Goal: Task Accomplishment & Management: Manage account settings

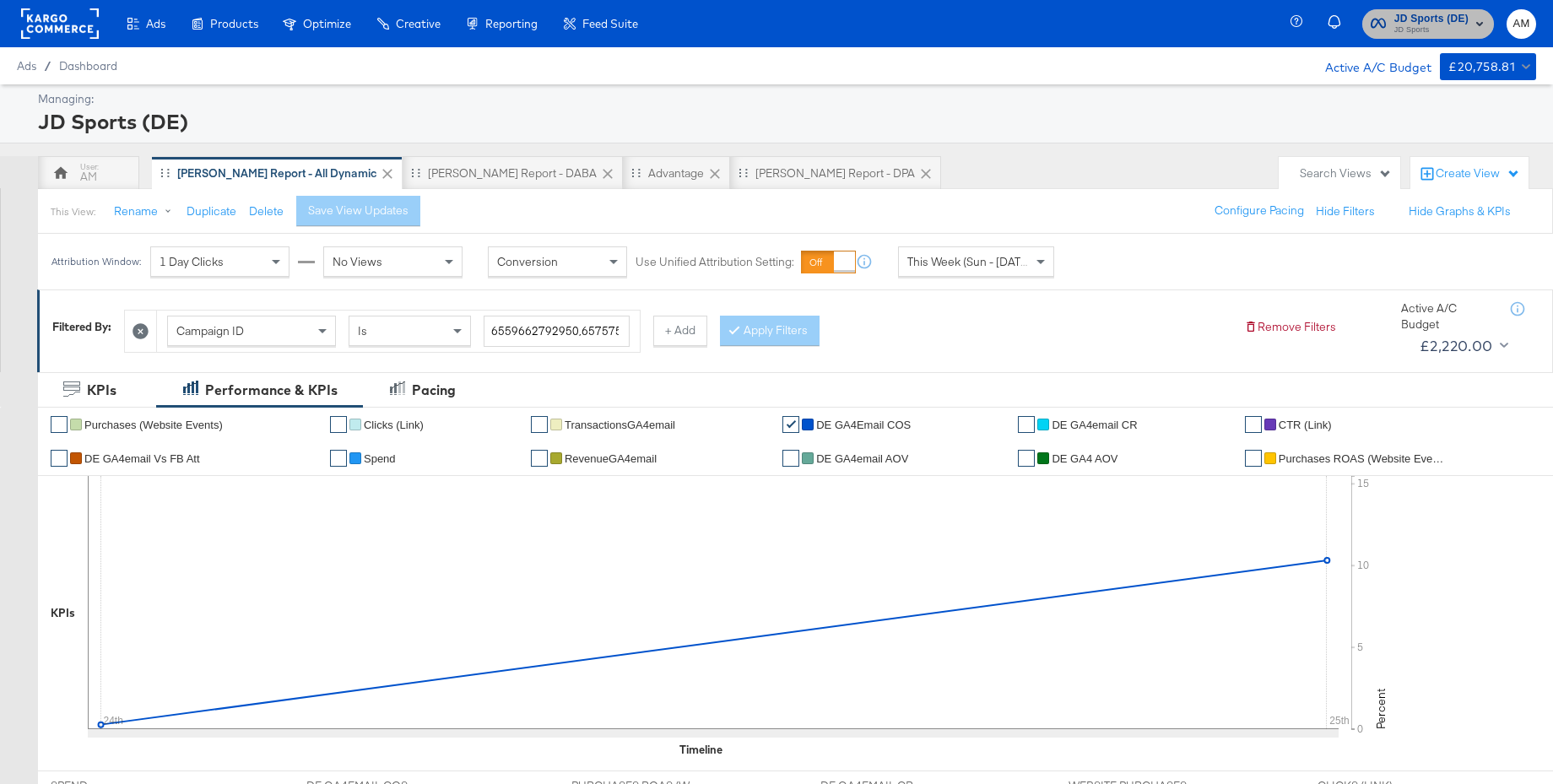
click at [1399, 22] on span "JD Sports (DE)" at bounding box center [1431, 19] width 74 height 18
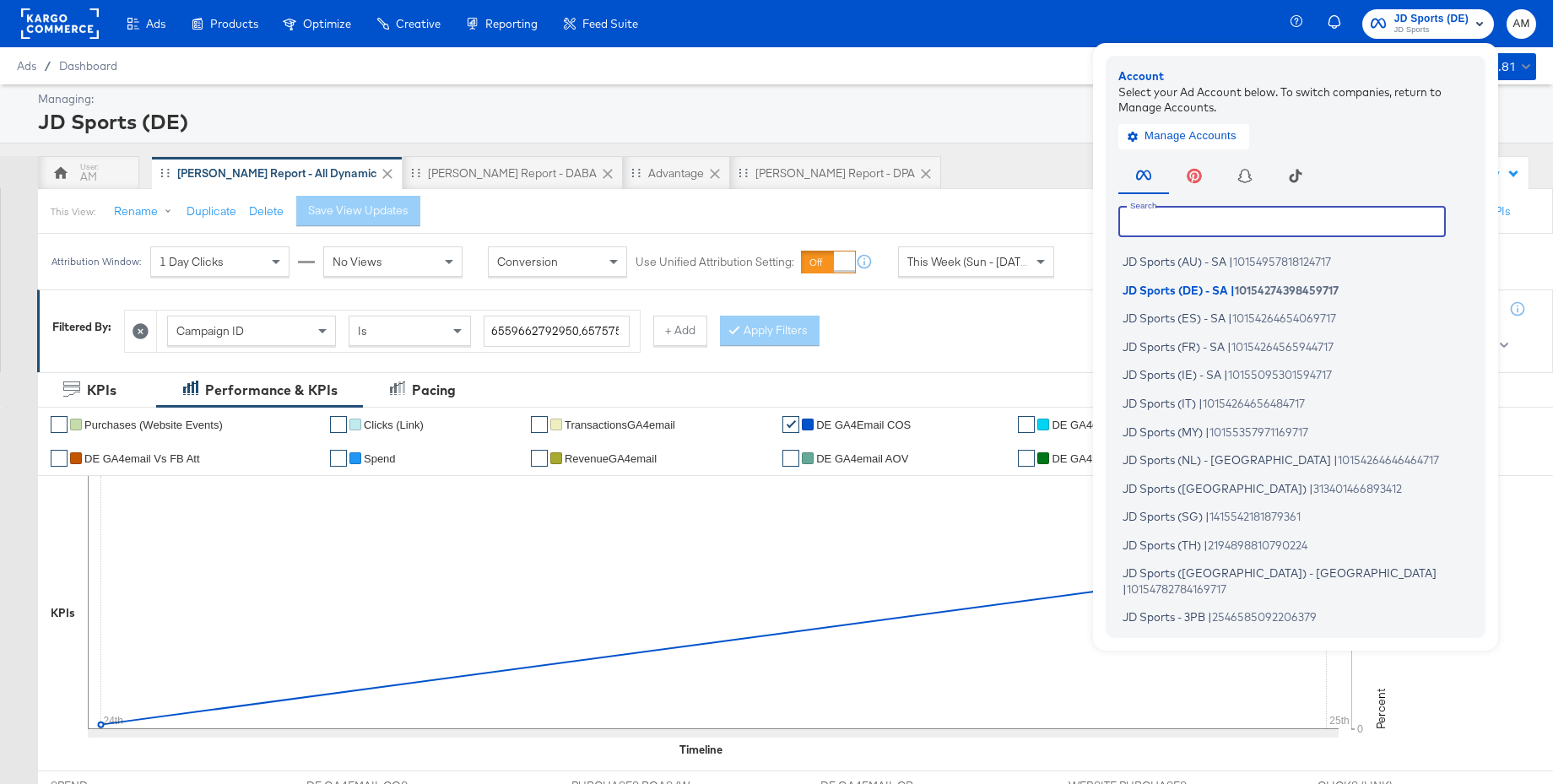
click at [1166, 230] on input "text" at bounding box center [1282, 221] width 328 height 30
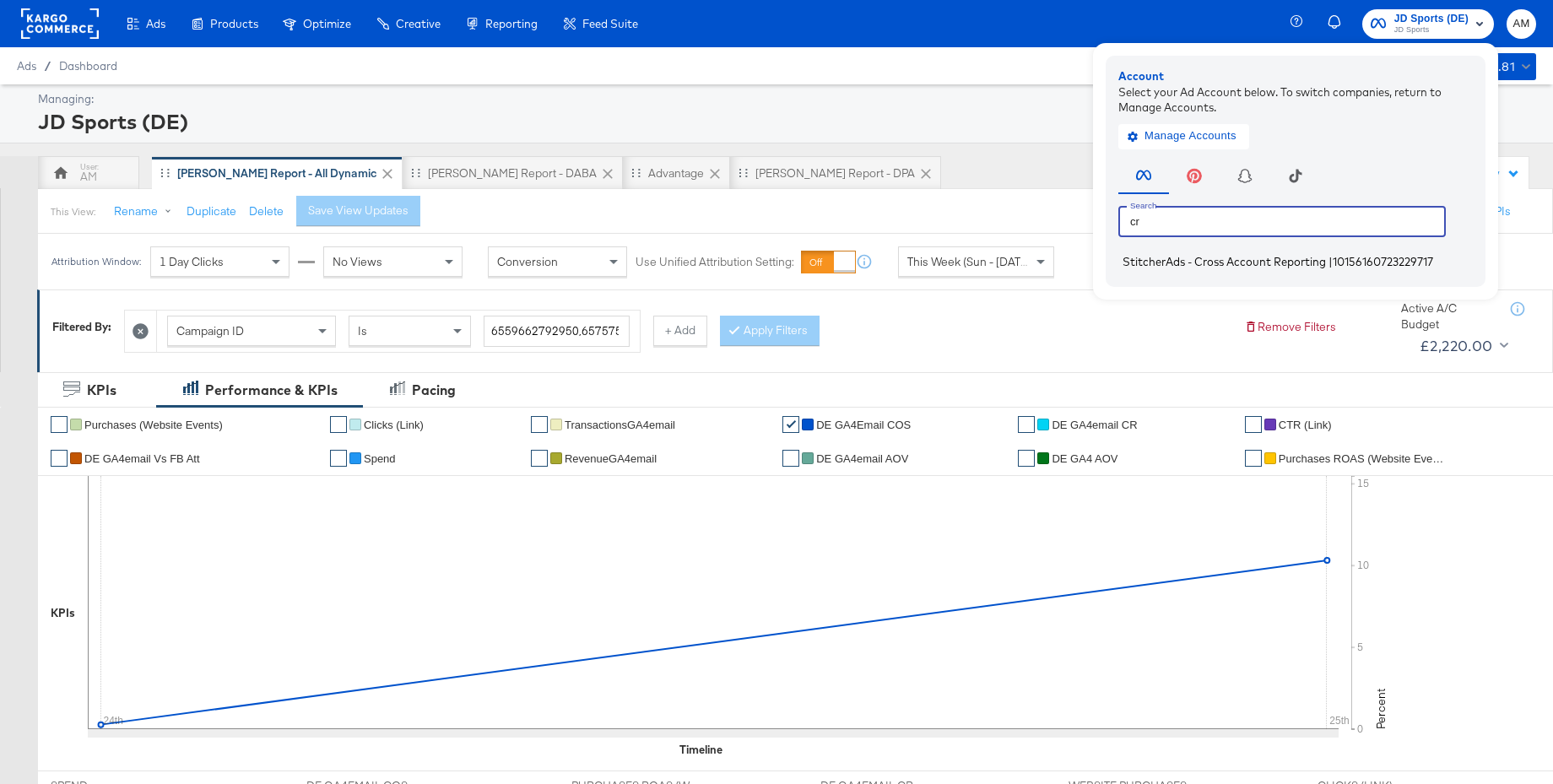
type input "cr"
click at [1161, 266] on span "StitcherAds - Cross Account Reporting" at bounding box center [1224, 261] width 204 height 13
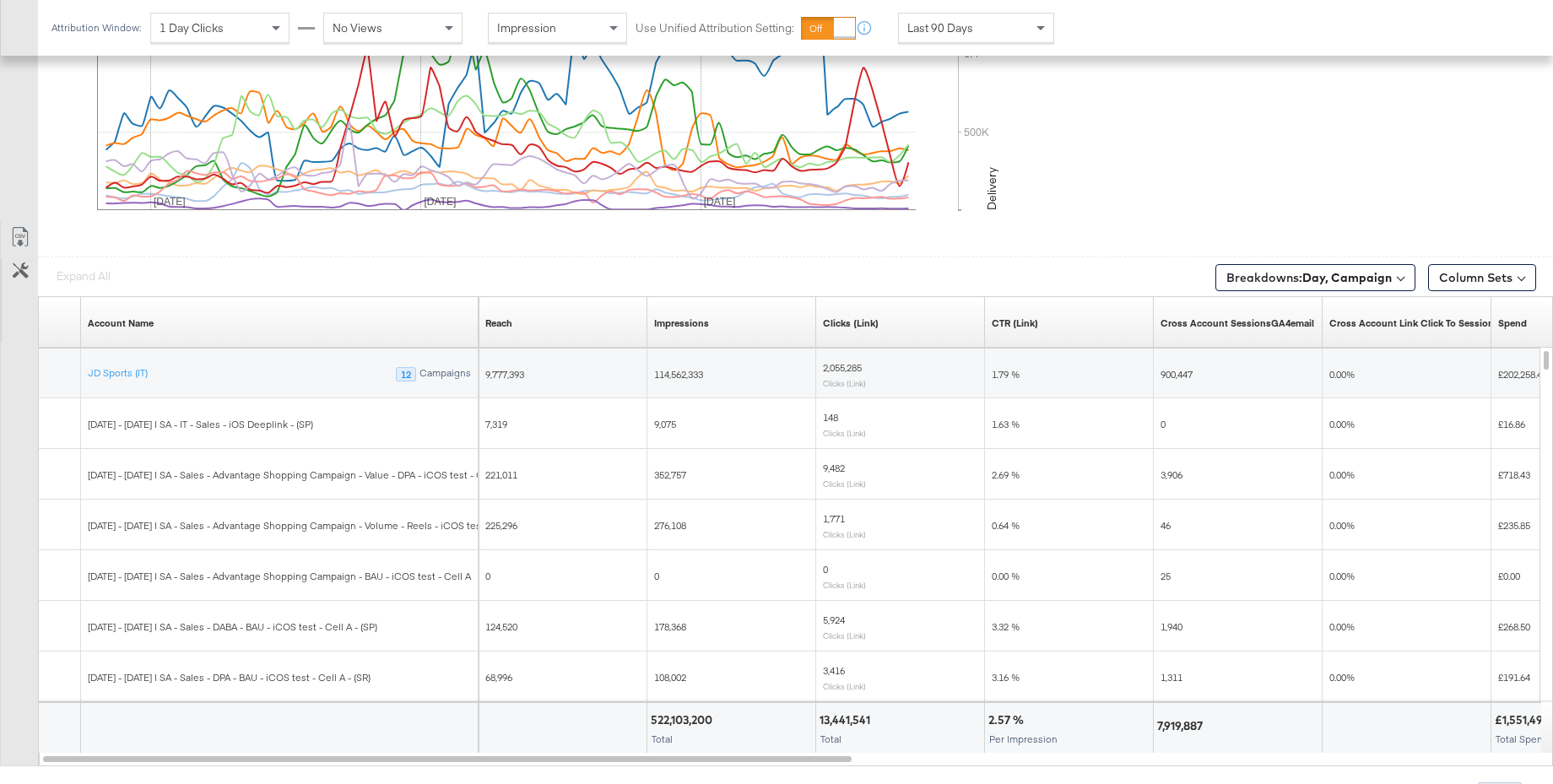
scroll to position [898, 0]
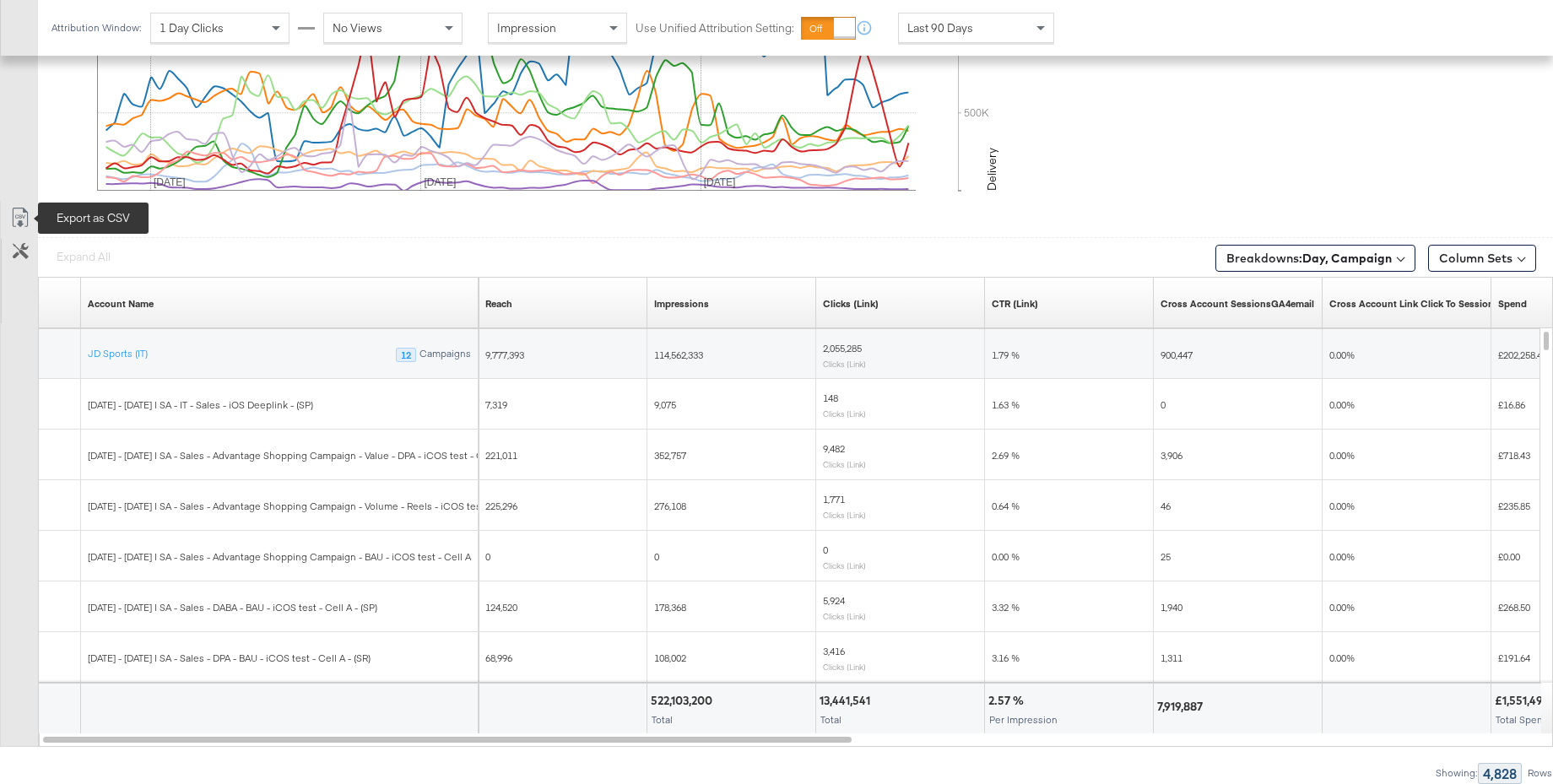
click at [20, 214] on icon at bounding box center [20, 217] width 20 height 20
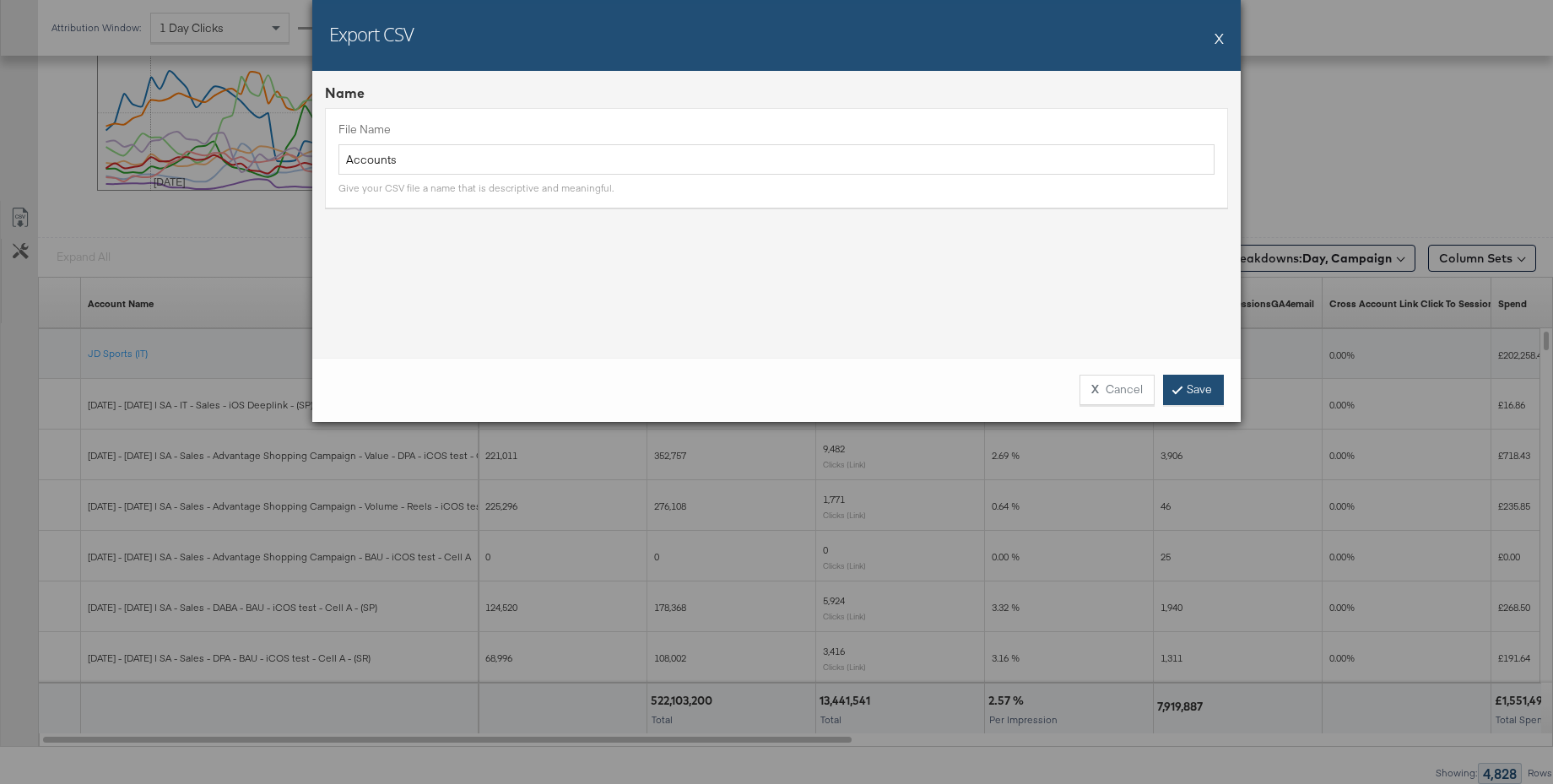
click at [1191, 388] on link "Save" at bounding box center [1193, 390] width 61 height 30
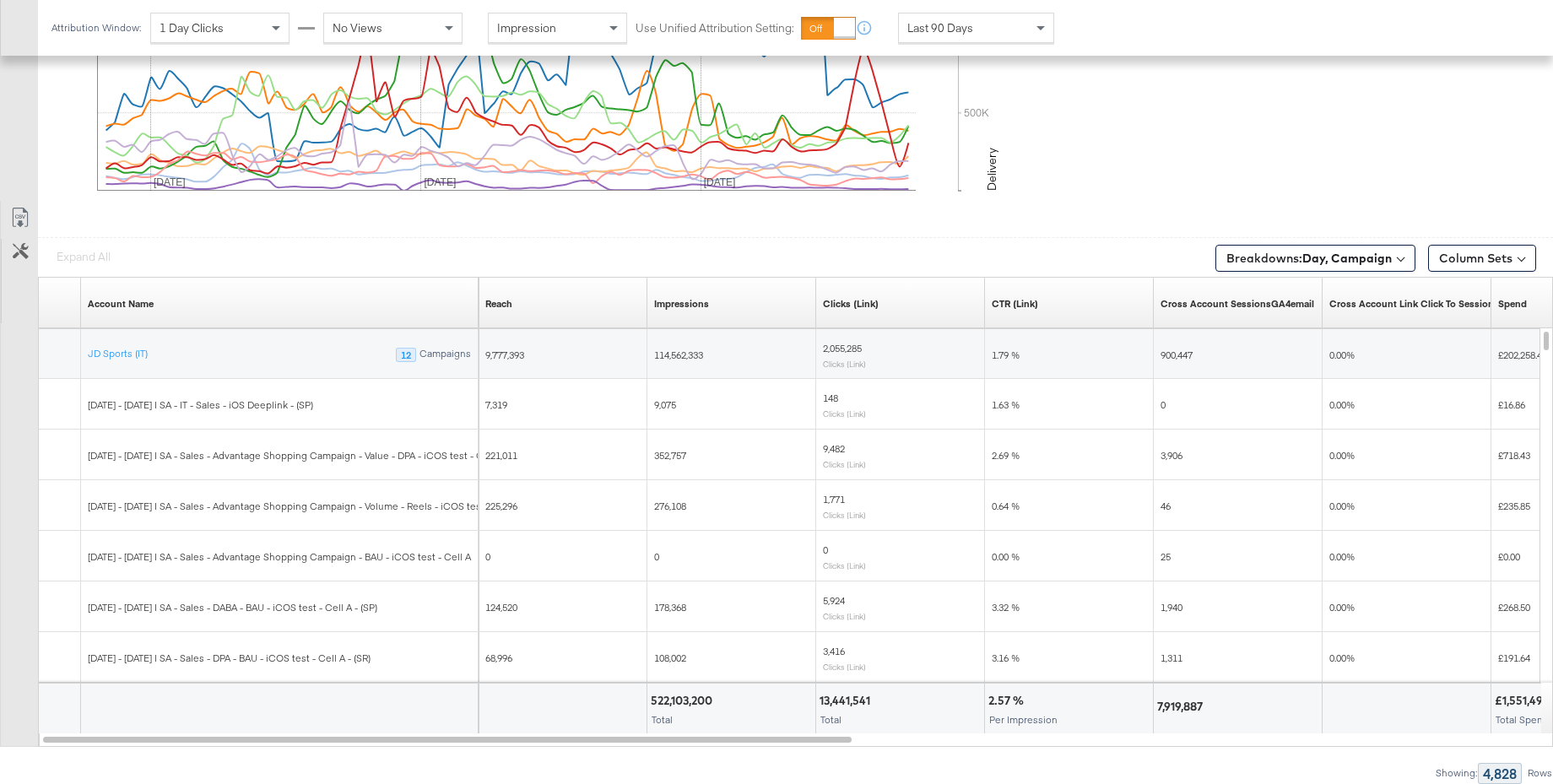
scroll to position [0, 0]
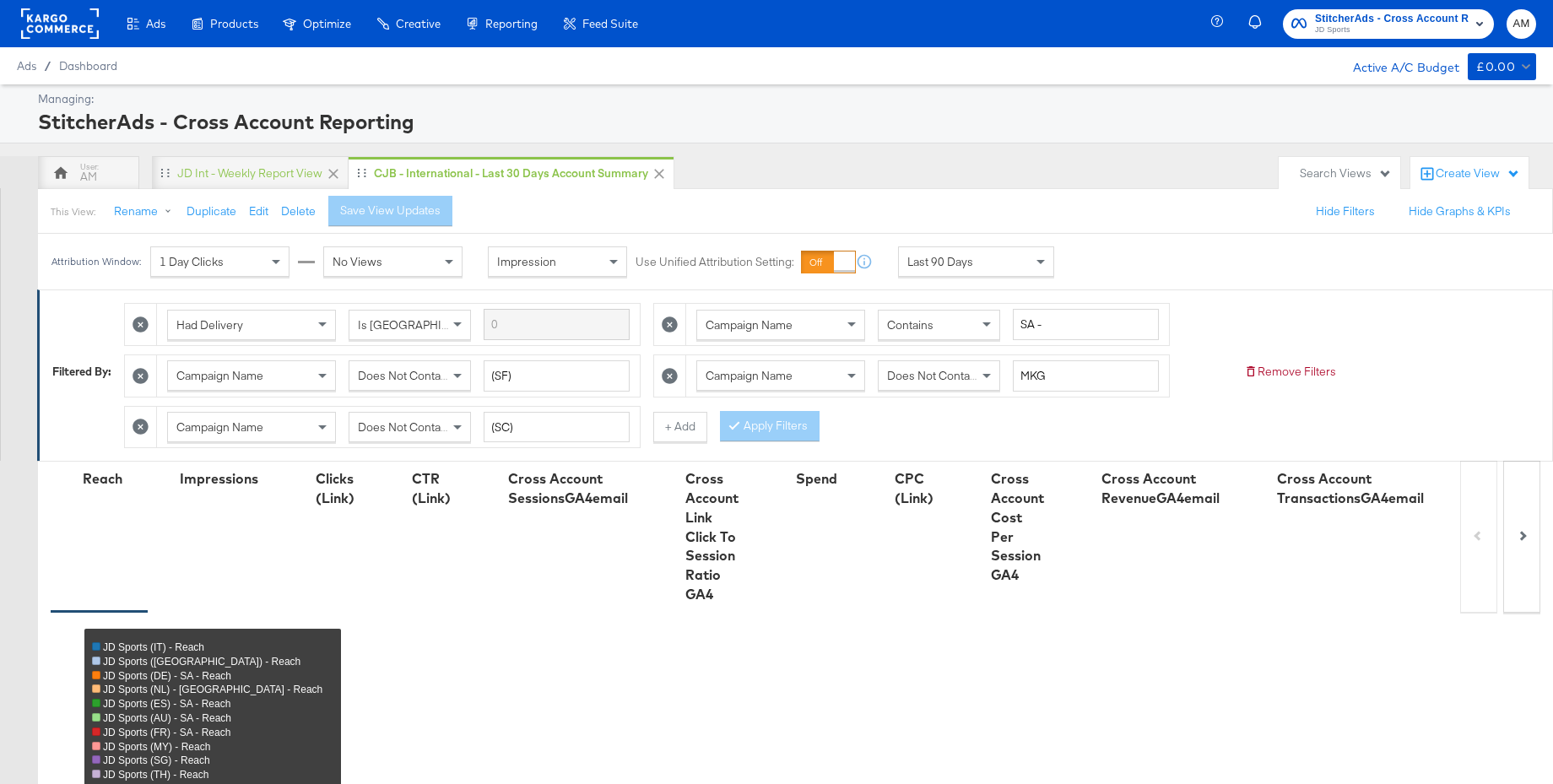
click at [1373, 35] on span "JD Sports" at bounding box center [1392, 30] width 154 height 13
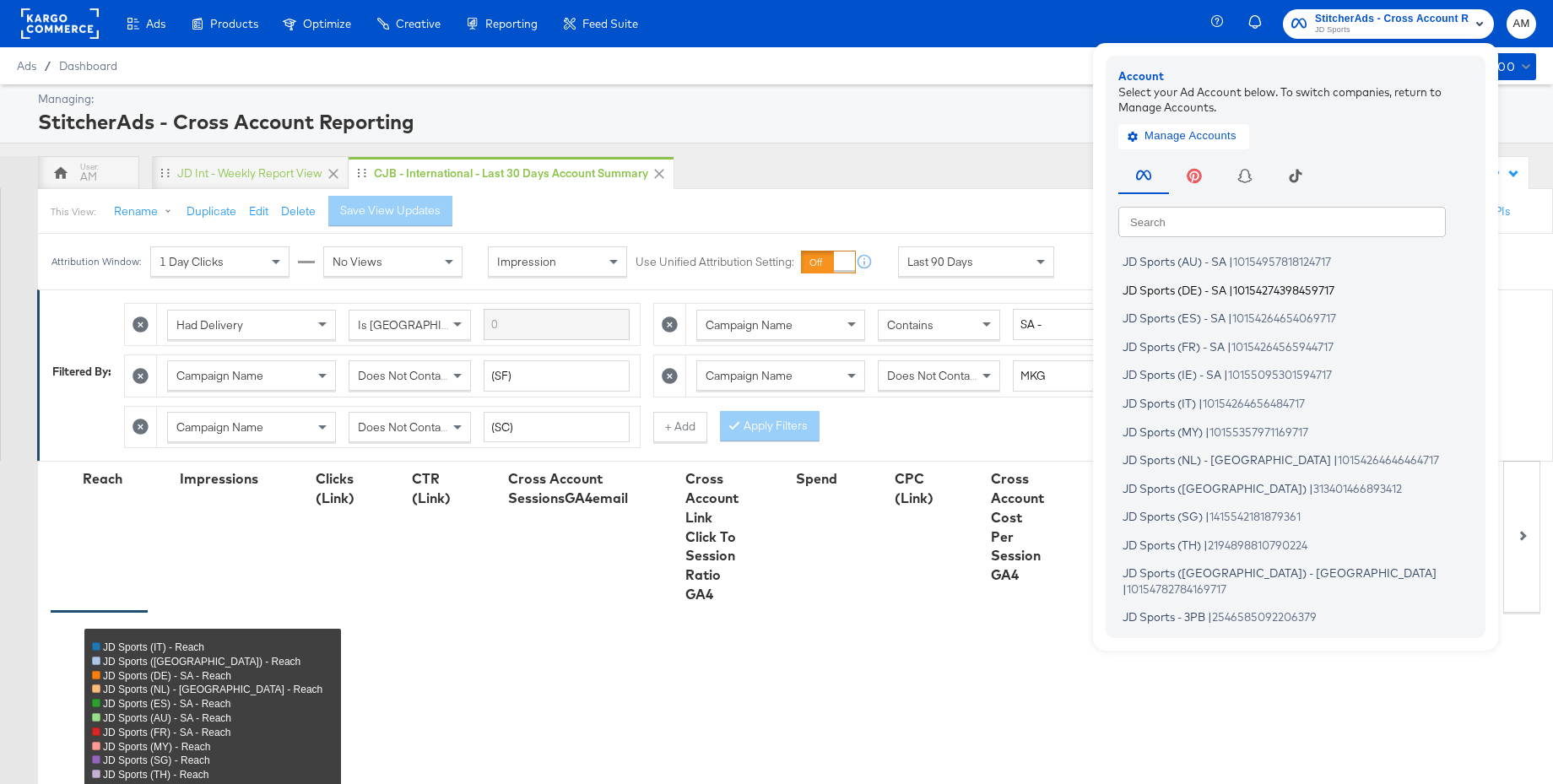
click at [1182, 291] on span "JD Sports (DE) - SA" at bounding box center [1174, 289] width 104 height 13
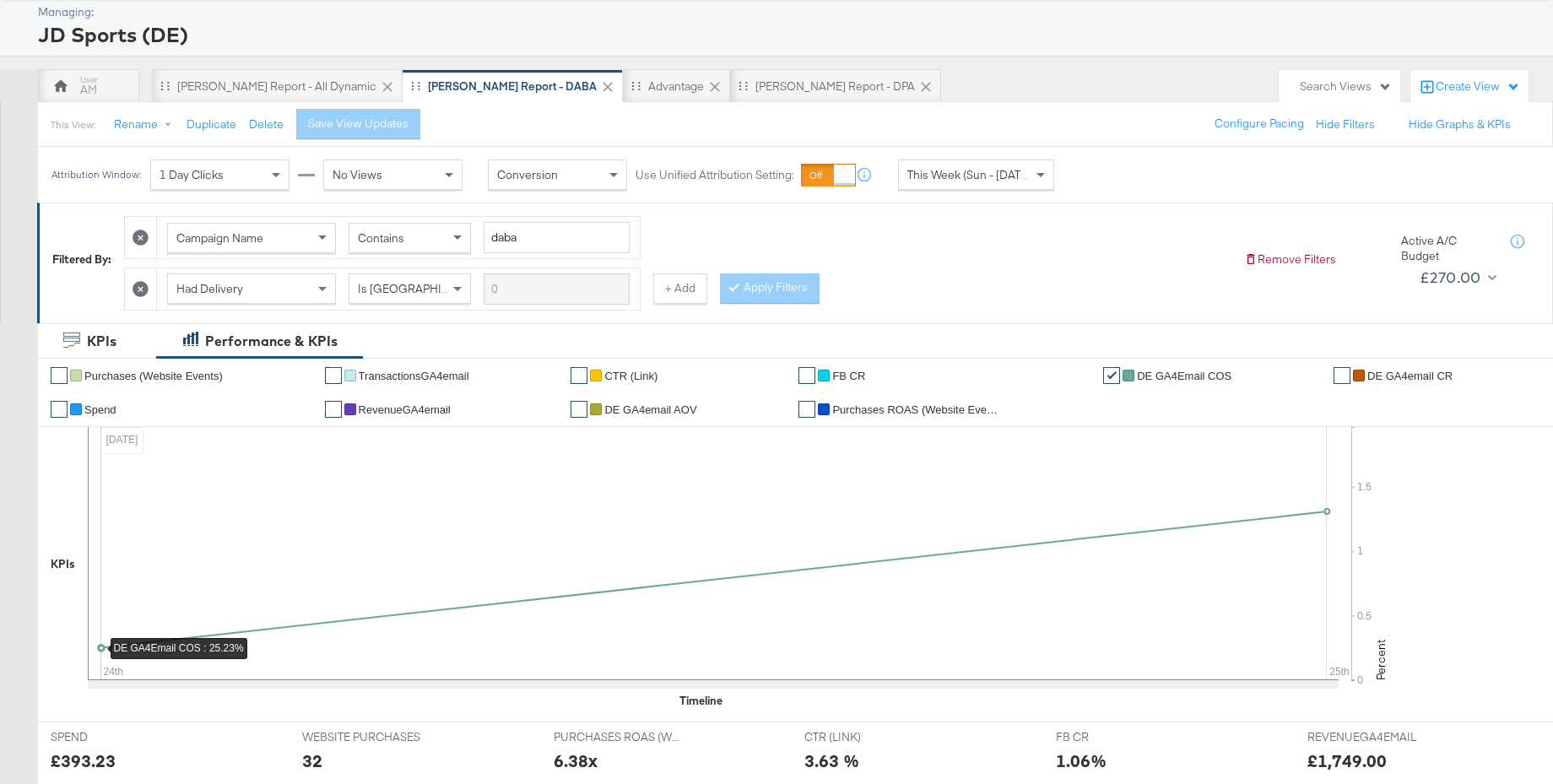
scroll to position [136, 0]
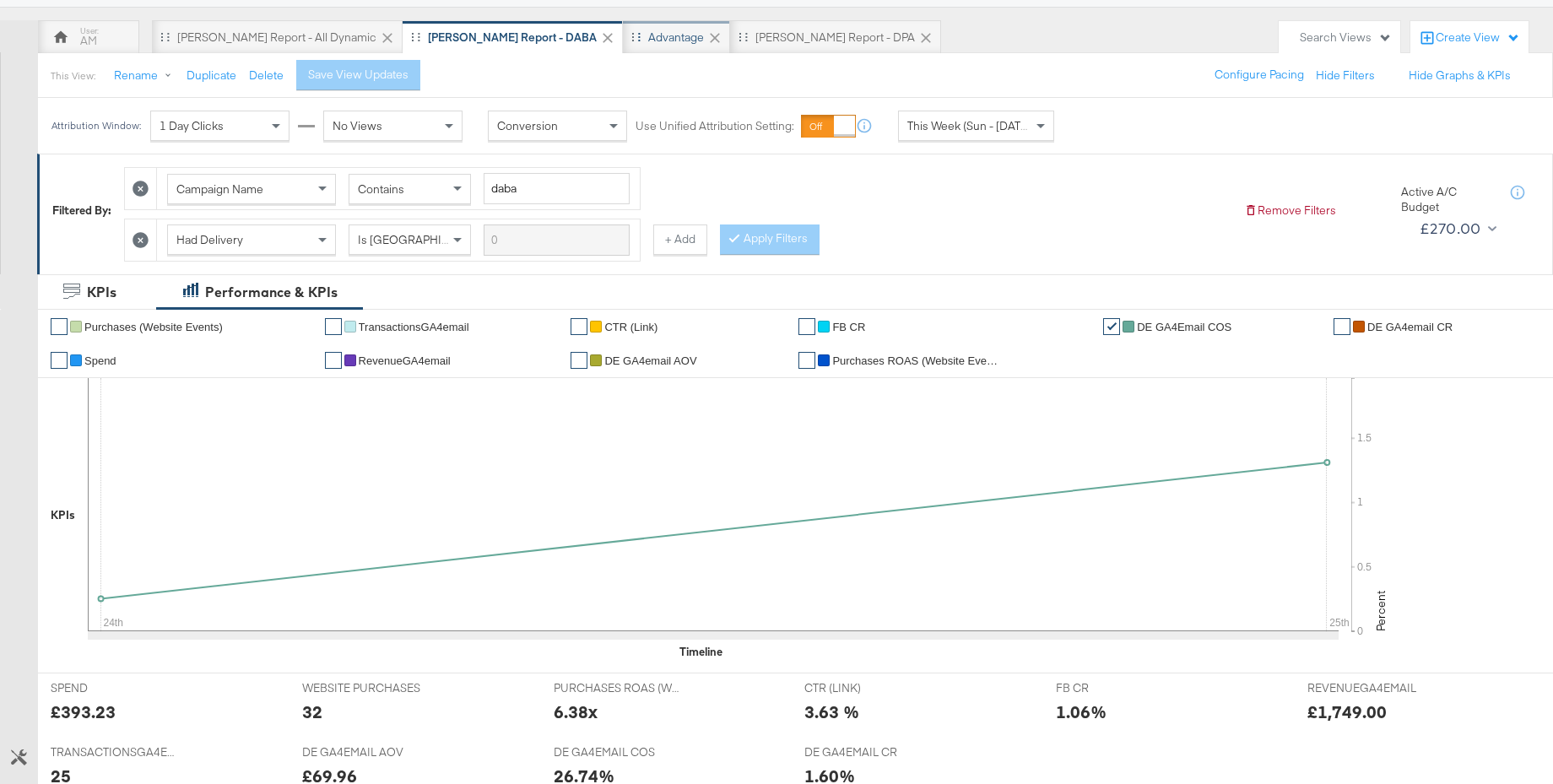
click at [648, 36] on div "Advantage" at bounding box center [675, 37] width 56 height 16
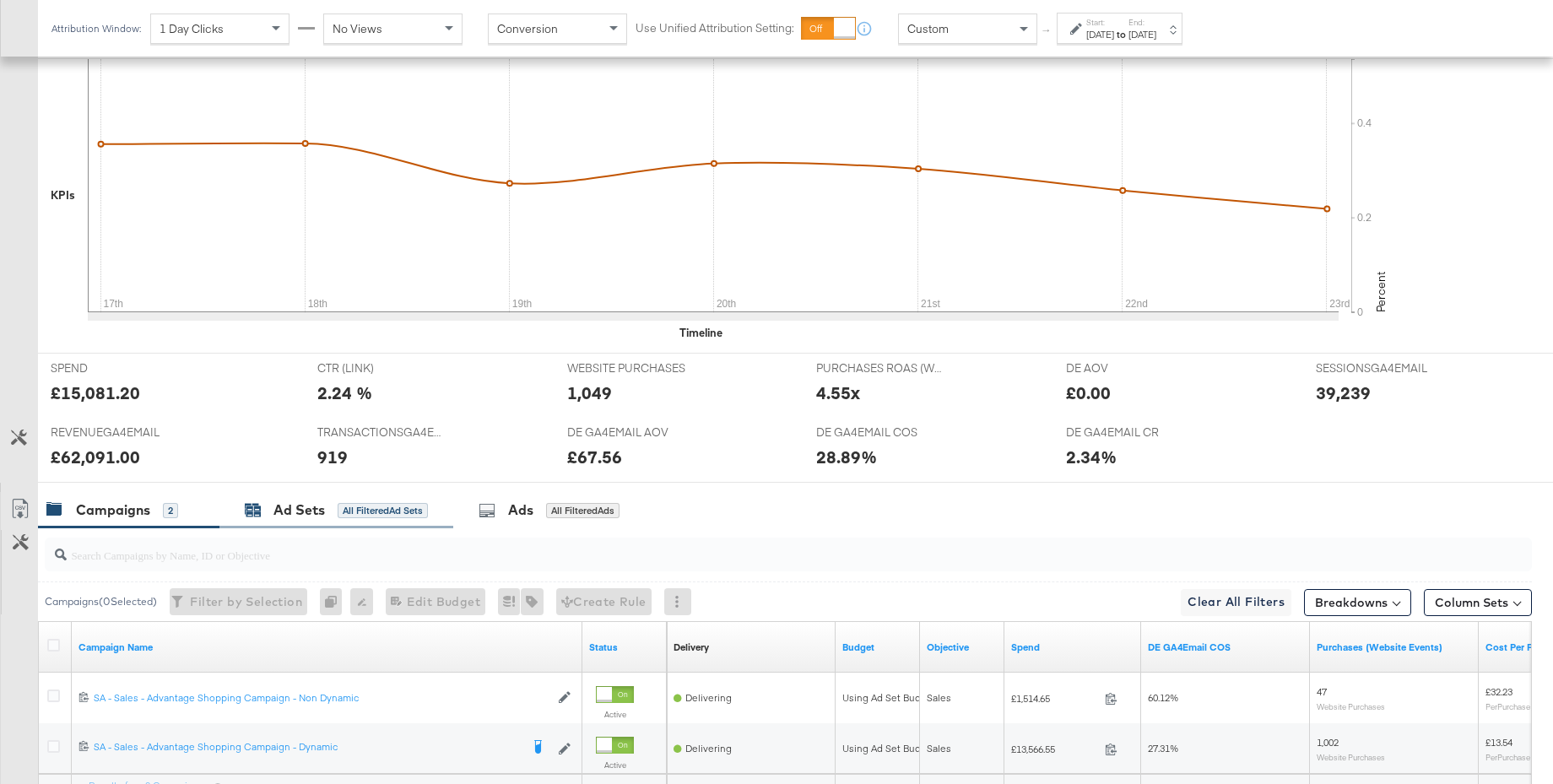
scroll to position [608, 0]
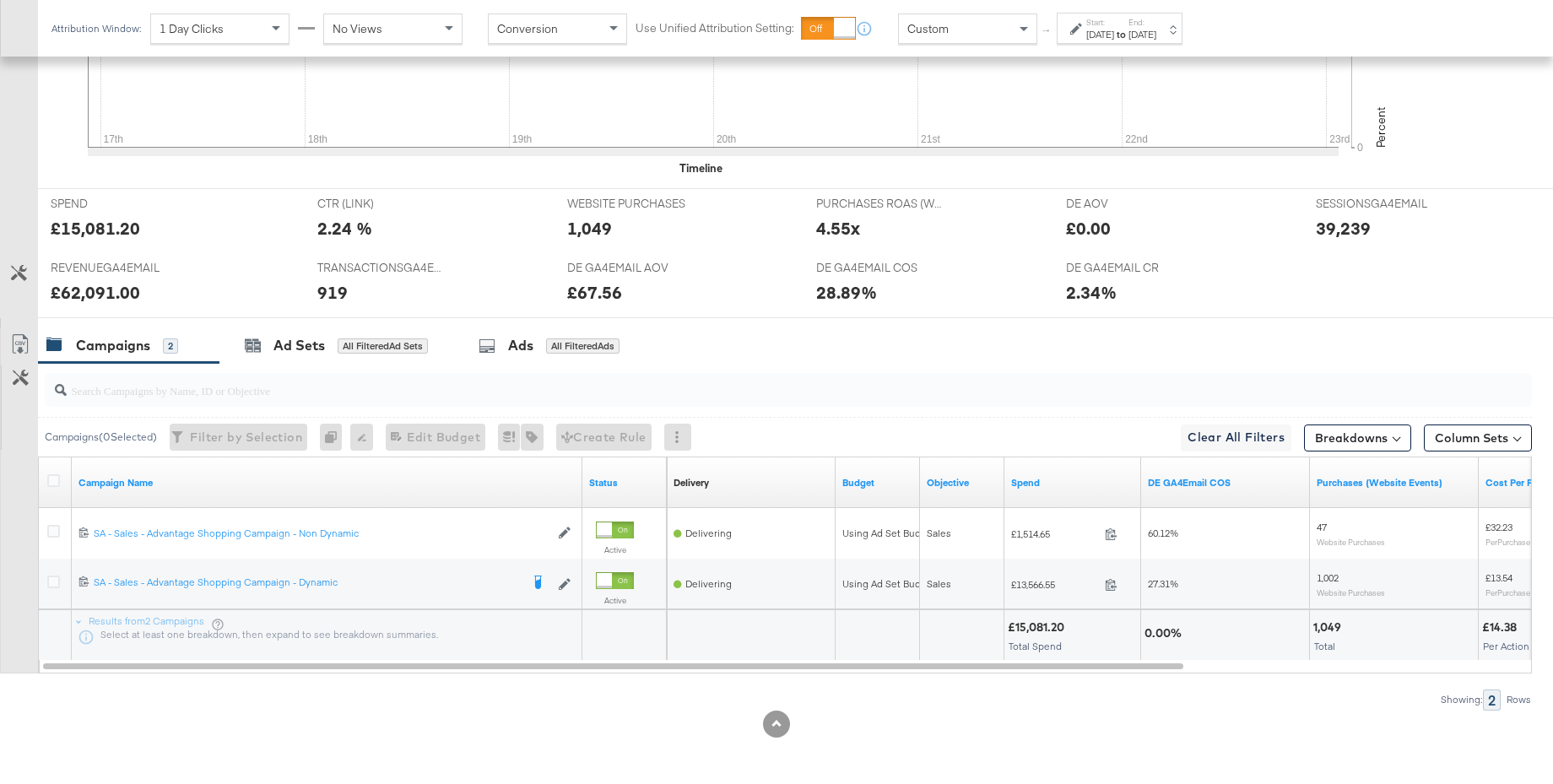
click at [1114, 25] on label "Start:" at bounding box center [1100, 22] width 28 height 11
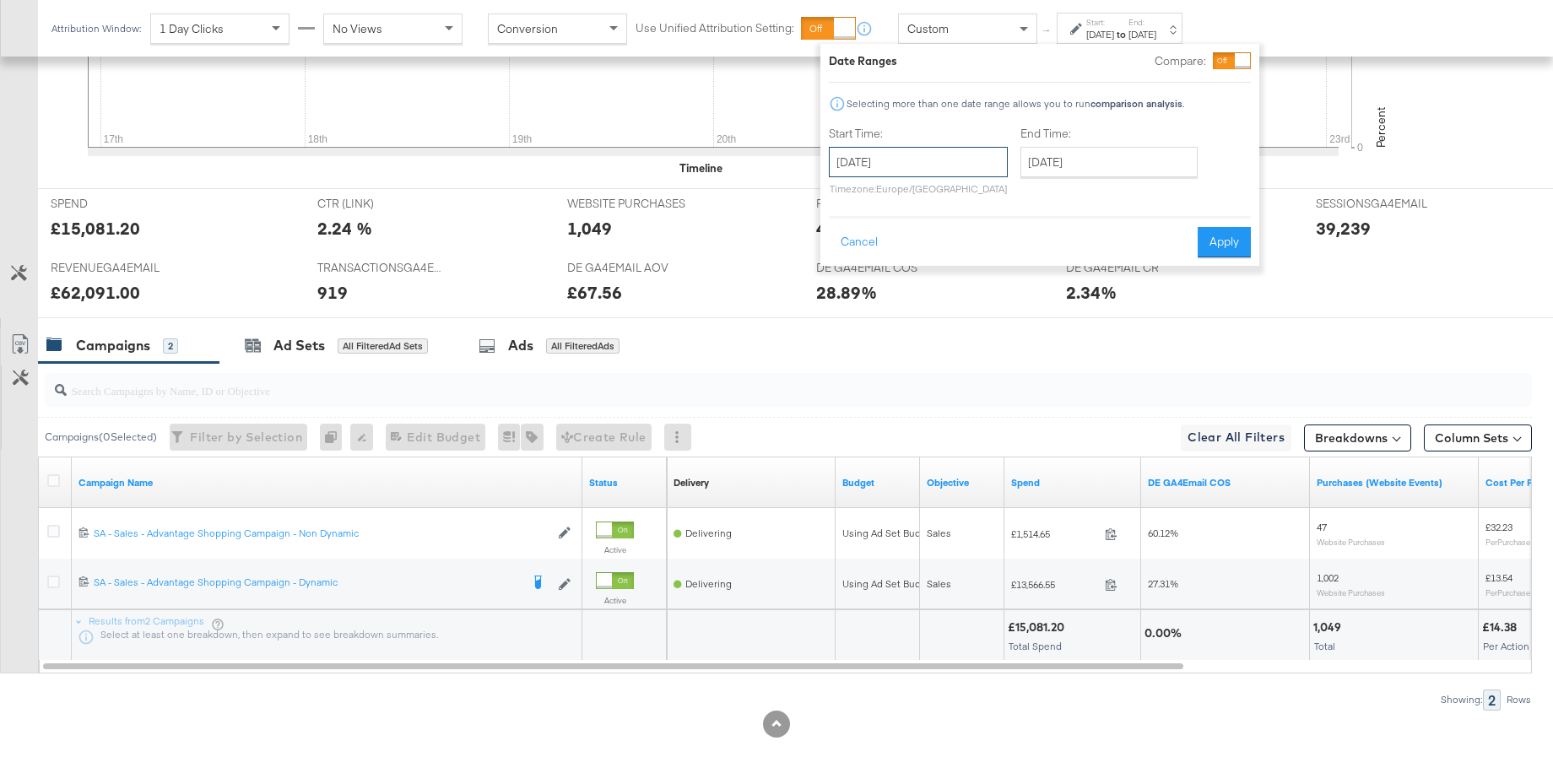
click at [885, 171] on input "[DATE]" at bounding box center [918, 162] width 179 height 30
drag, startPoint x: 846, startPoint y: 347, endPoint x: 925, endPoint y: 309, distance: 87.7
click at [847, 347] on td "24" at bounding box center [848, 342] width 28 height 24
type input "[DATE]"
drag, startPoint x: 1113, startPoint y: 162, endPoint x: 1120, endPoint y: 170, distance: 10.6
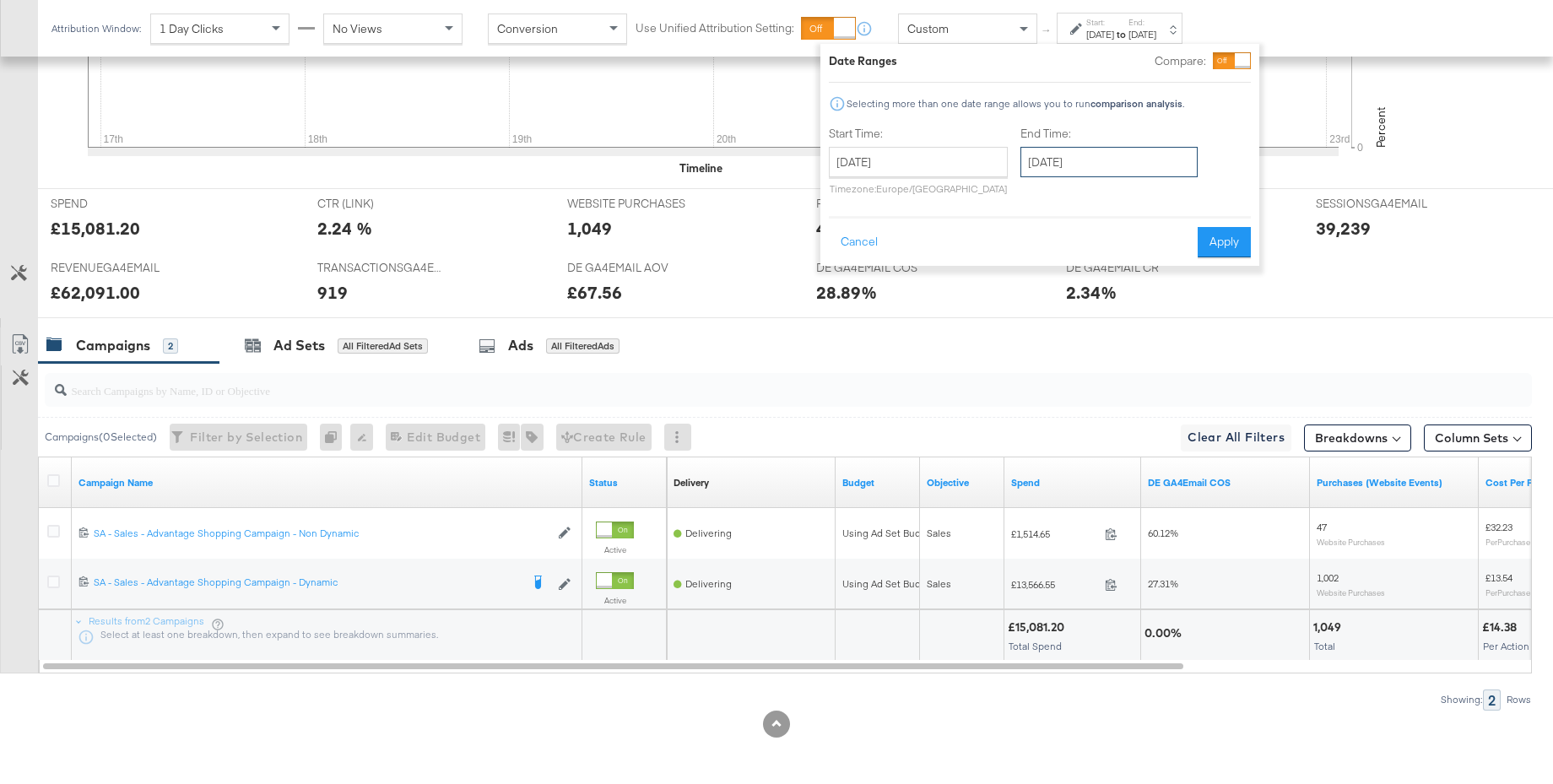
click at [1117, 165] on input "[DATE]" at bounding box center [1109, 162] width 177 height 30
drag, startPoint x: 1206, startPoint y: 333, endPoint x: 1210, endPoint y: 296, distance: 37.2
click at [1206, 333] on td "30" at bounding box center [1212, 342] width 28 height 24
type input "[DATE]"
click at [1216, 251] on button "Apply" at bounding box center [1225, 242] width 53 height 30
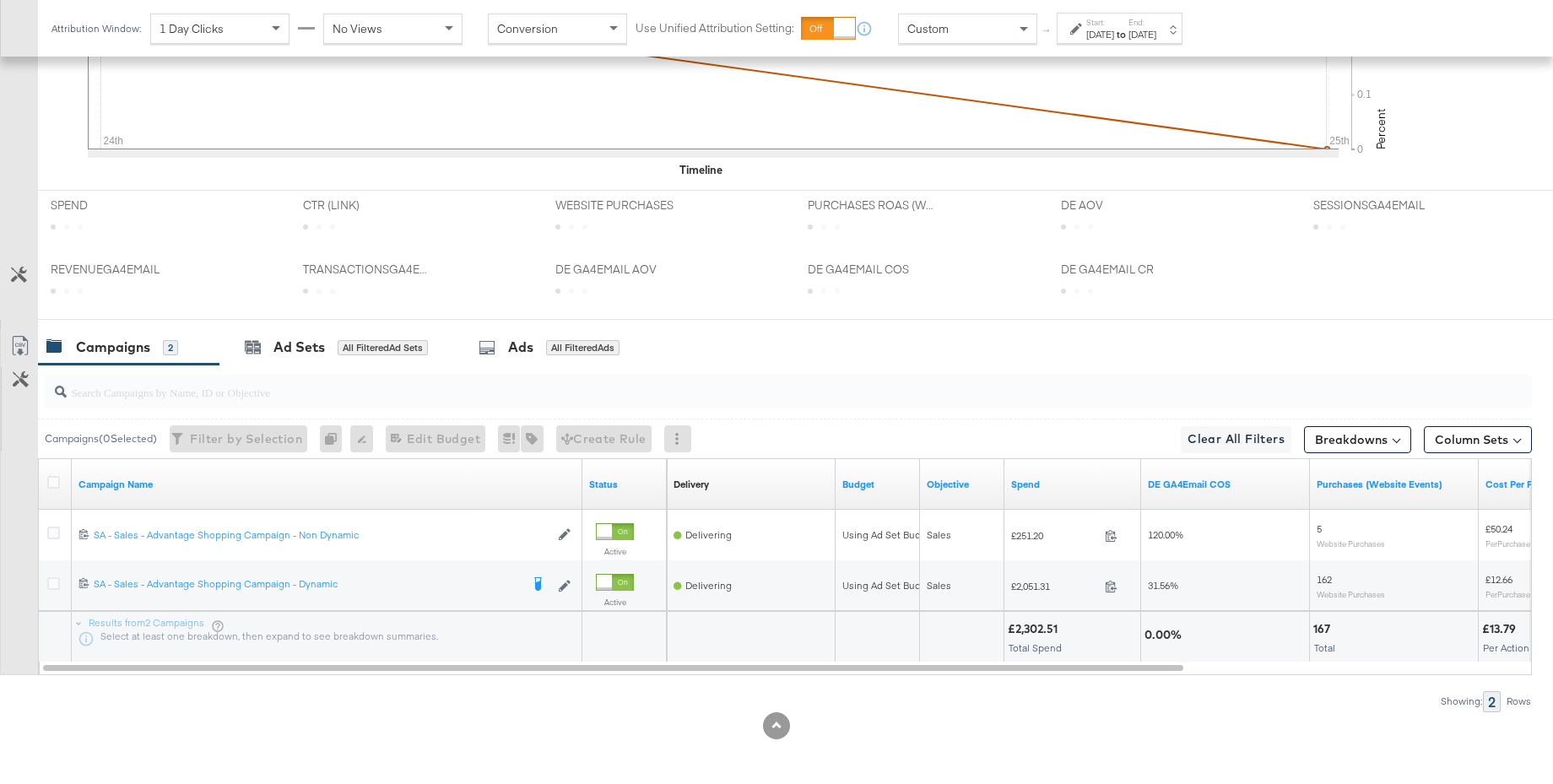
scroll to position [0, 0]
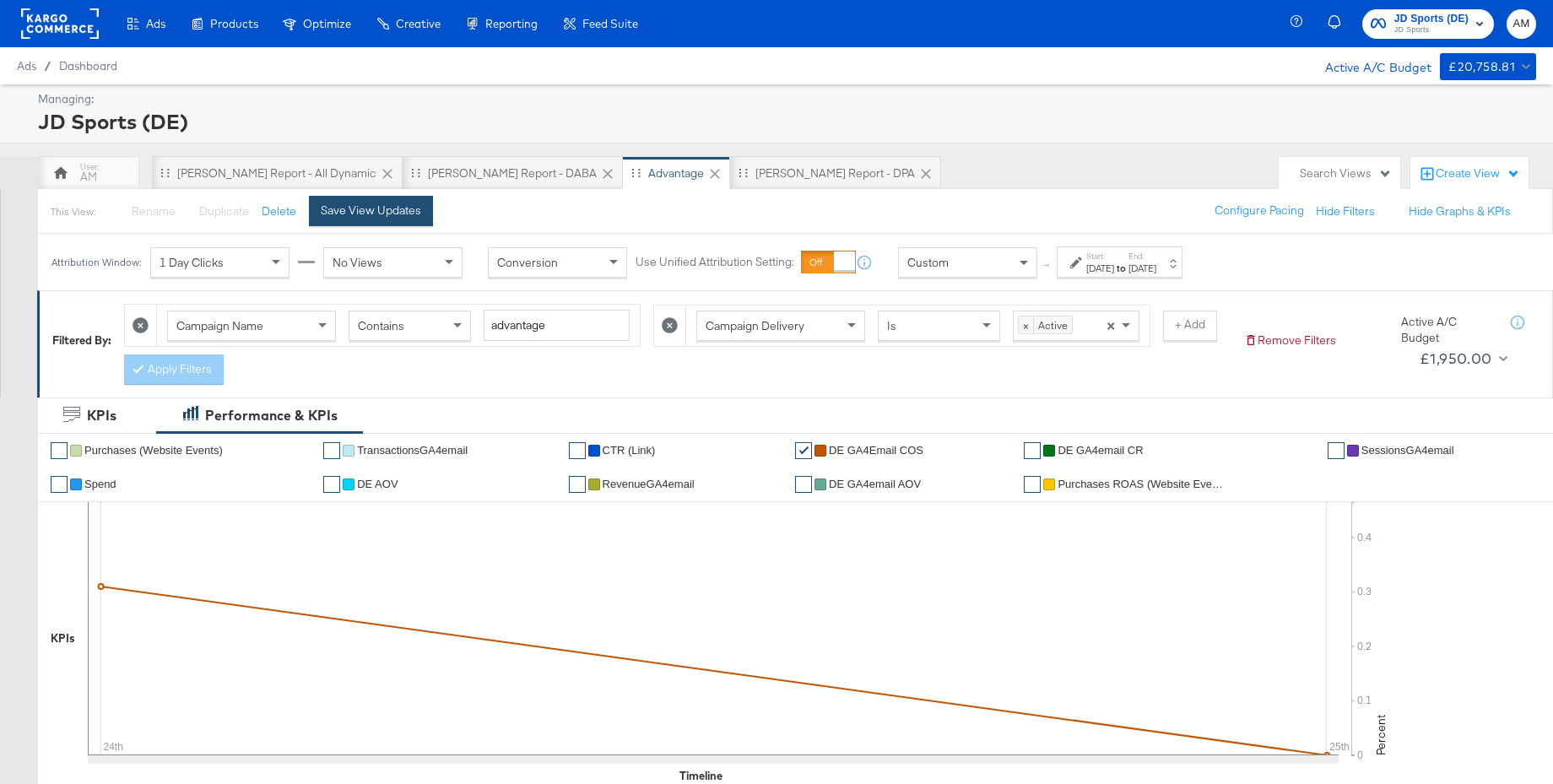
click at [388, 204] on div "Save View Updates" at bounding box center [370, 211] width 101 height 16
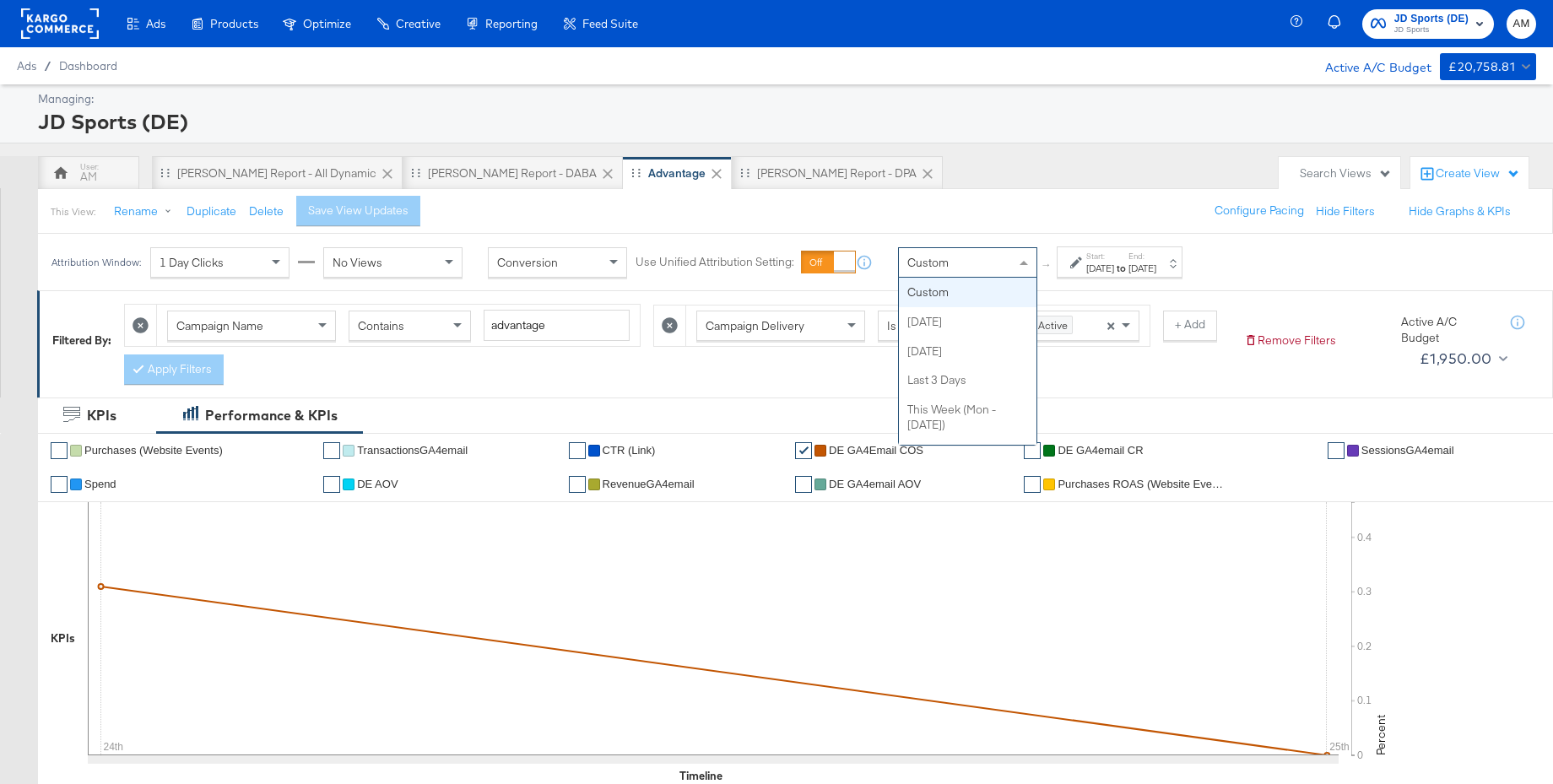
click at [964, 268] on div "Custom" at bounding box center [967, 263] width 138 height 28
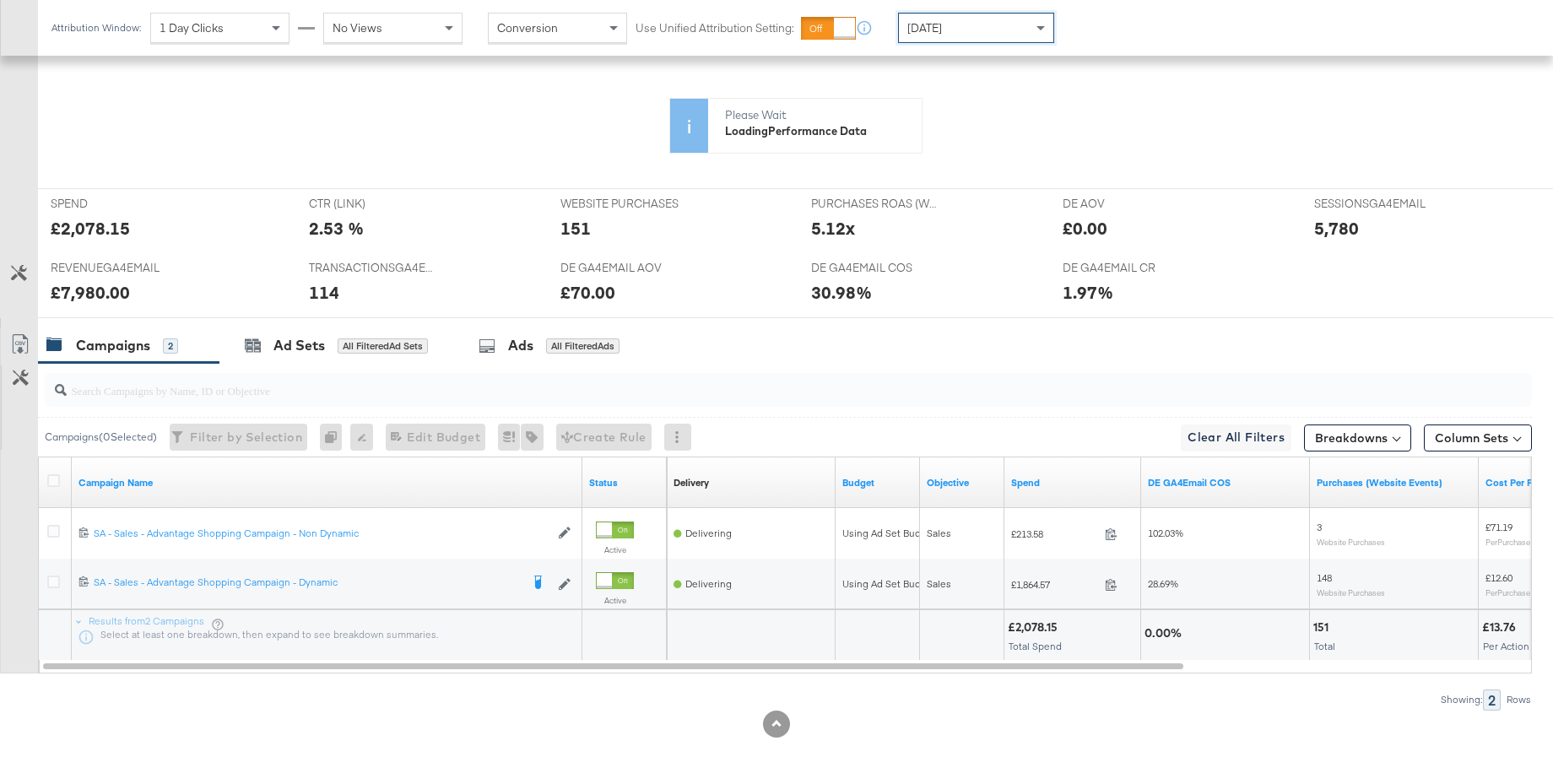
scroll to position [607, 0]
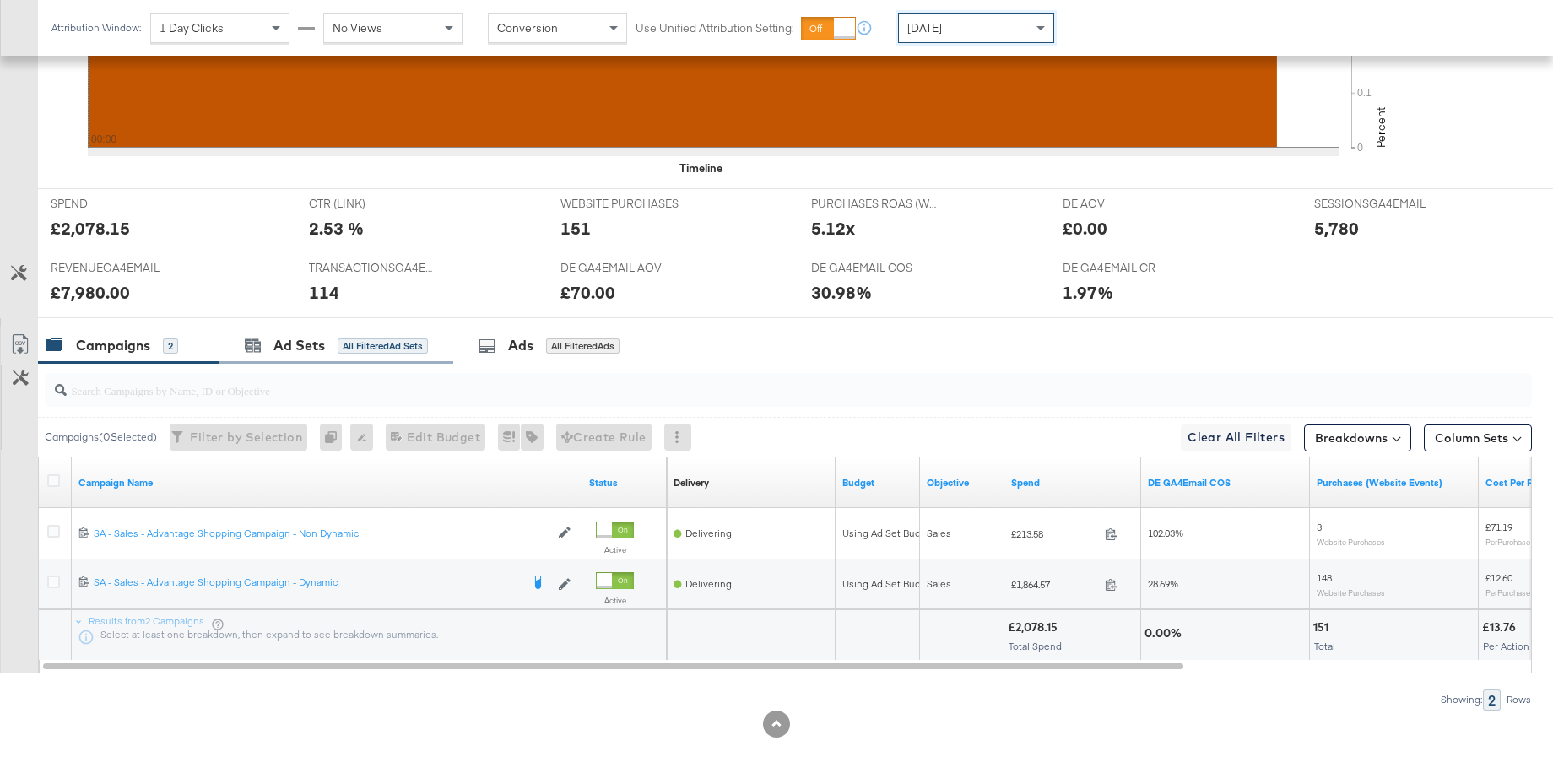
click at [311, 357] on div "Ad Sets All Filtered Ad Sets" at bounding box center [336, 345] width 234 height 36
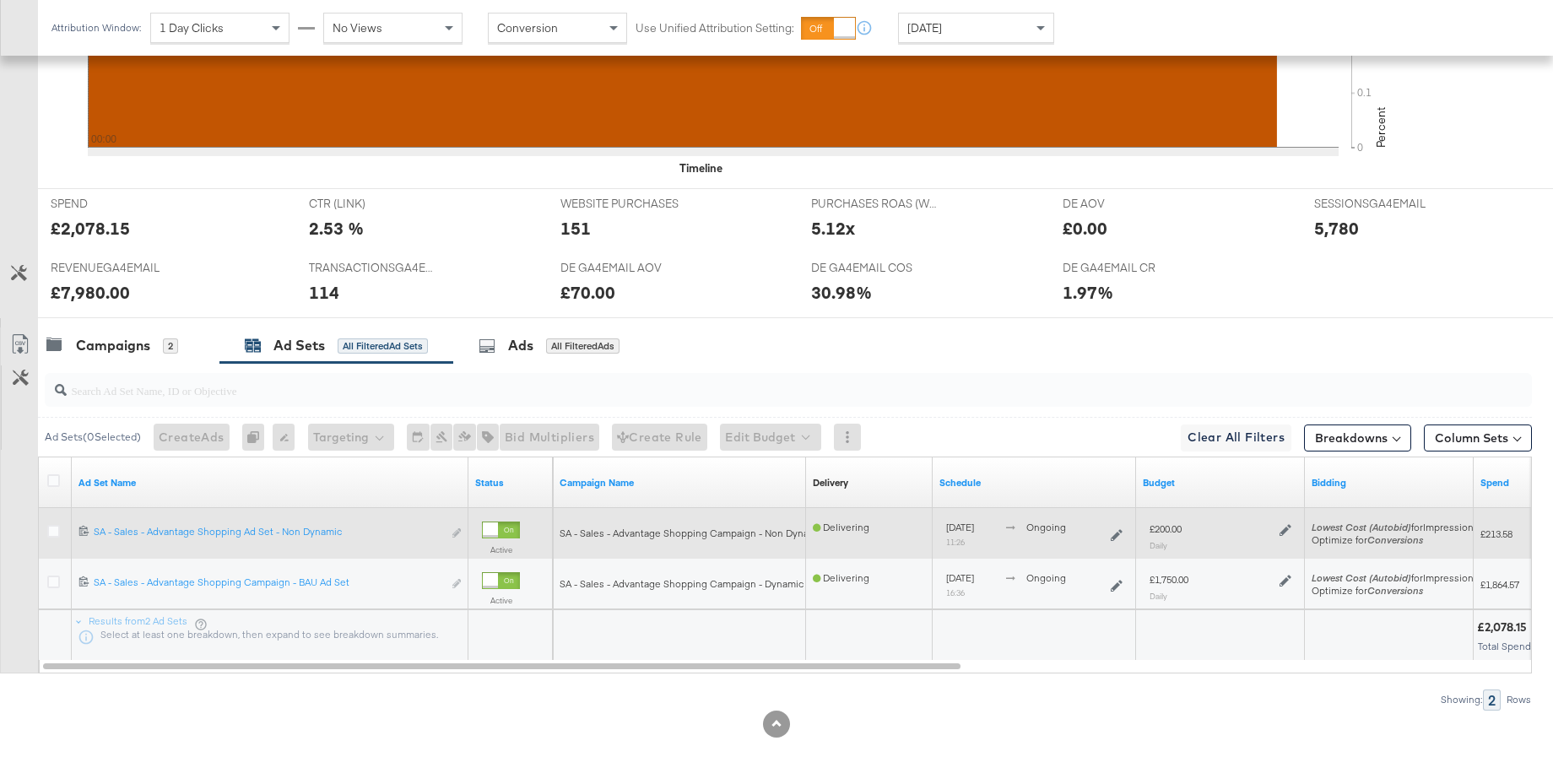
click at [1283, 529] on icon at bounding box center [1285, 530] width 12 height 12
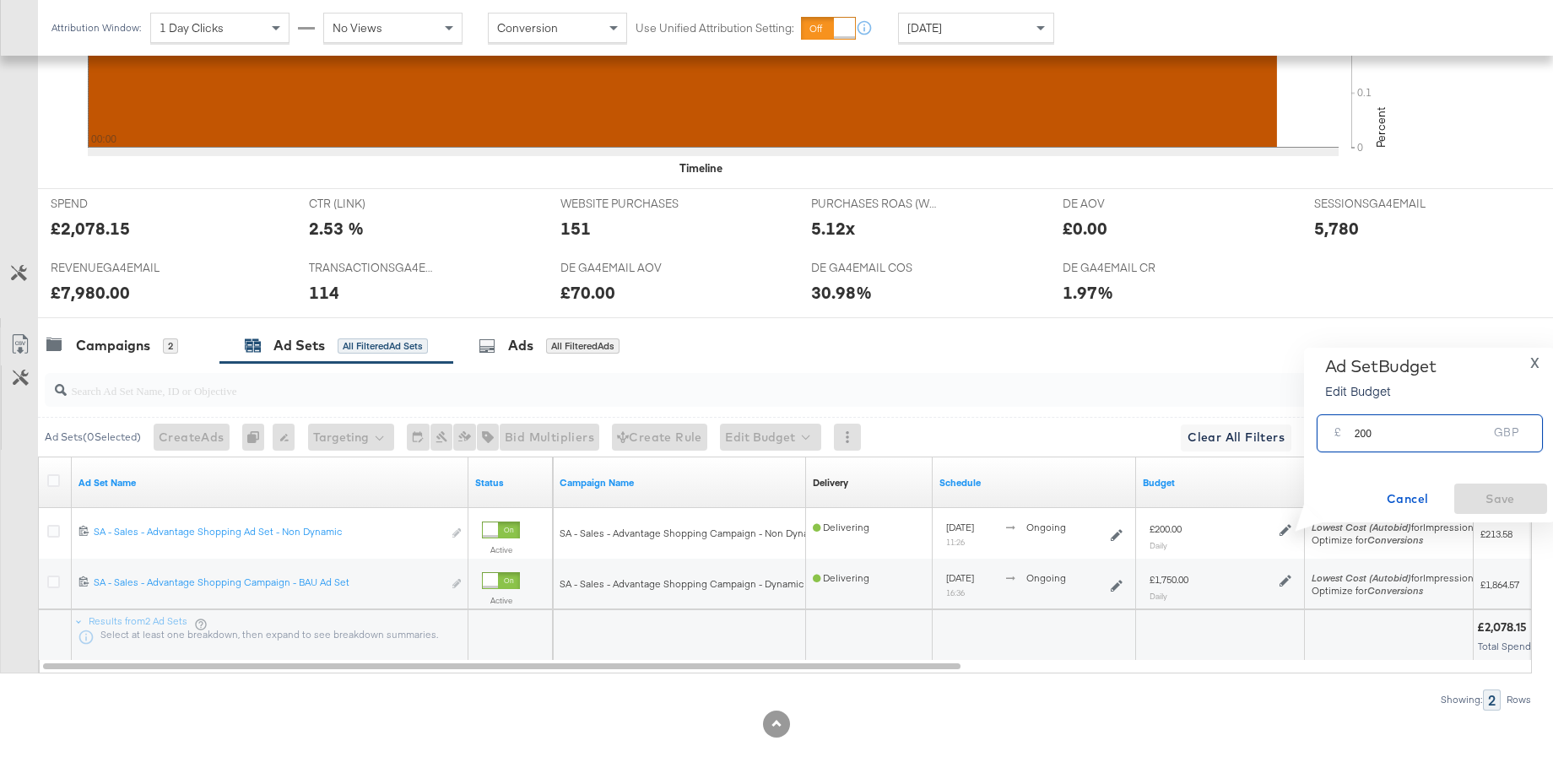
drag, startPoint x: 1366, startPoint y: 436, endPoint x: 1332, endPoint y: 434, distance: 34.1
click at [1332, 434] on div "£ 200 GBP" at bounding box center [1429, 433] width 226 height 38
type input "150"
click at [1488, 498] on span "Save" at bounding box center [1500, 499] width 79 height 21
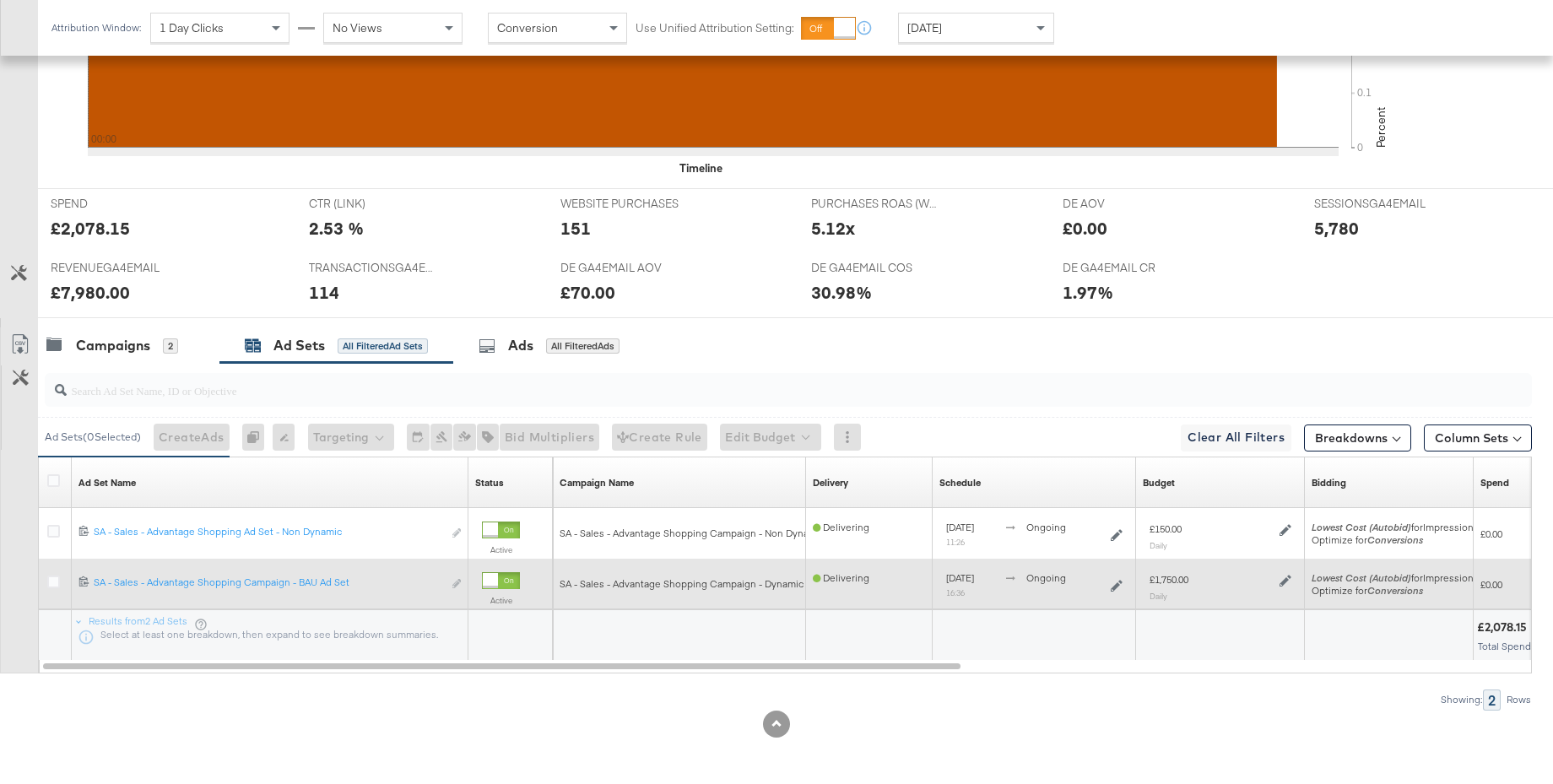
click at [1284, 581] on icon at bounding box center [1285, 581] width 12 height 12
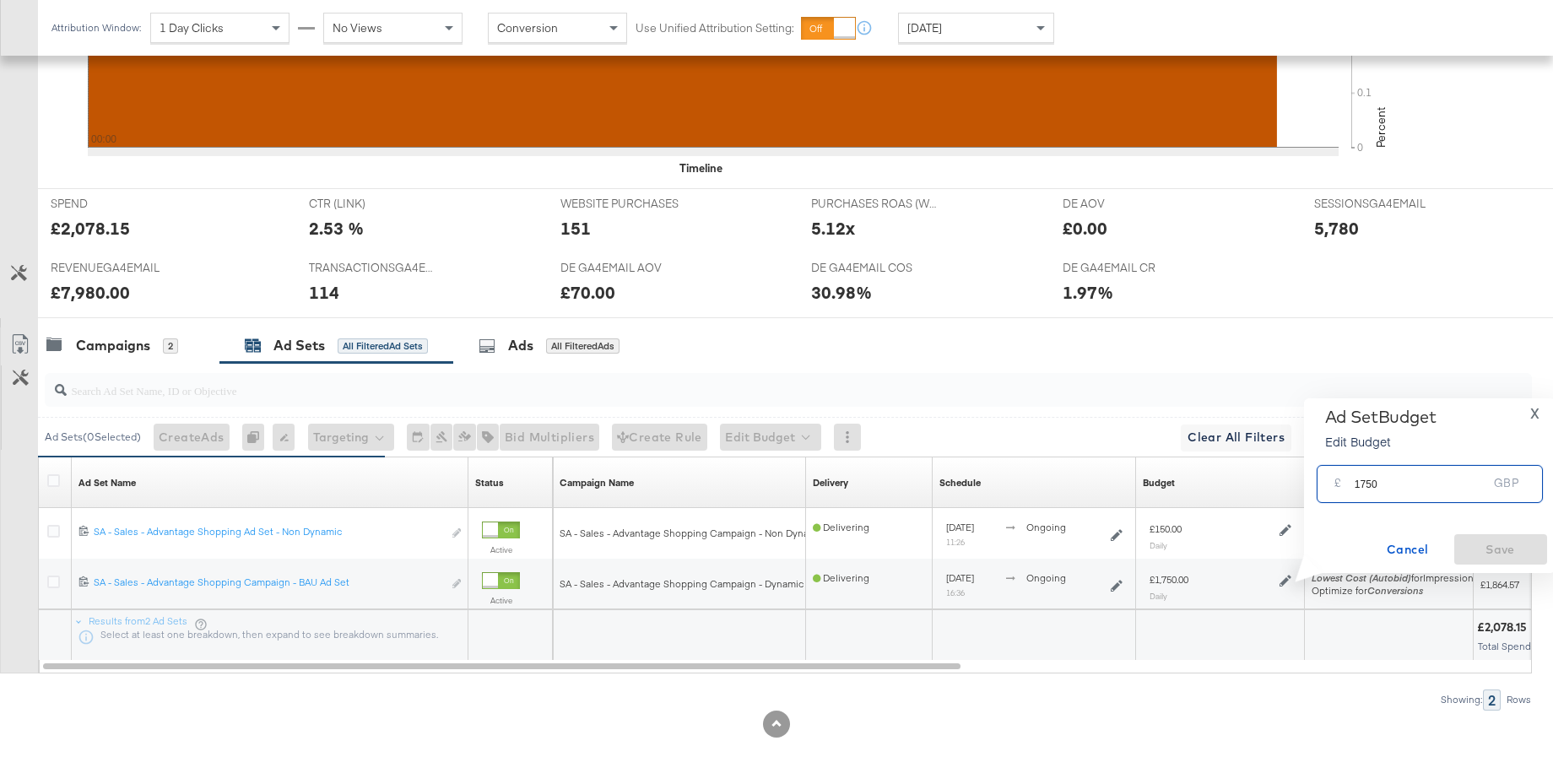
drag, startPoint x: 1357, startPoint y: 485, endPoint x: 1326, endPoint y: 485, distance: 31.0
click at [1326, 485] on div "£ 1750 GBP" at bounding box center [1429, 484] width 226 height 38
type input "1600"
click at [1479, 546] on span "Save" at bounding box center [1500, 550] width 79 height 21
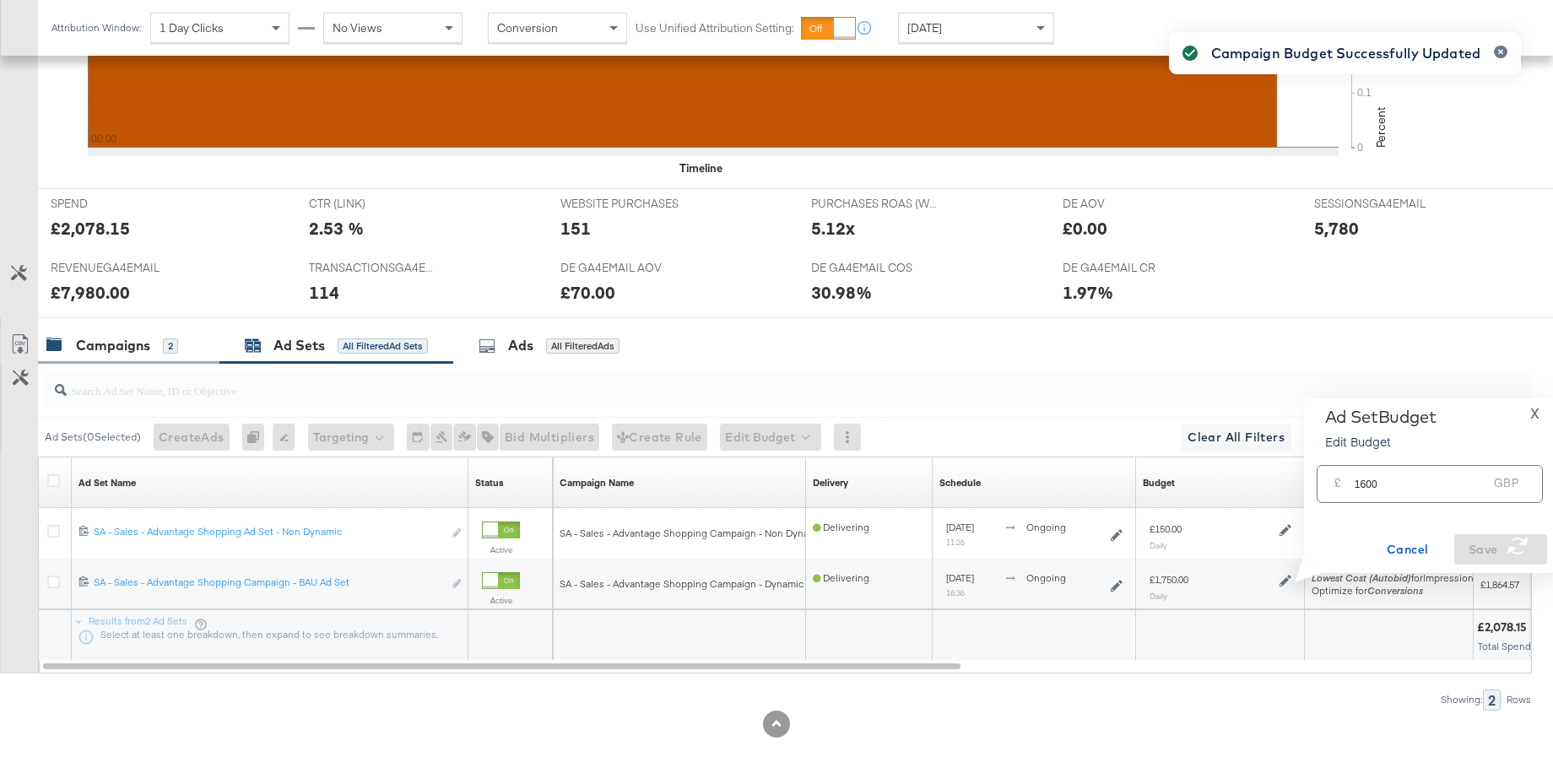
click at [114, 350] on div "Campaigns" at bounding box center [112, 345] width 74 height 20
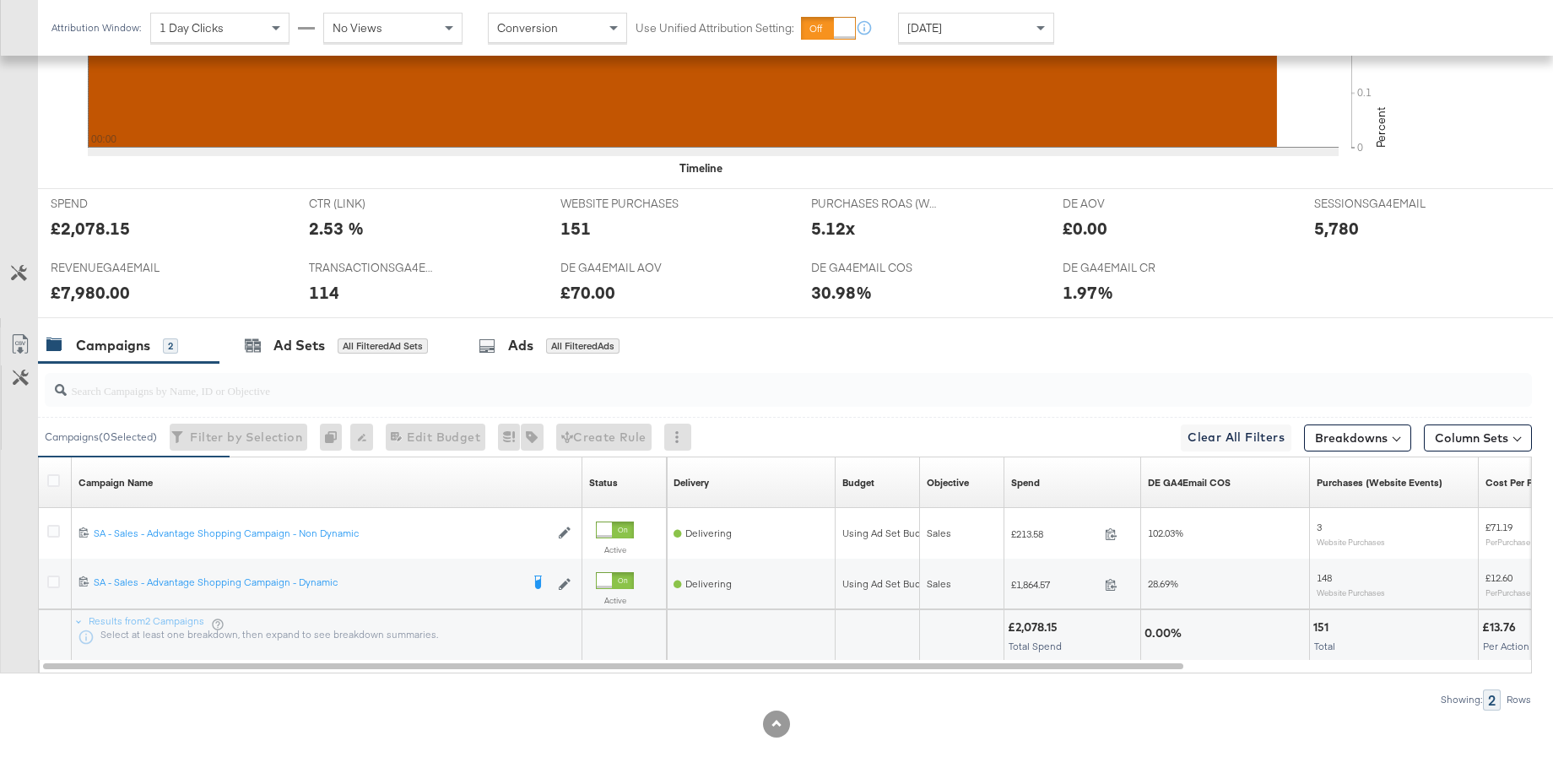
drag, startPoint x: 54, startPoint y: 579, endPoint x: 400, endPoint y: 447, distance: 370.3
click at [54, 579] on icon at bounding box center [53, 582] width 12 height 12
click at [0, 0] on input "checkbox" at bounding box center [0, 0] width 0 height 0
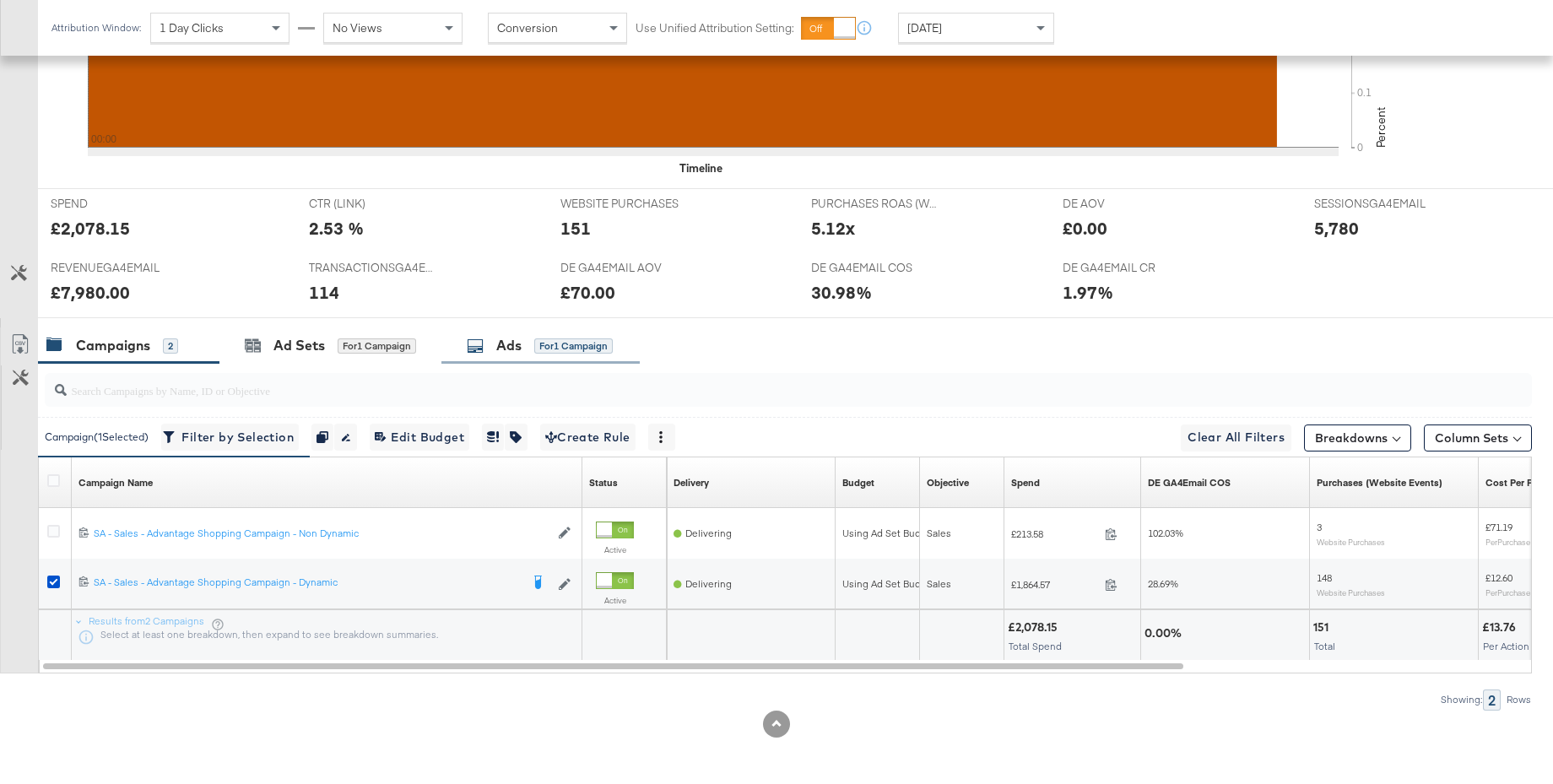
click at [485, 357] on div "Ads for 1 Campaign" at bounding box center [540, 345] width 198 height 36
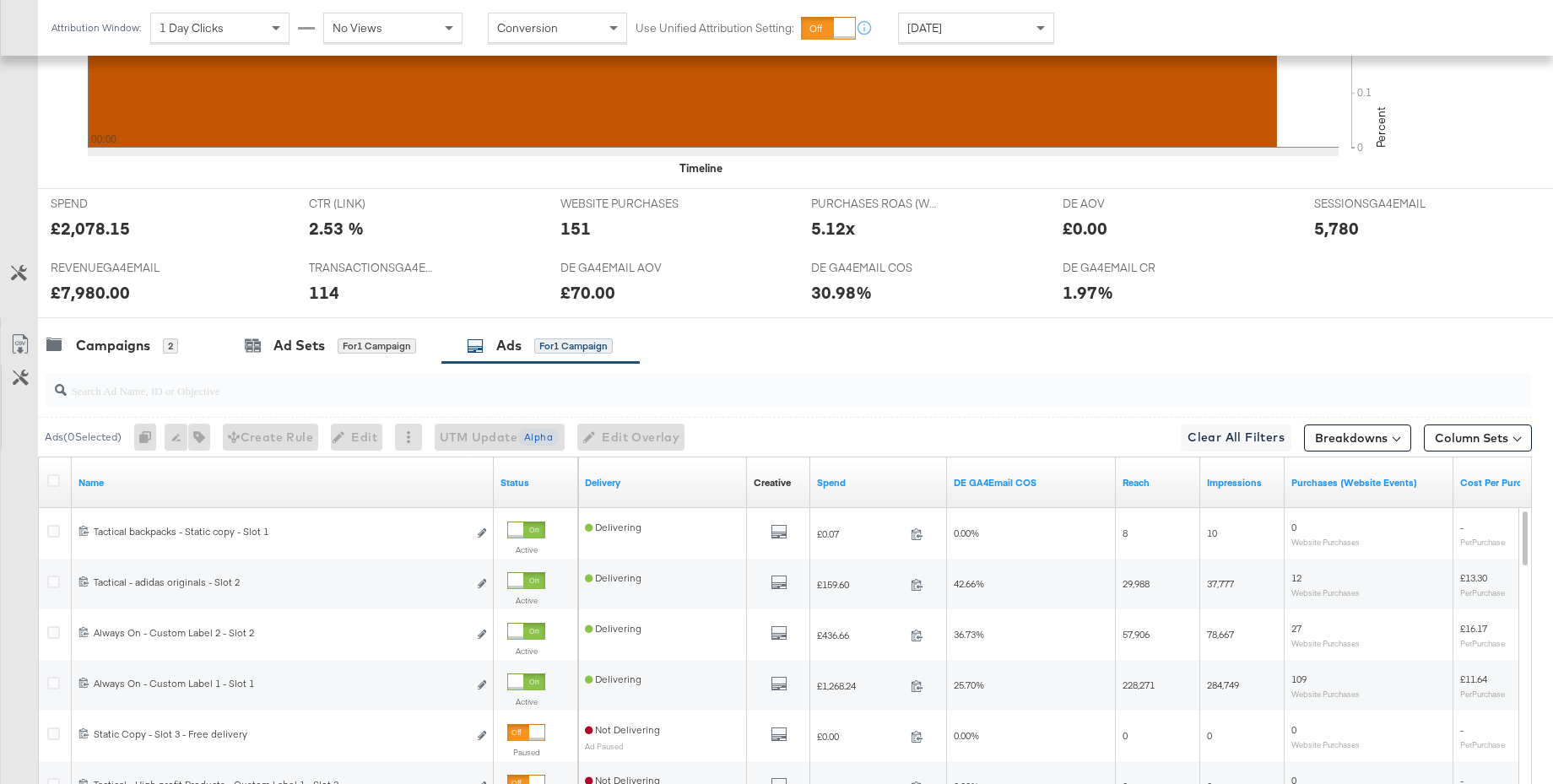
click at [942, 30] on span "[DATE]" at bounding box center [924, 28] width 35 height 15
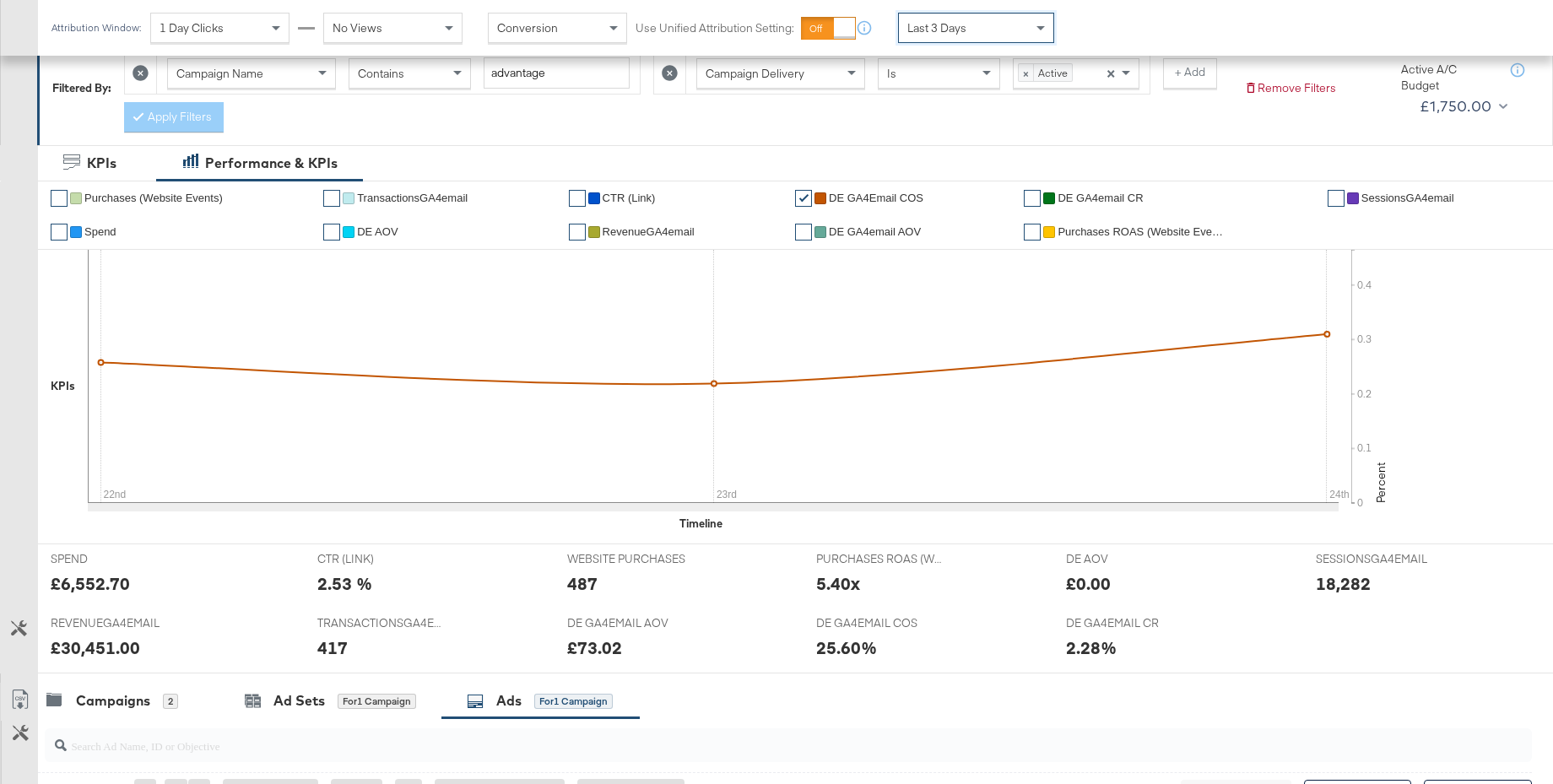
scroll to position [586, 0]
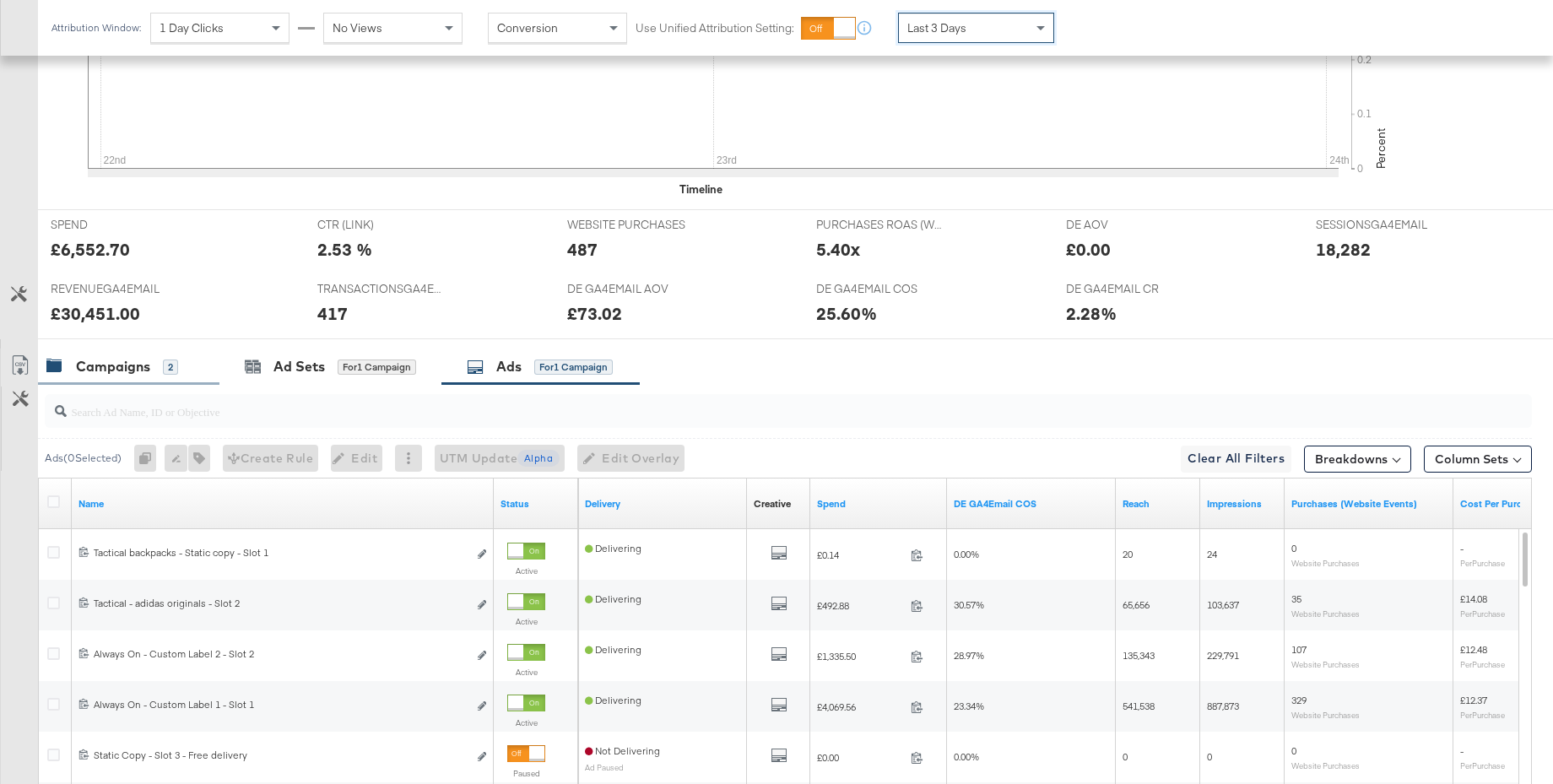
click at [92, 382] on div "Campaigns 2" at bounding box center [129, 367] width 182 height 36
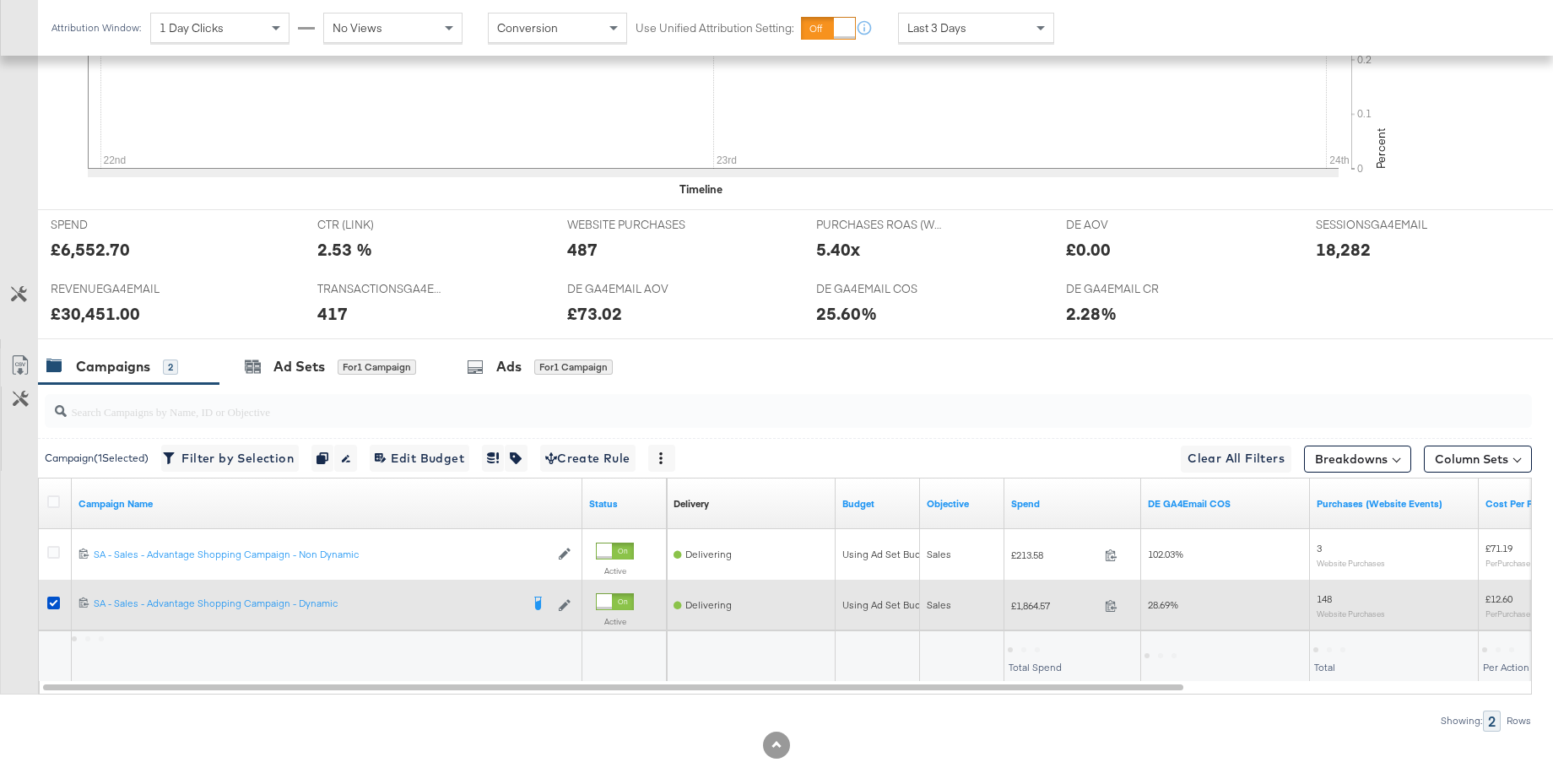
drag, startPoint x: 51, startPoint y: 556, endPoint x: 53, endPoint y: 586, distance: 30.1
click at [51, 556] on icon at bounding box center [53, 553] width 12 height 12
click at [0, 0] on input "checkbox" at bounding box center [0, 0] width 0 height 0
click at [53, 606] on icon at bounding box center [53, 602] width 12 height 12
click at [0, 0] on input "checkbox" at bounding box center [0, 0] width 0 height 0
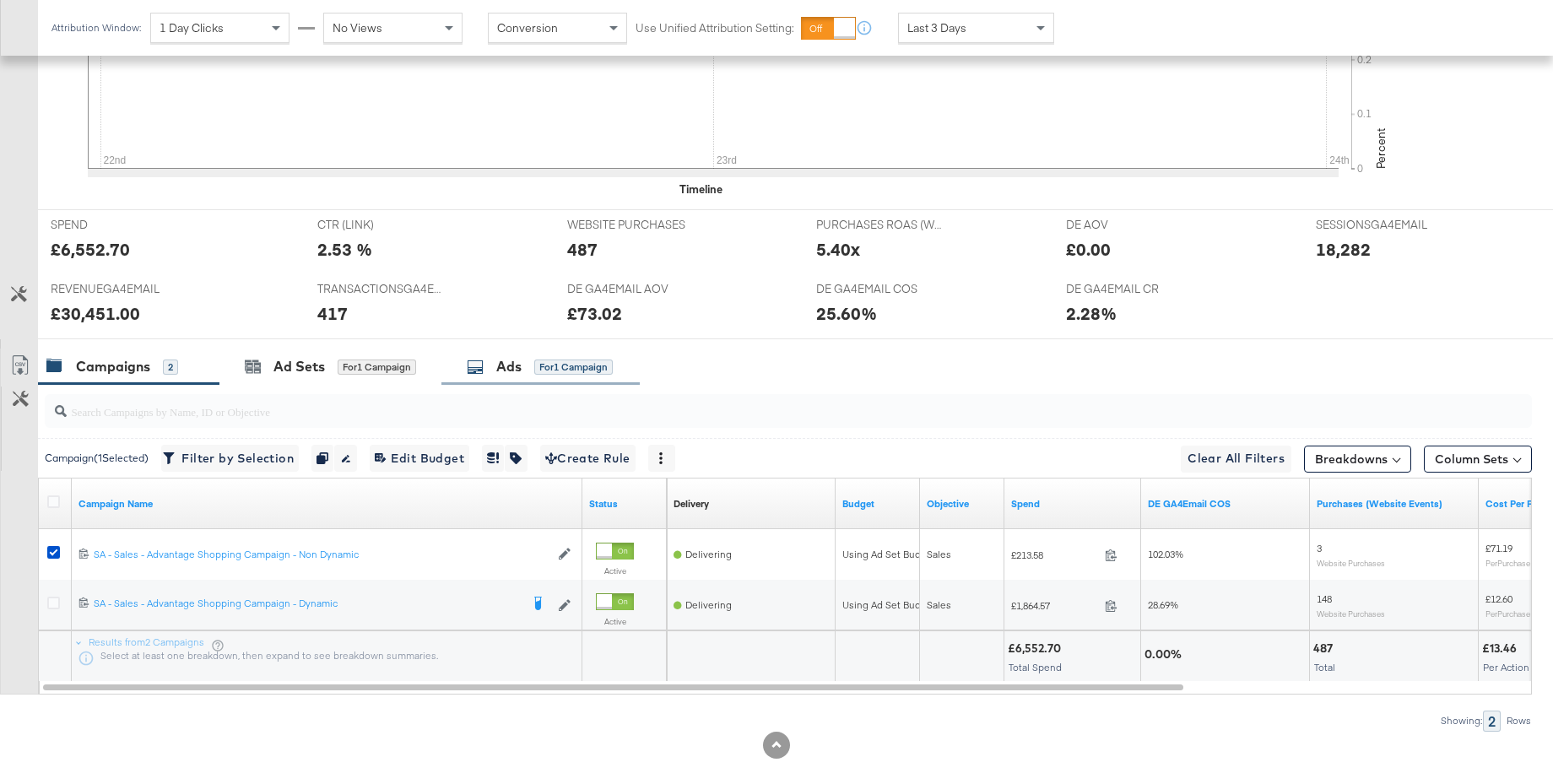
click at [497, 375] on div "Ads for 1 Campaign" at bounding box center [539, 367] width 146 height 20
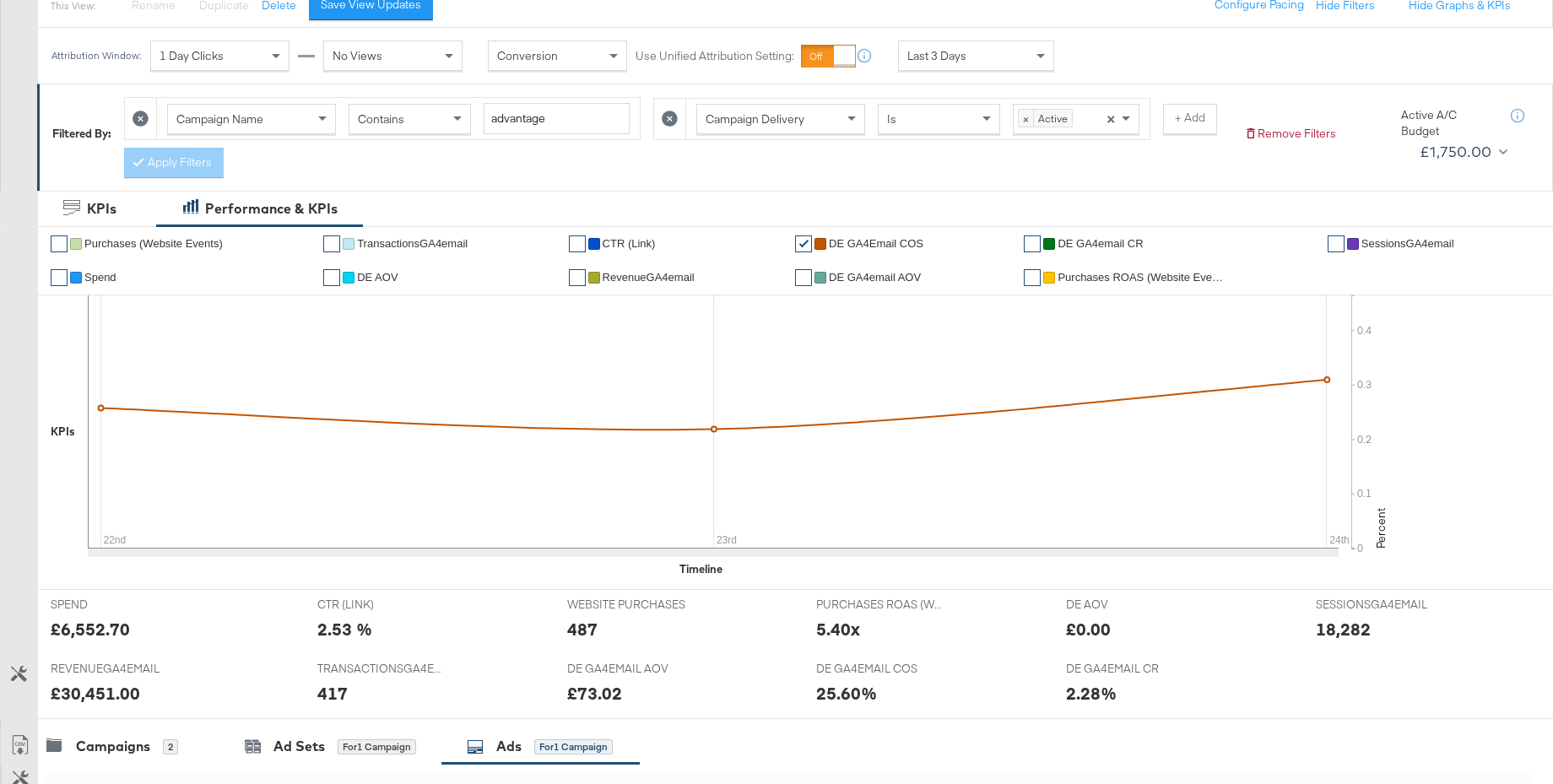
scroll to position [0, 0]
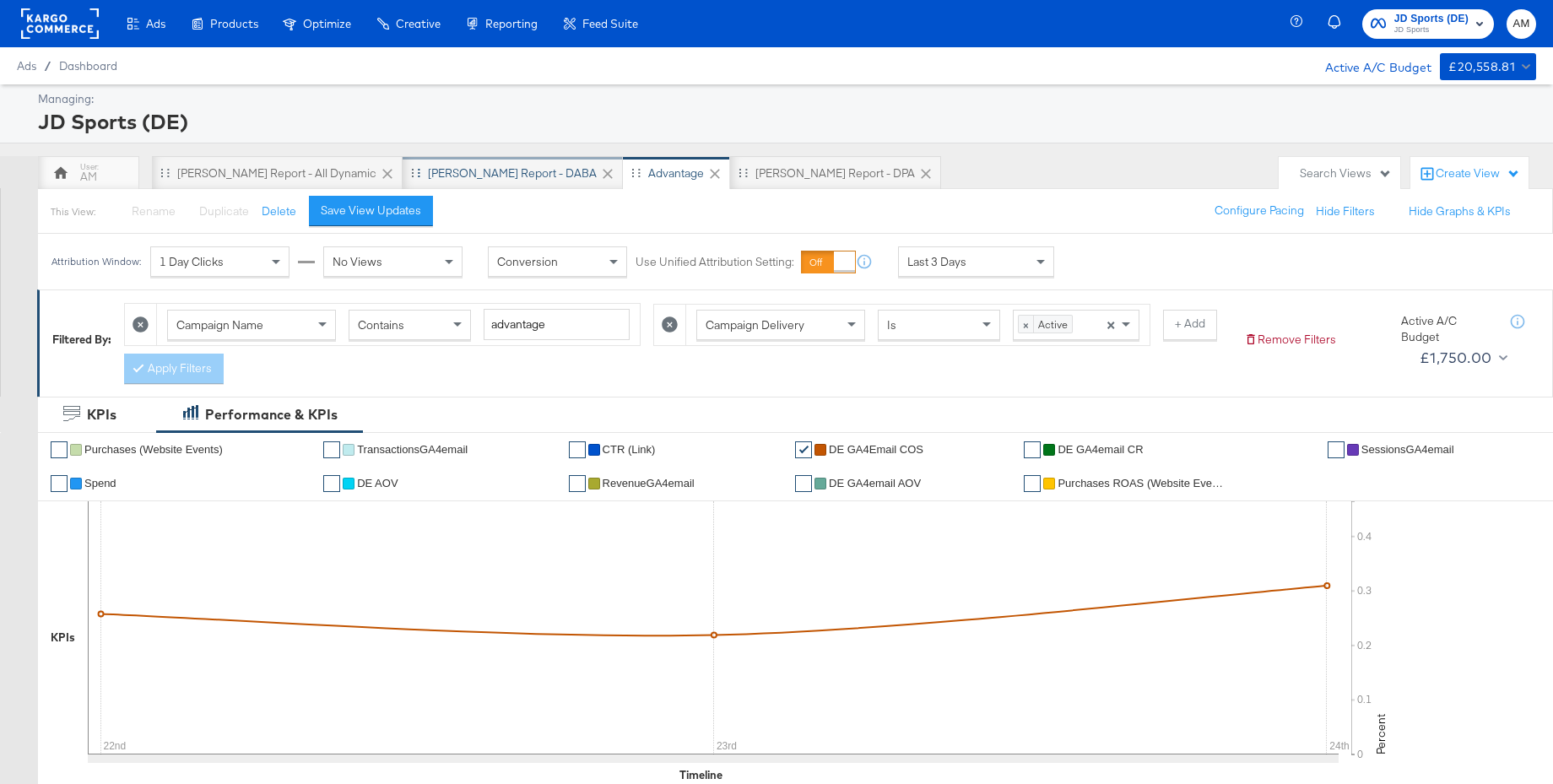
click at [461, 171] on div "[PERSON_NAME] Report - DABA" at bounding box center [513, 174] width 169 height 16
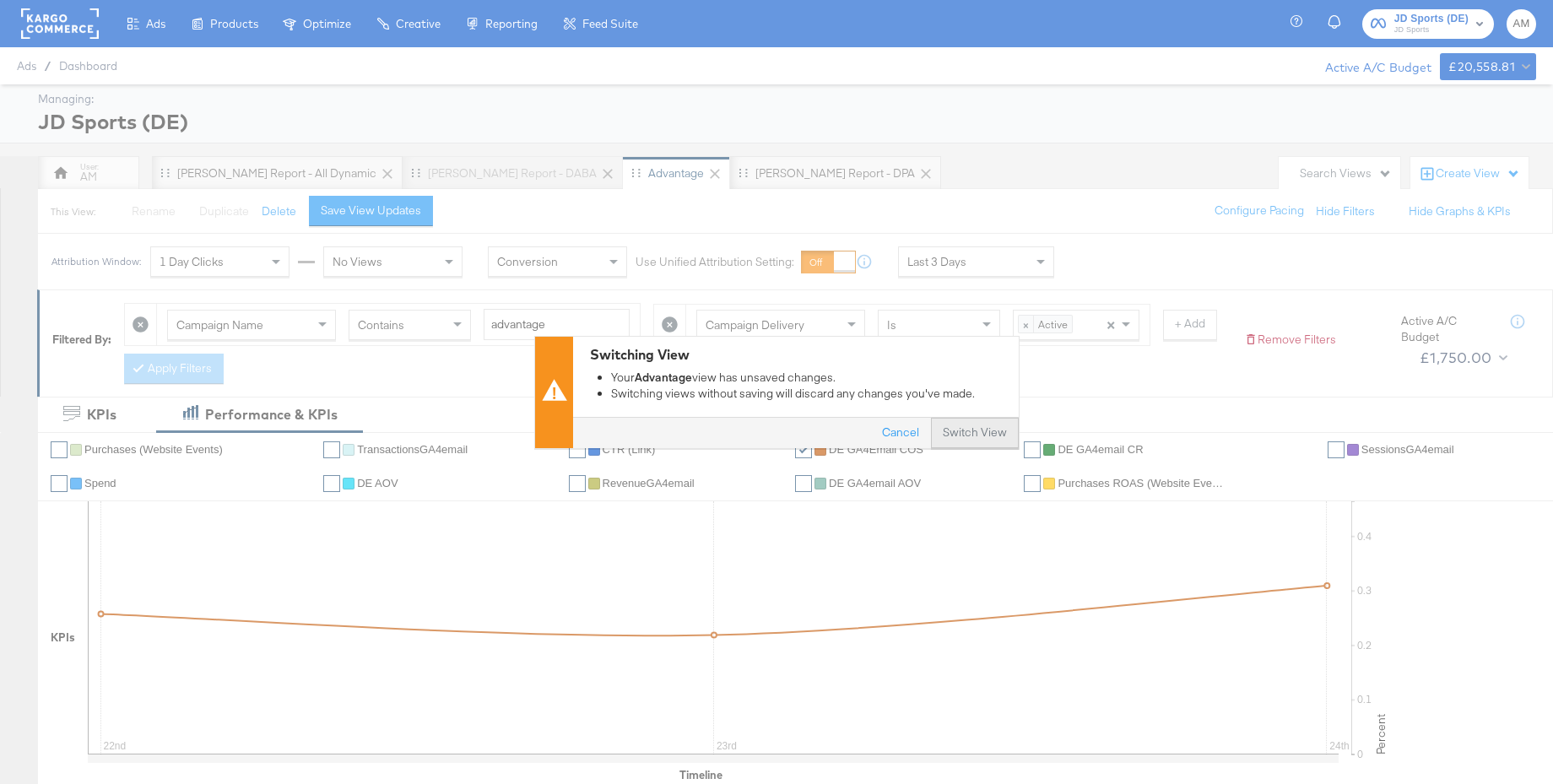
click at [975, 448] on button "Switch View" at bounding box center [975, 432] width 88 height 30
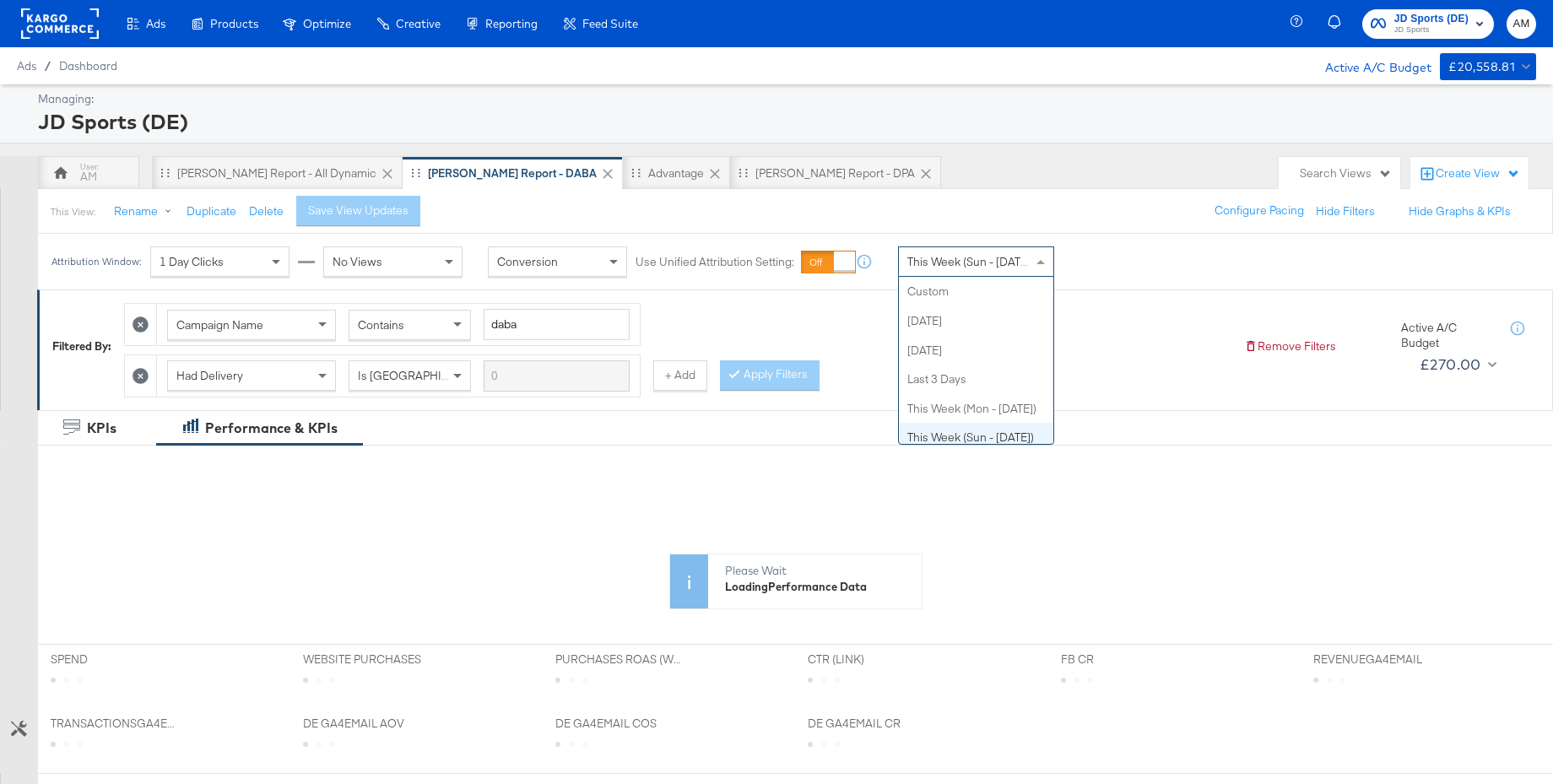
click at [940, 271] on div "This Week (Sun - [DATE])" at bounding box center [976, 262] width 155 height 28
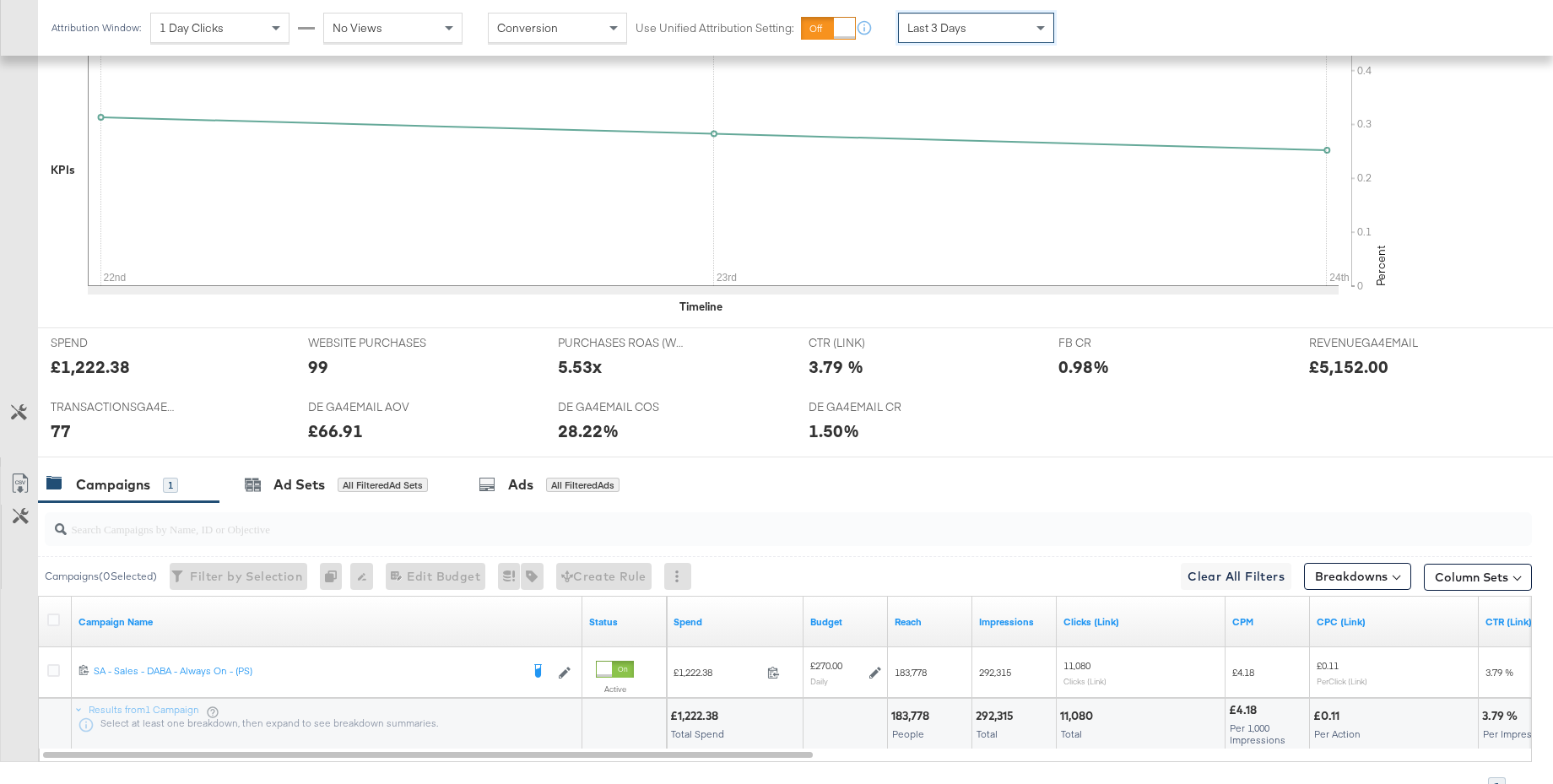
scroll to position [531, 0]
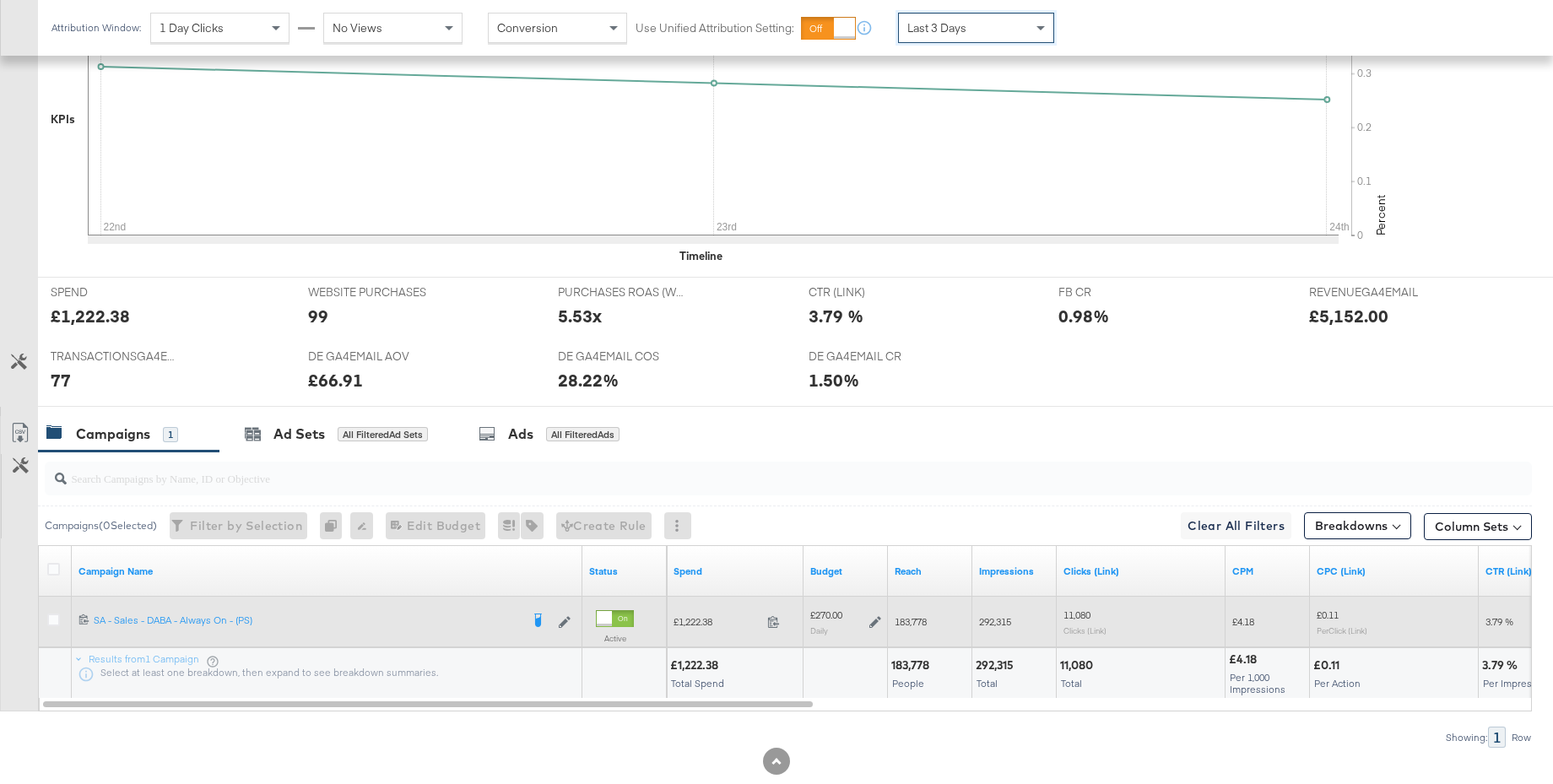
click at [877, 626] on icon at bounding box center [875, 621] width 12 height 12
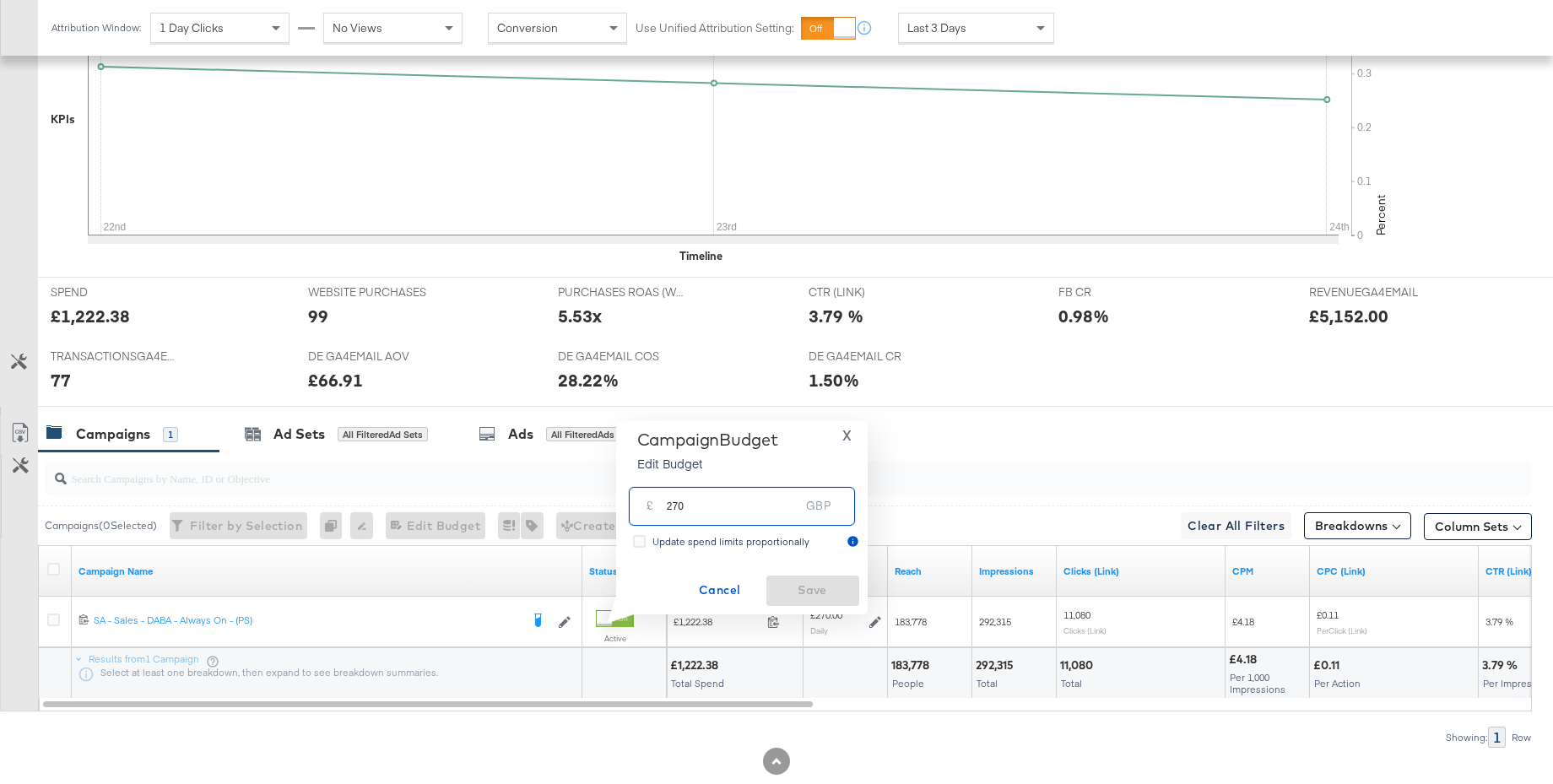
drag, startPoint x: 704, startPoint y: 507, endPoint x: 635, endPoint y: 506, distance: 69.0
click at [635, 506] on div "£ 270 GBP" at bounding box center [742, 505] width 226 height 38
type input "200"
click at [798, 588] on span "Save" at bounding box center [813, 591] width 79 height 21
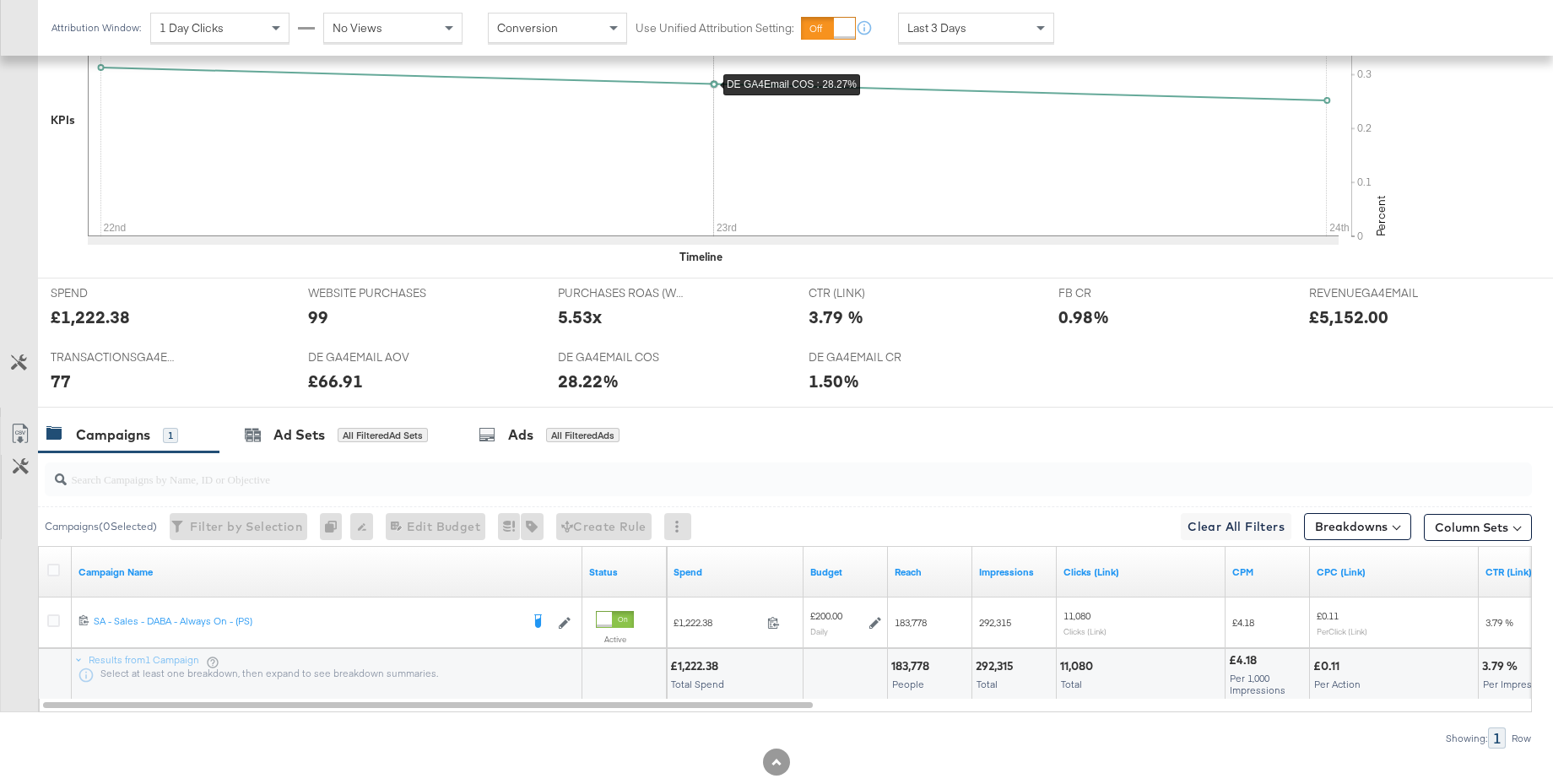
scroll to position [0, 0]
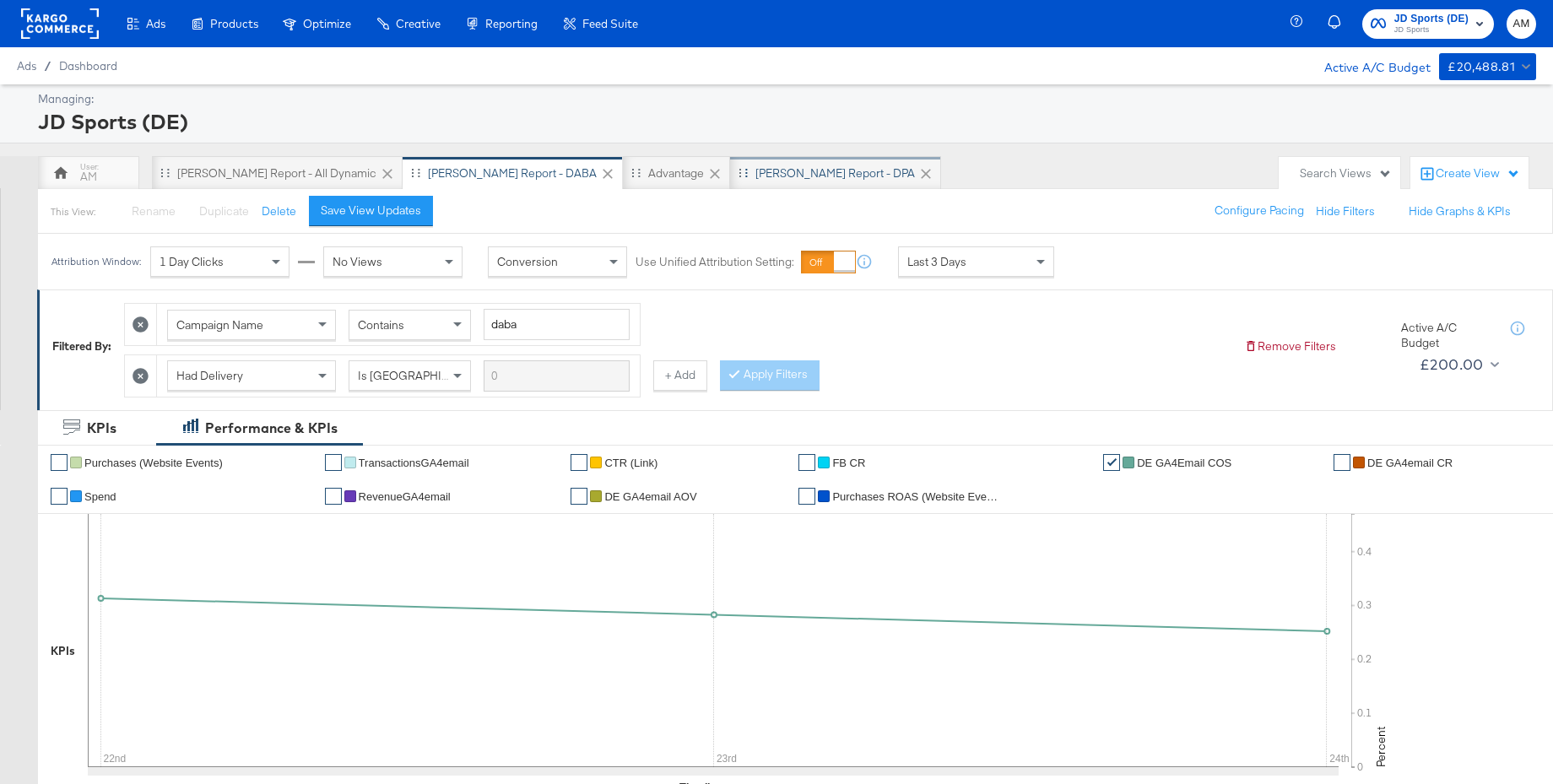
click at [756, 166] on div "[PERSON_NAME] Report - DPA" at bounding box center [835, 174] width 159 height 16
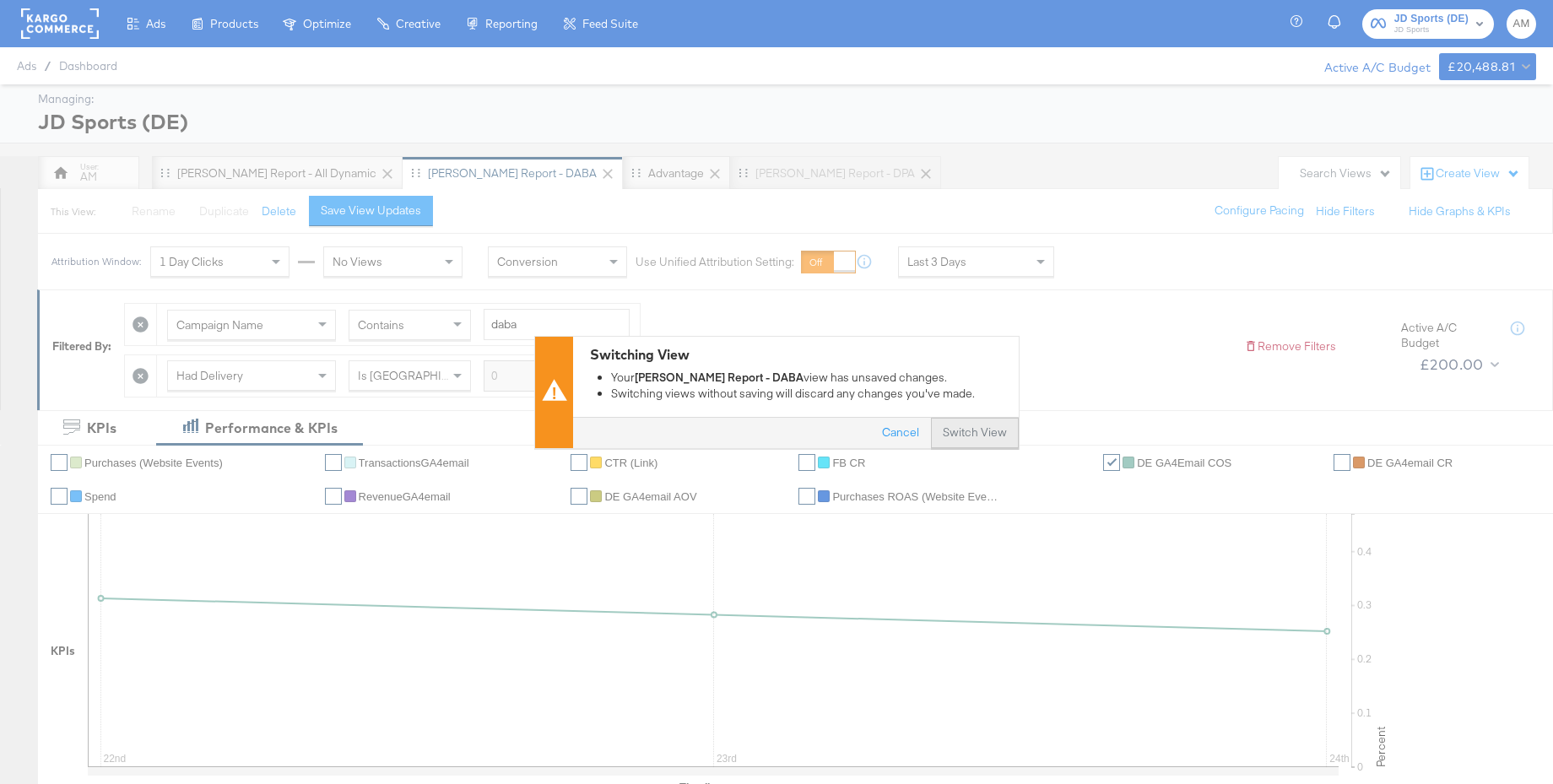
click at [980, 432] on button "Switch View" at bounding box center [975, 432] width 88 height 30
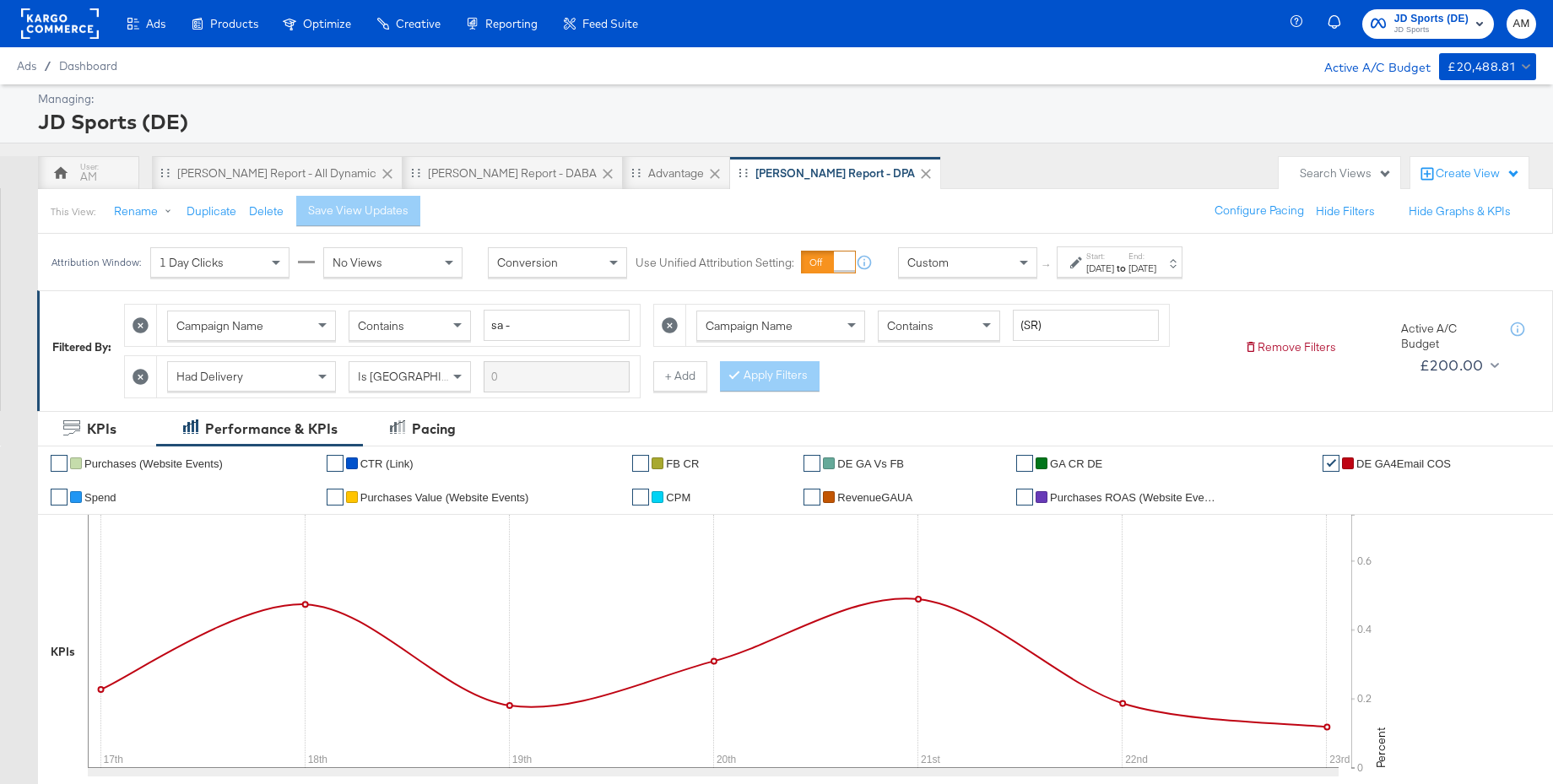
click at [1114, 272] on div "[DATE]" at bounding box center [1100, 268] width 28 height 13
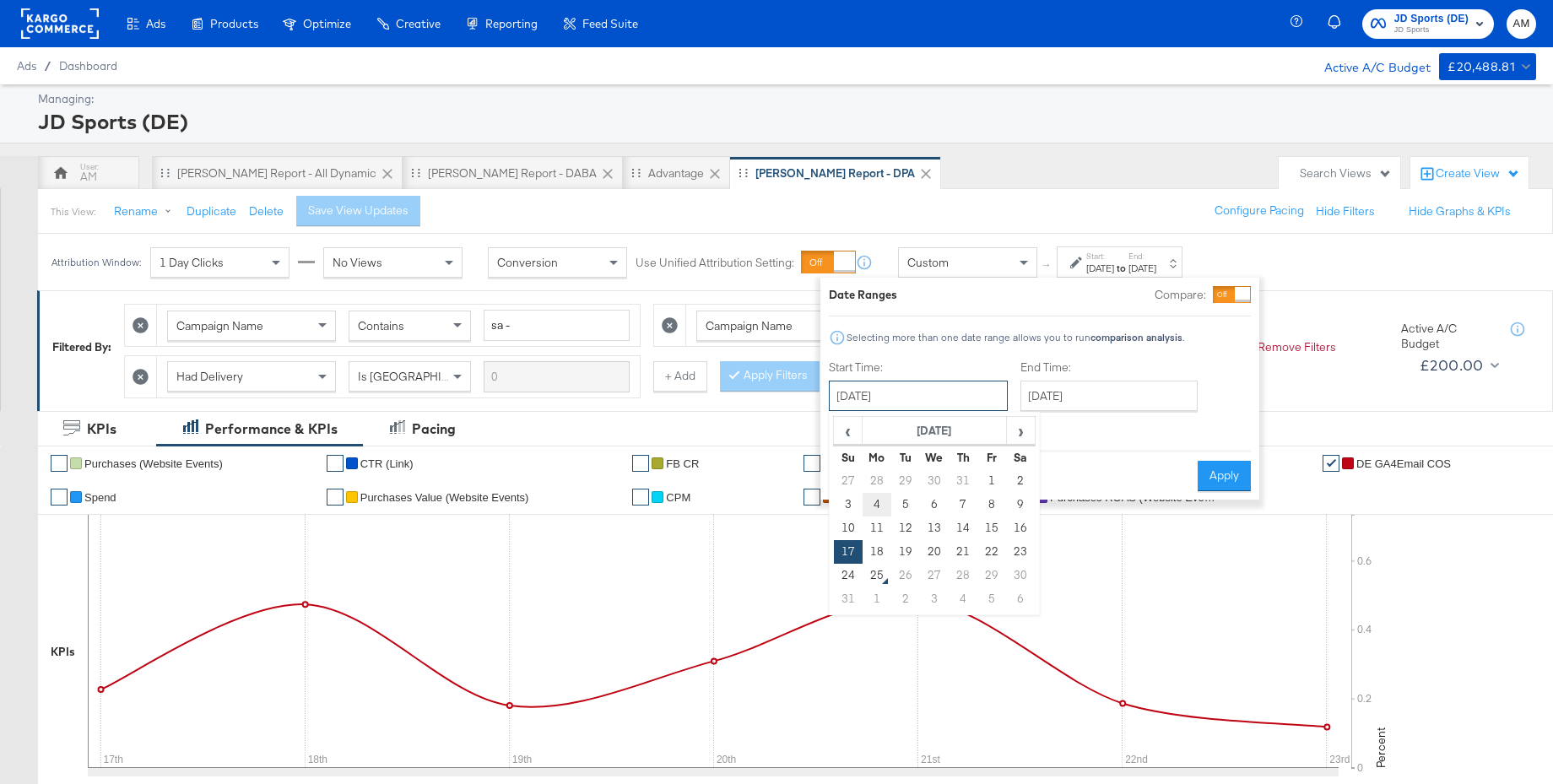
drag, startPoint x: 936, startPoint y: 400, endPoint x: 868, endPoint y: 505, distance: 125.1
click at [937, 400] on input "[DATE]" at bounding box center [918, 396] width 179 height 30
click at [837, 572] on td "24" at bounding box center [848, 575] width 28 height 24
type input "[DATE]"
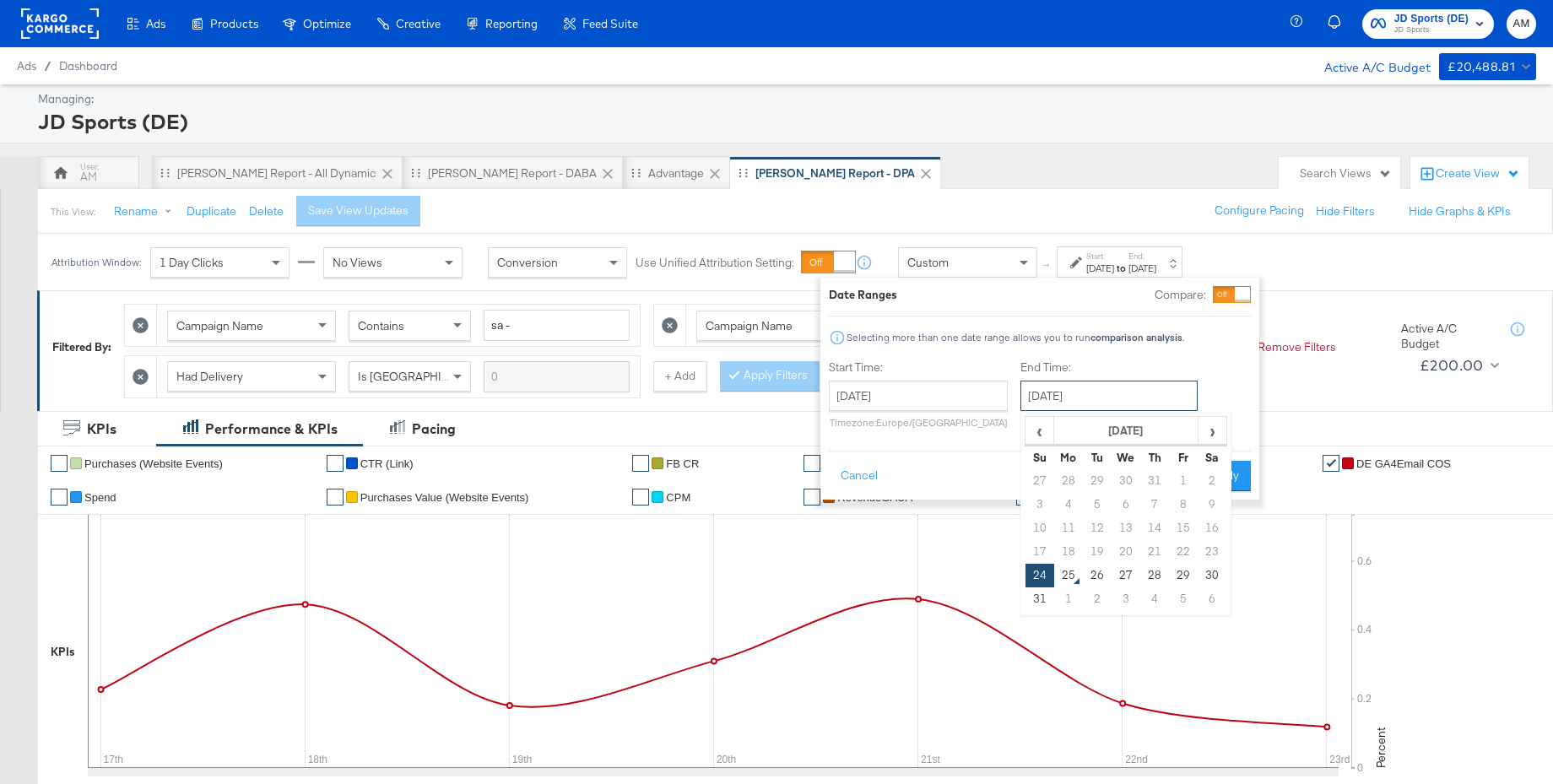
drag, startPoint x: 1116, startPoint y: 398, endPoint x: 1156, endPoint y: 471, distance: 83.2
click at [1116, 398] on input "[DATE]" at bounding box center [1109, 396] width 177 height 30
drag, startPoint x: 1210, startPoint y: 575, endPoint x: 1212, endPoint y: 500, distance: 75.0
click at [1210, 574] on td "30" at bounding box center [1212, 575] width 28 height 24
type input "[DATE]"
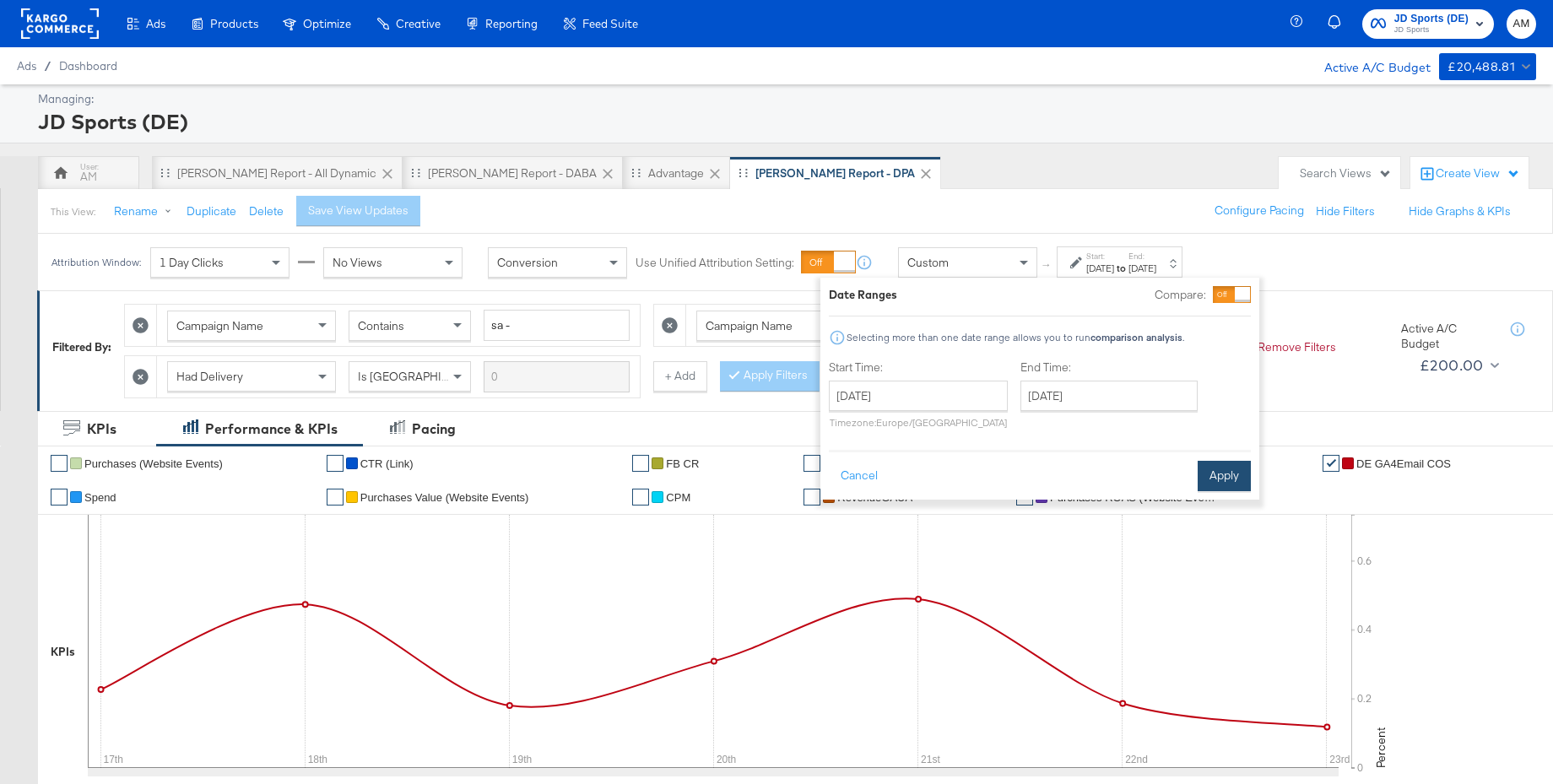
click at [1217, 468] on button "Apply" at bounding box center [1225, 476] width 53 height 30
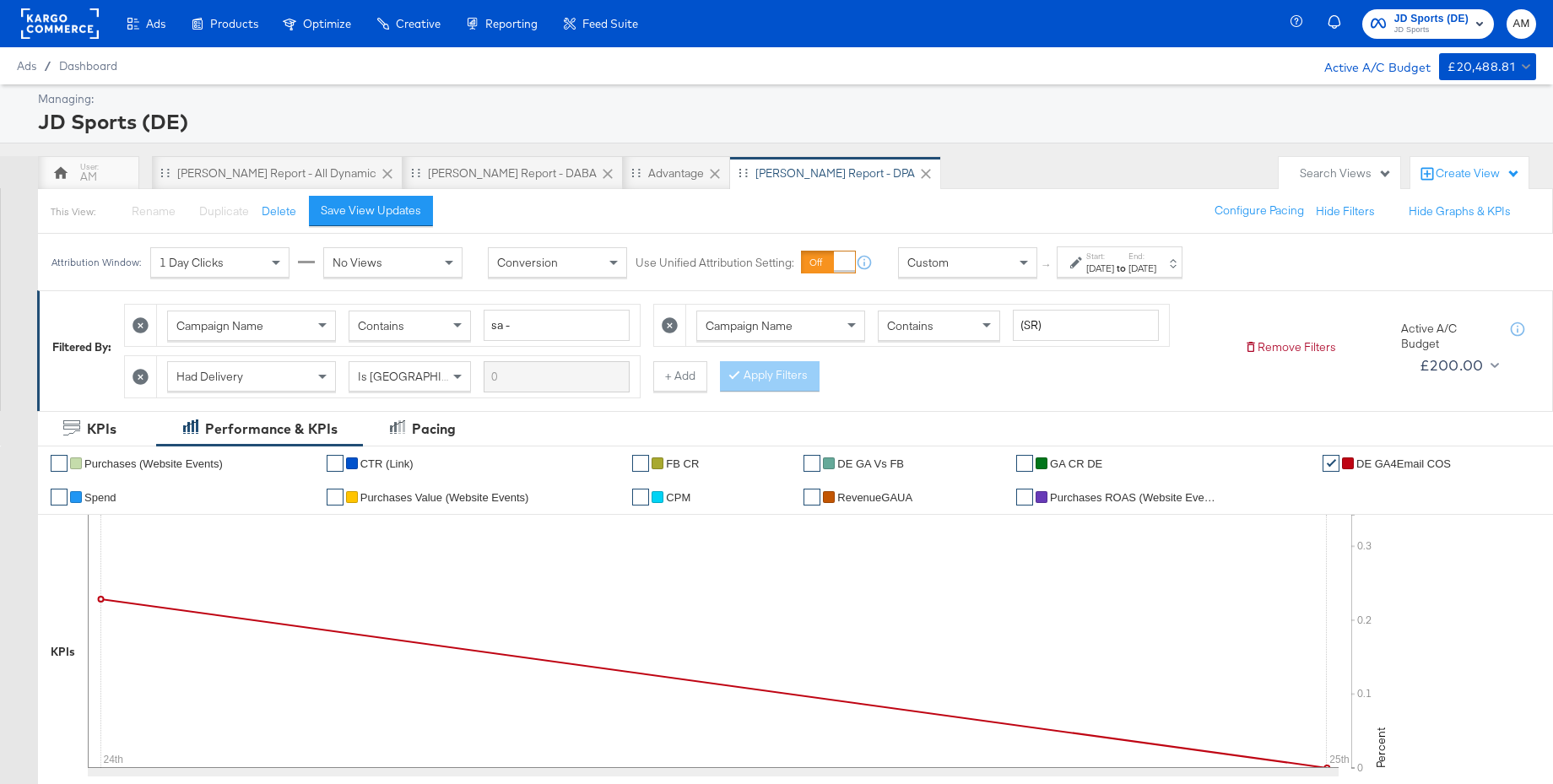
drag, startPoint x: 352, startPoint y: 206, endPoint x: 465, endPoint y: 264, distance: 127.0
click at [352, 206] on div "Save View Updates" at bounding box center [370, 211] width 101 height 16
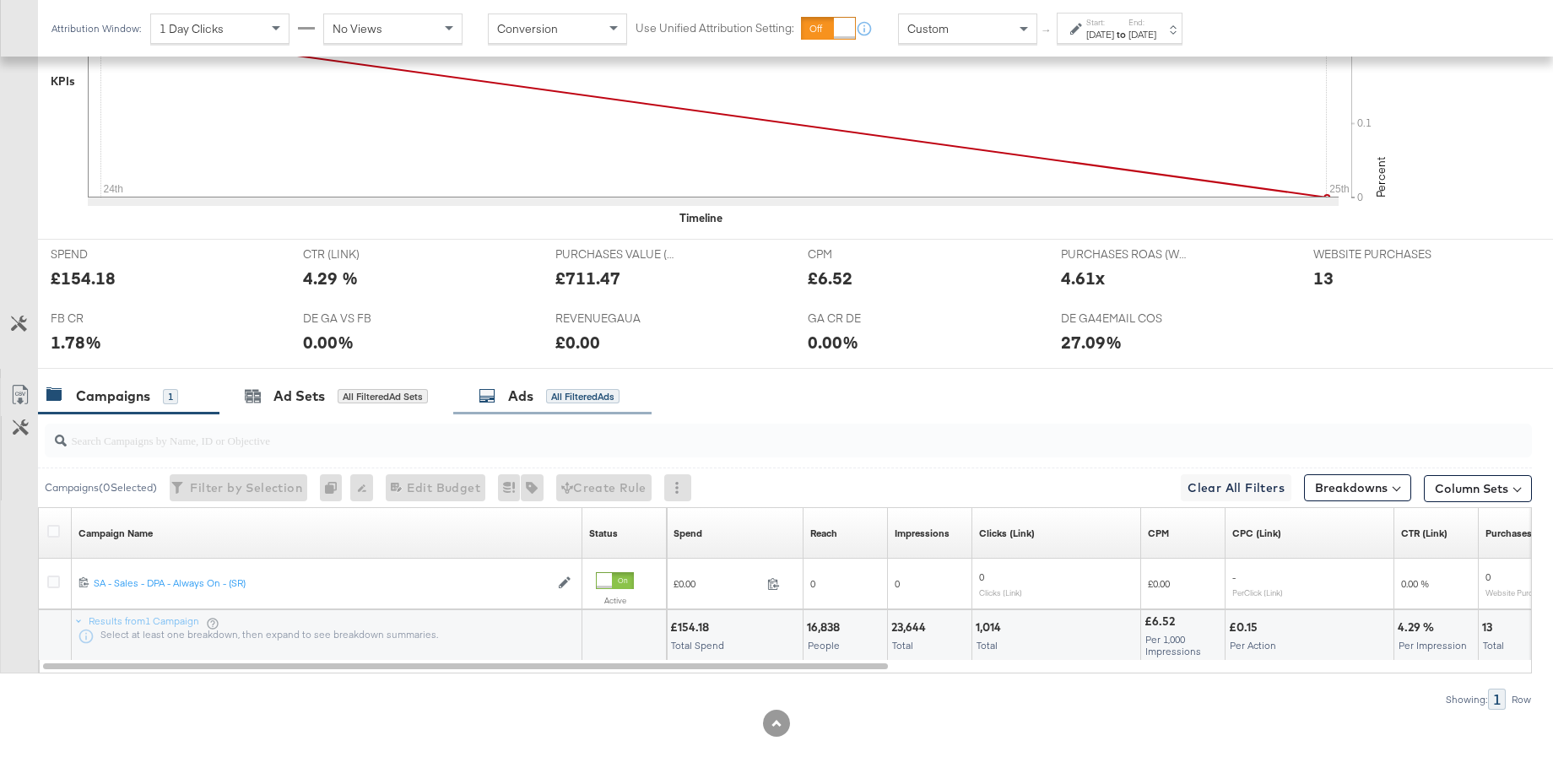
scroll to position [568, 0]
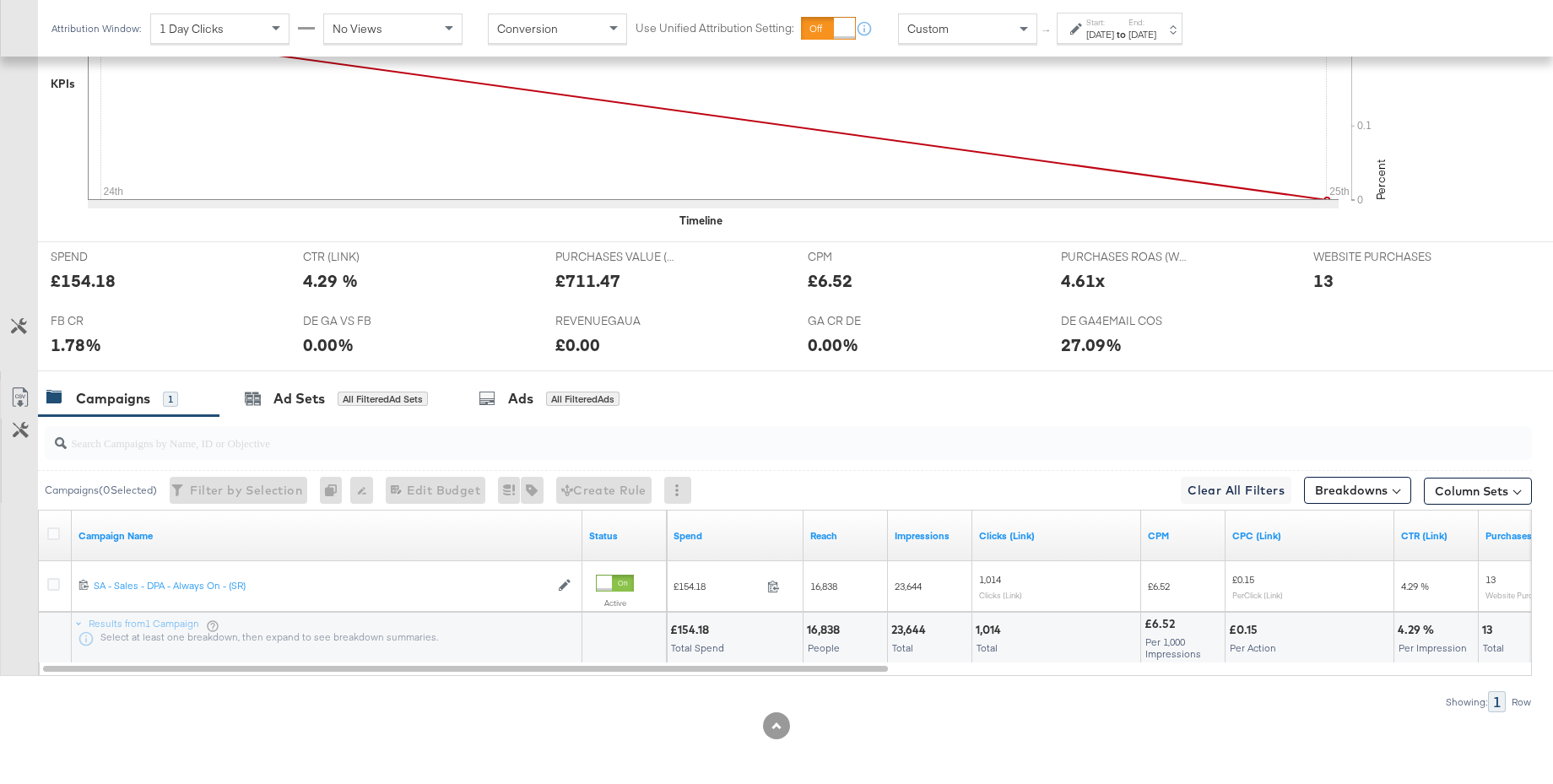
drag, startPoint x: 54, startPoint y: 532, endPoint x: 73, endPoint y: 535, distance: 19.2
click at [54, 532] on icon at bounding box center [53, 534] width 12 height 12
click at [0, 0] on input "checkbox" at bounding box center [0, 0] width 0 height 0
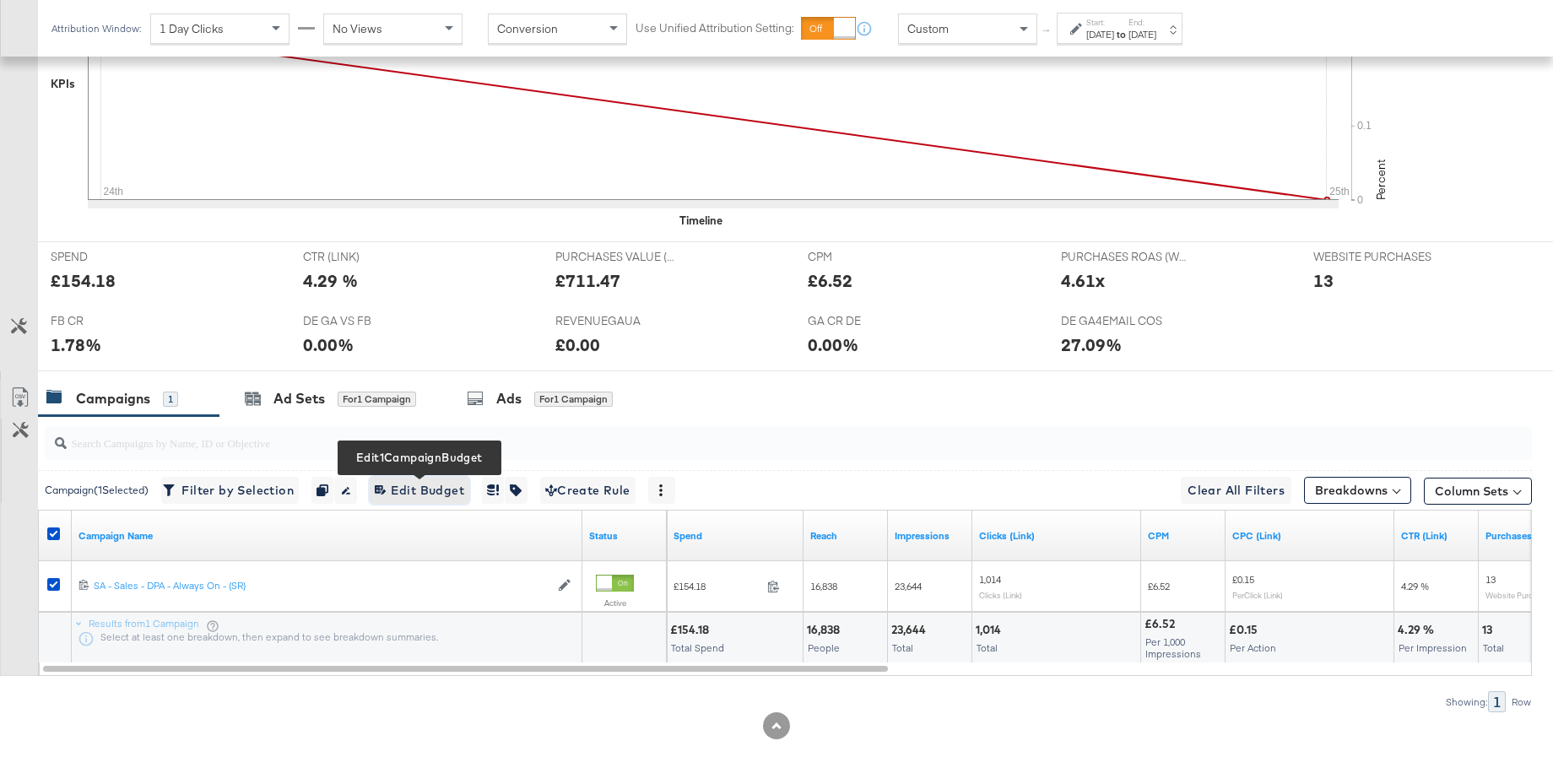
click at [405, 482] on span "Edit 1 Campaign Budget Edit Budget" at bounding box center [419, 491] width 90 height 21
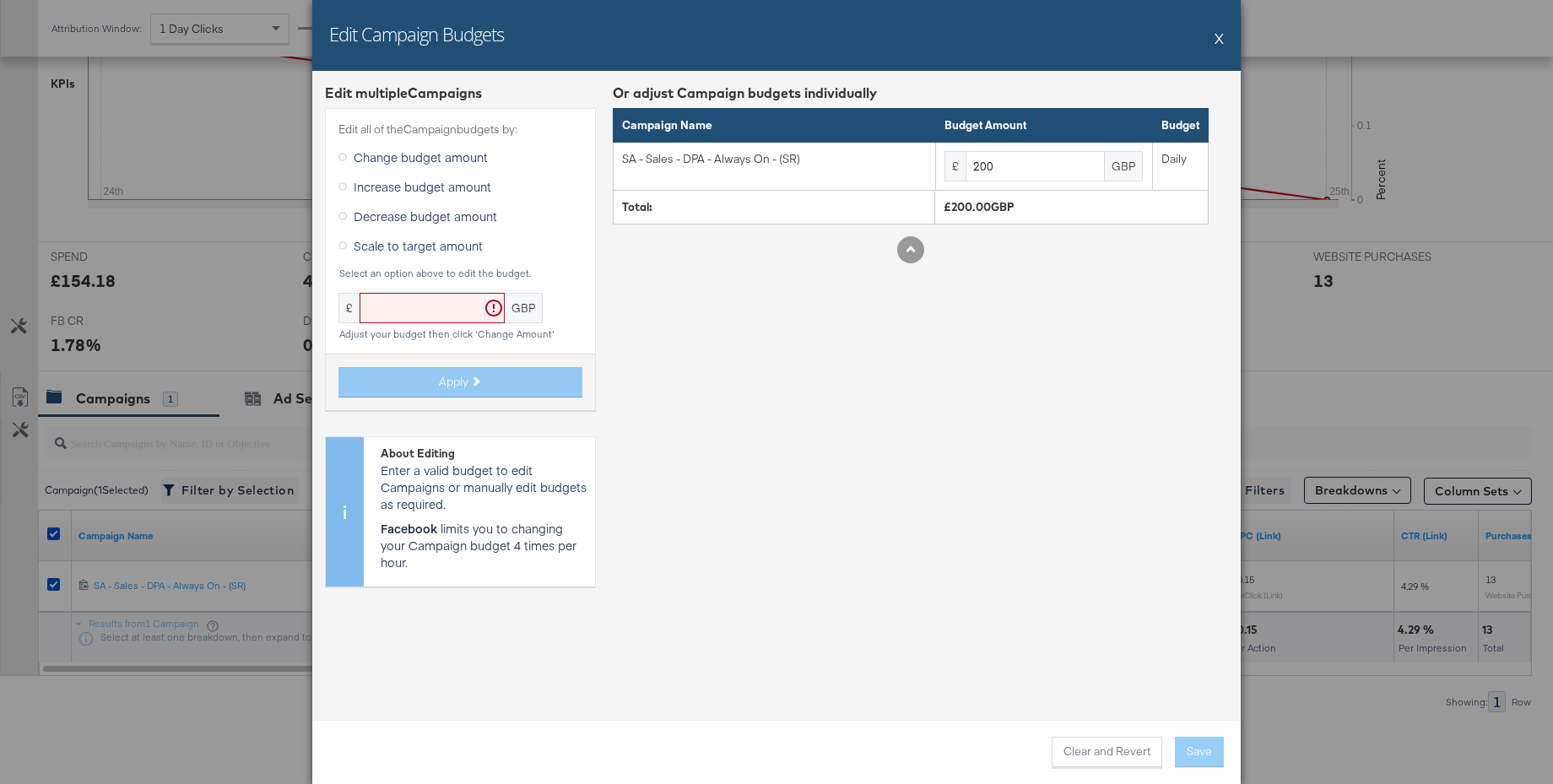
click at [1217, 37] on button "X" at bounding box center [1219, 38] width 9 height 34
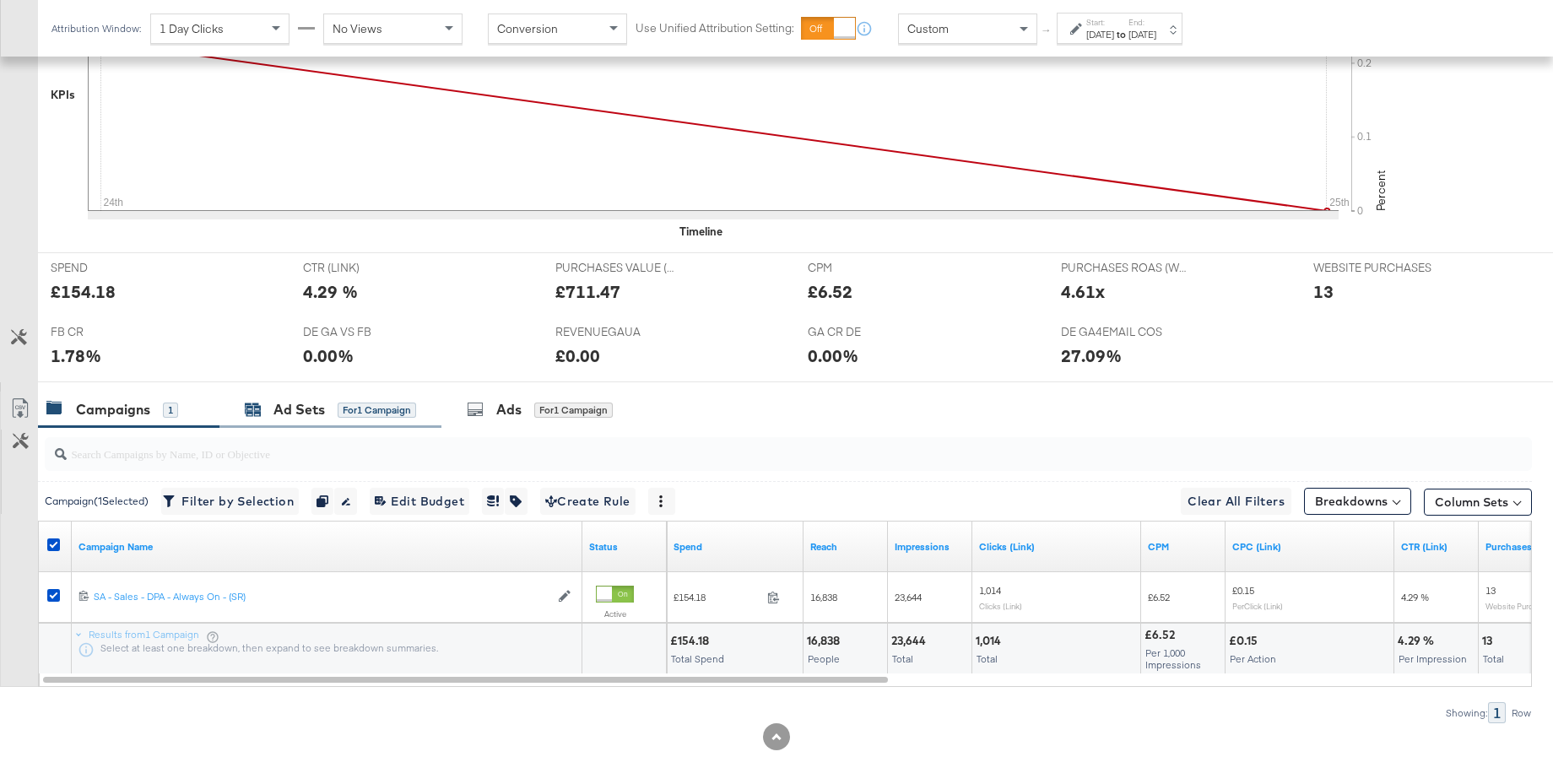
click at [276, 410] on div "Ad Sets" at bounding box center [299, 410] width 52 height 20
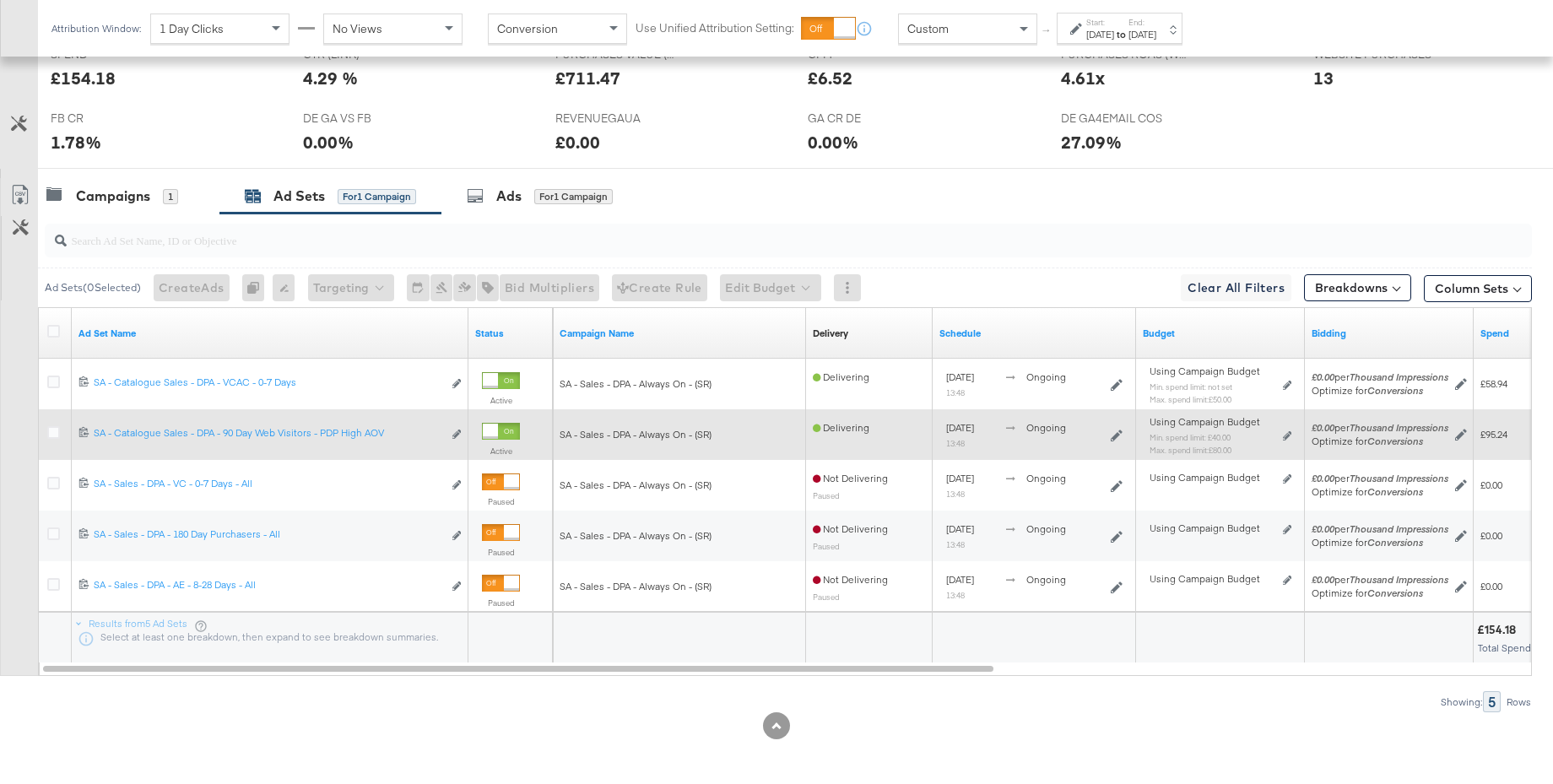
scroll to position [770, 0]
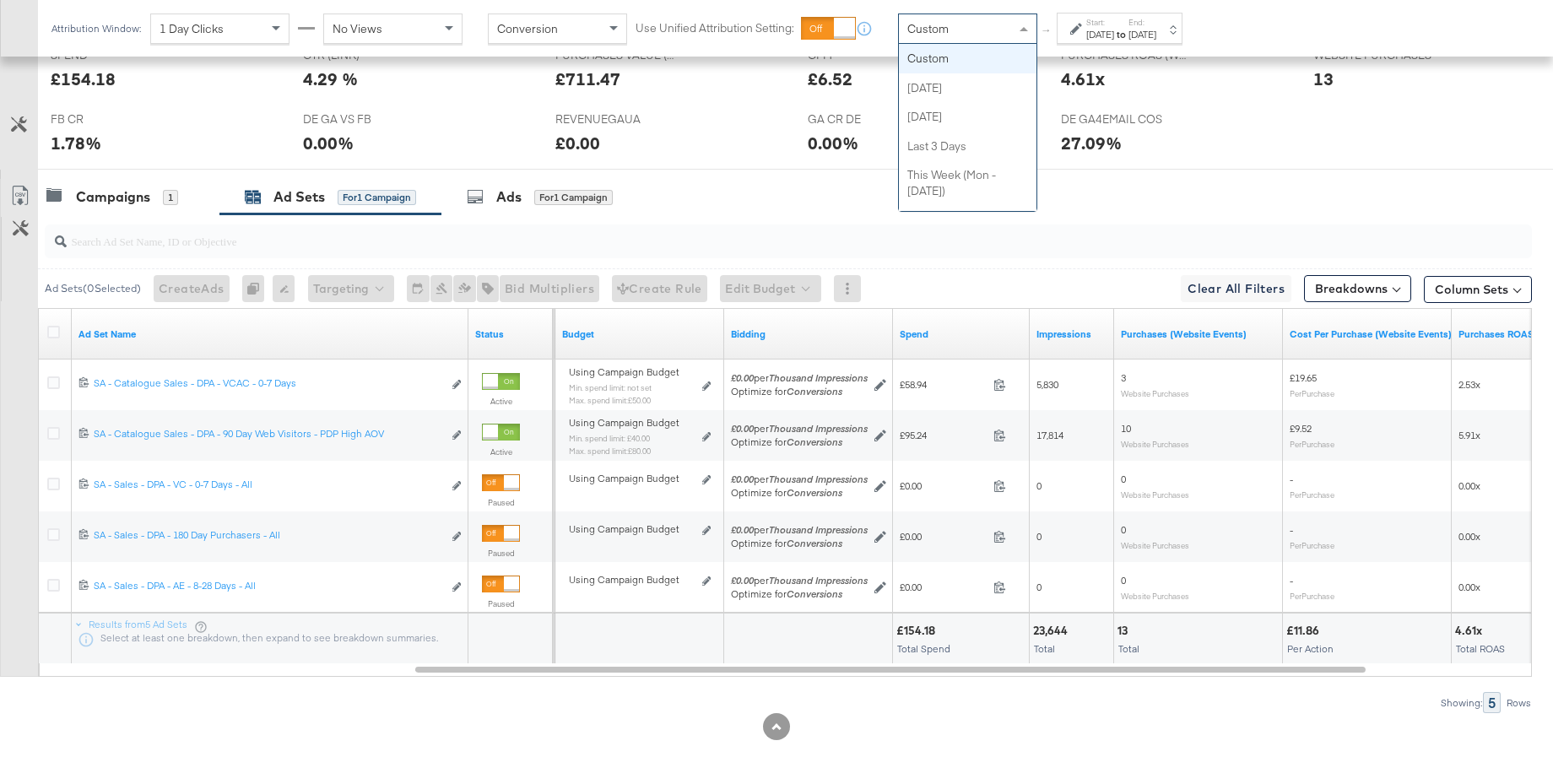
click at [962, 21] on div "Custom" at bounding box center [967, 28] width 138 height 28
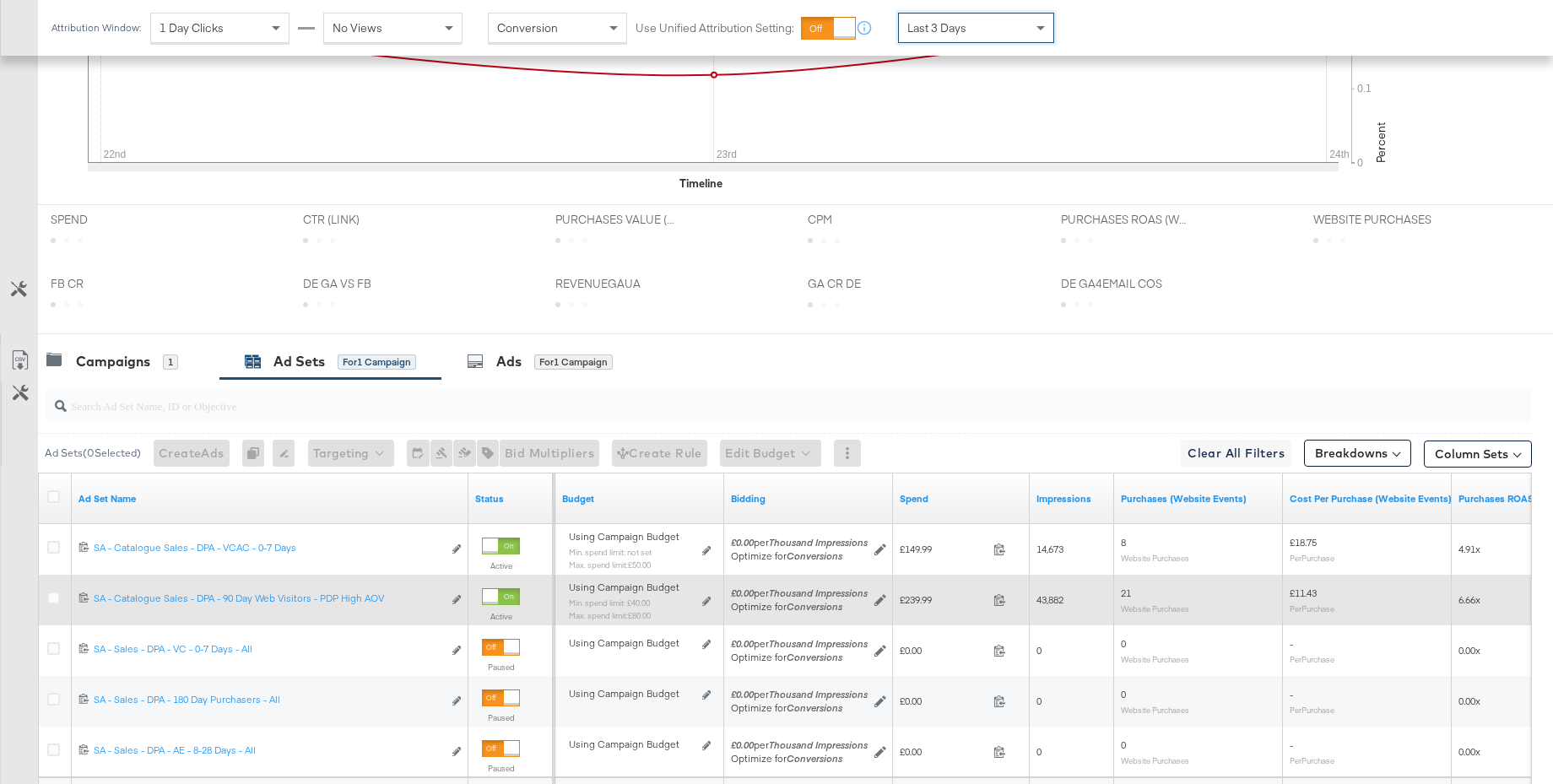
scroll to position [769, 0]
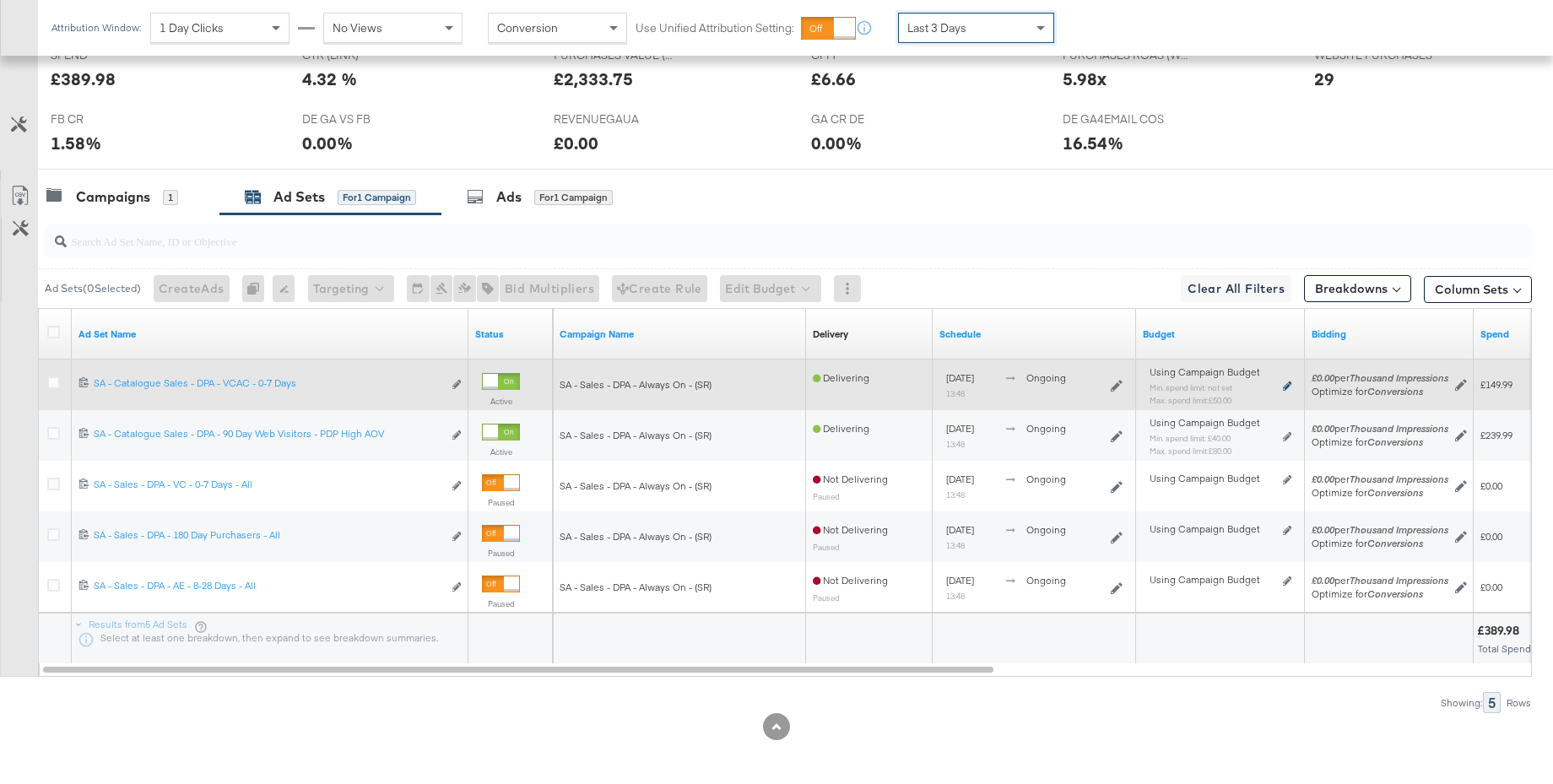
click at [1286, 387] on icon at bounding box center [1286, 386] width 8 height 9
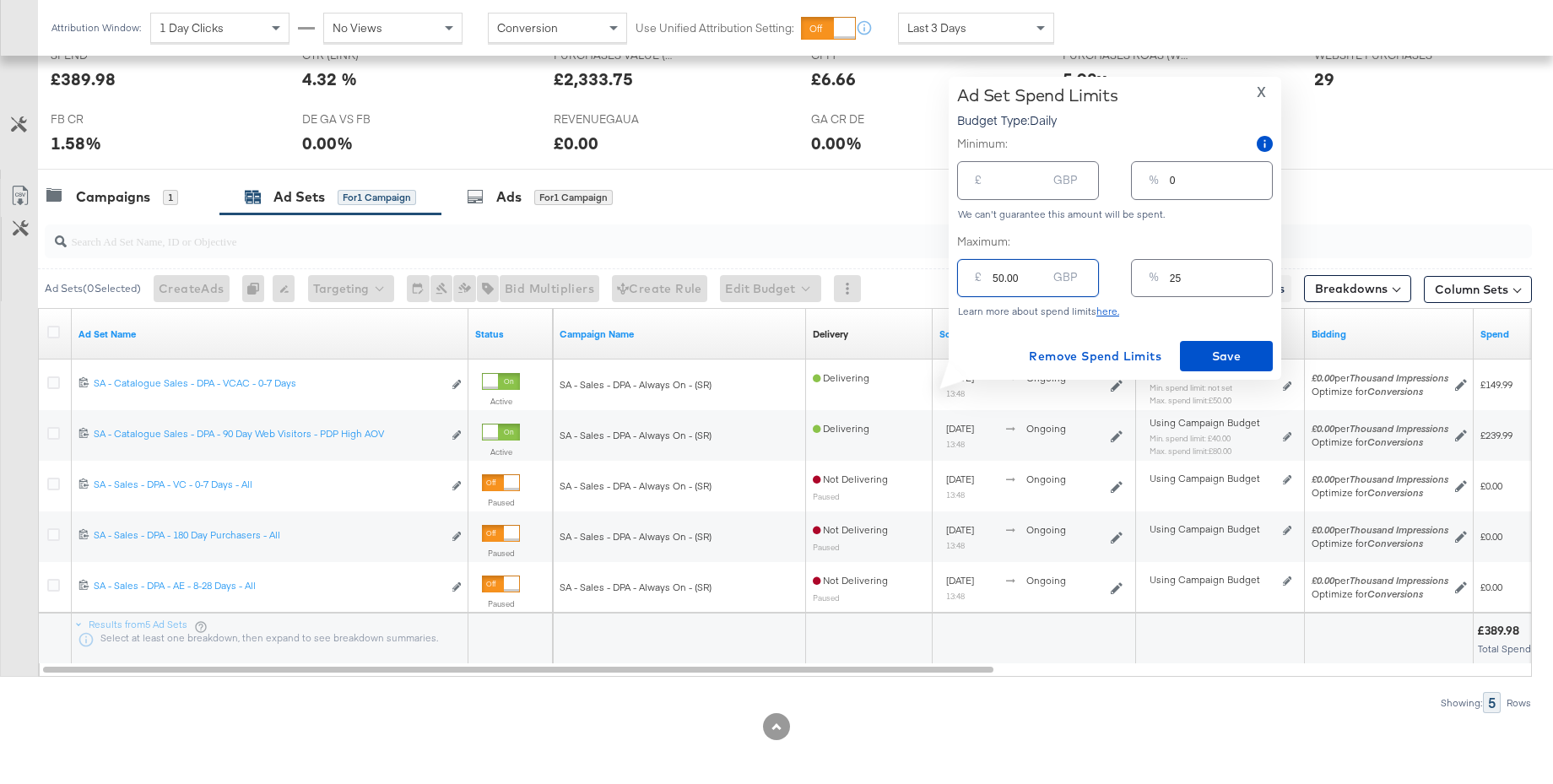
drag, startPoint x: 1021, startPoint y: 279, endPoint x: 975, endPoint y: 279, distance: 46.0
click at [975, 279] on div "£ 50.00 GBP" at bounding box center [1027, 278] width 142 height 38
type input "8"
type input "4"
type input "80"
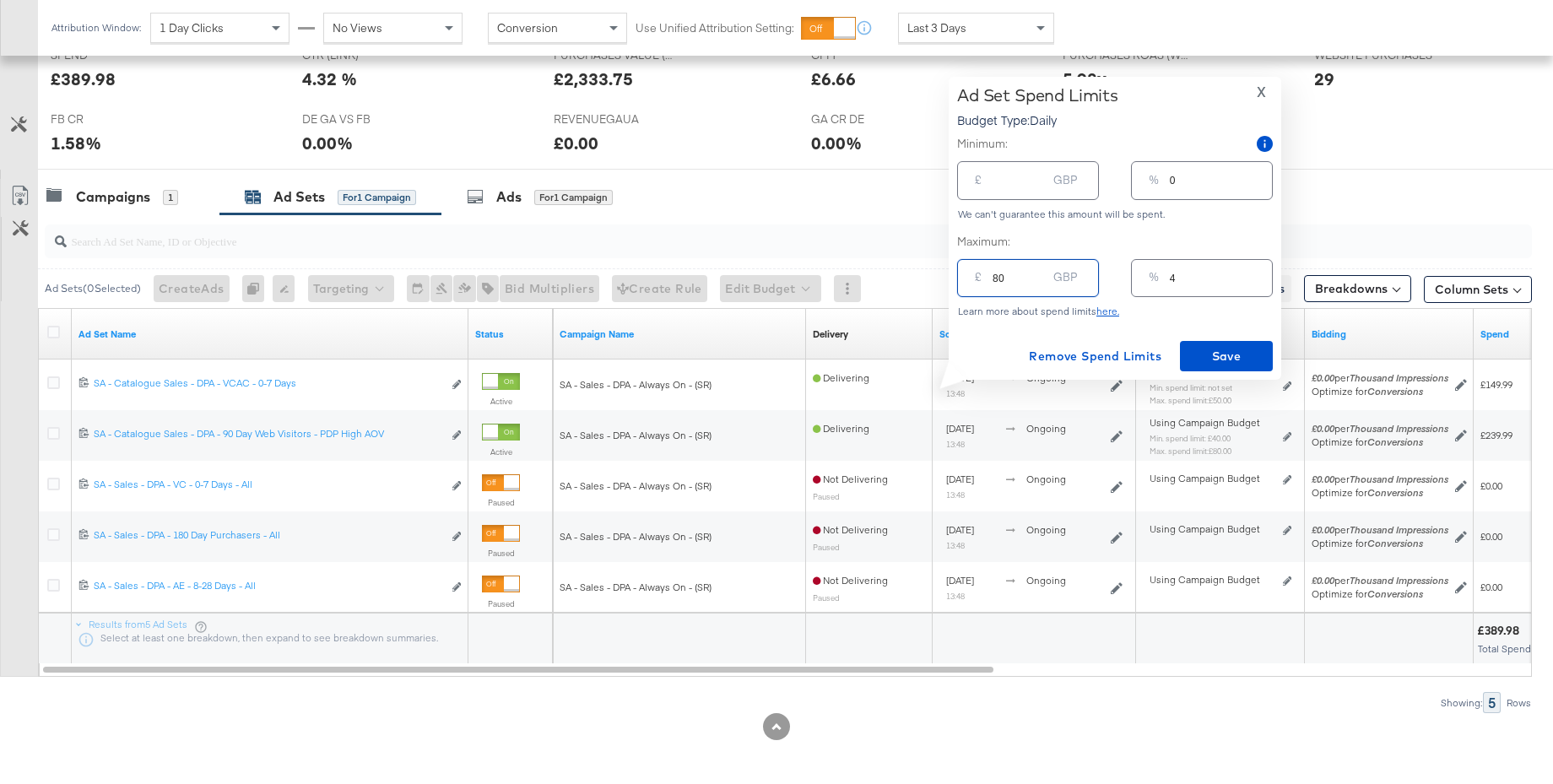
type input "40"
type input "80.00"
click at [1214, 352] on span "Save" at bounding box center [1225, 357] width 79 height 21
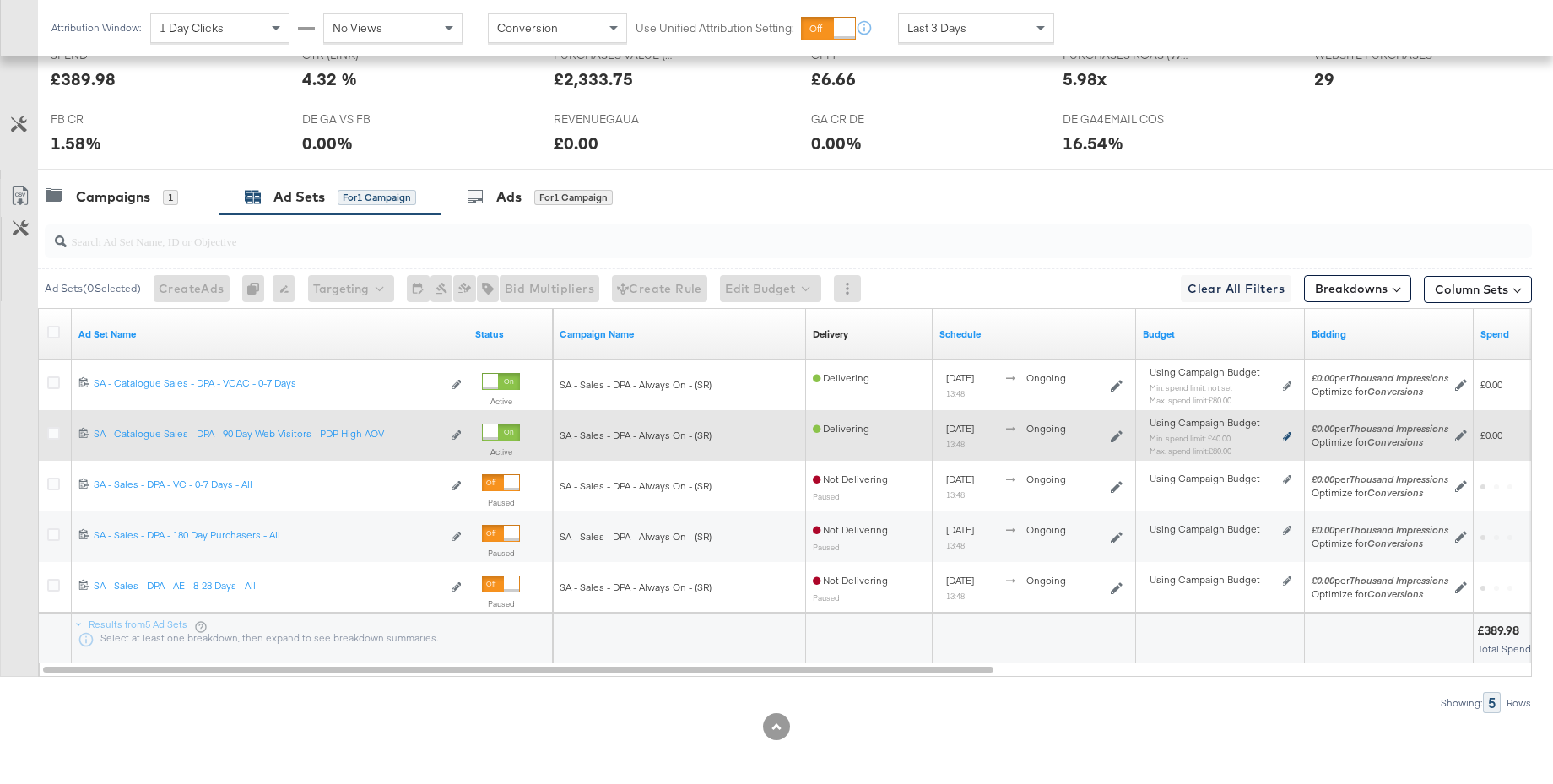
click at [1290, 435] on icon at bounding box center [1286, 437] width 8 height 9
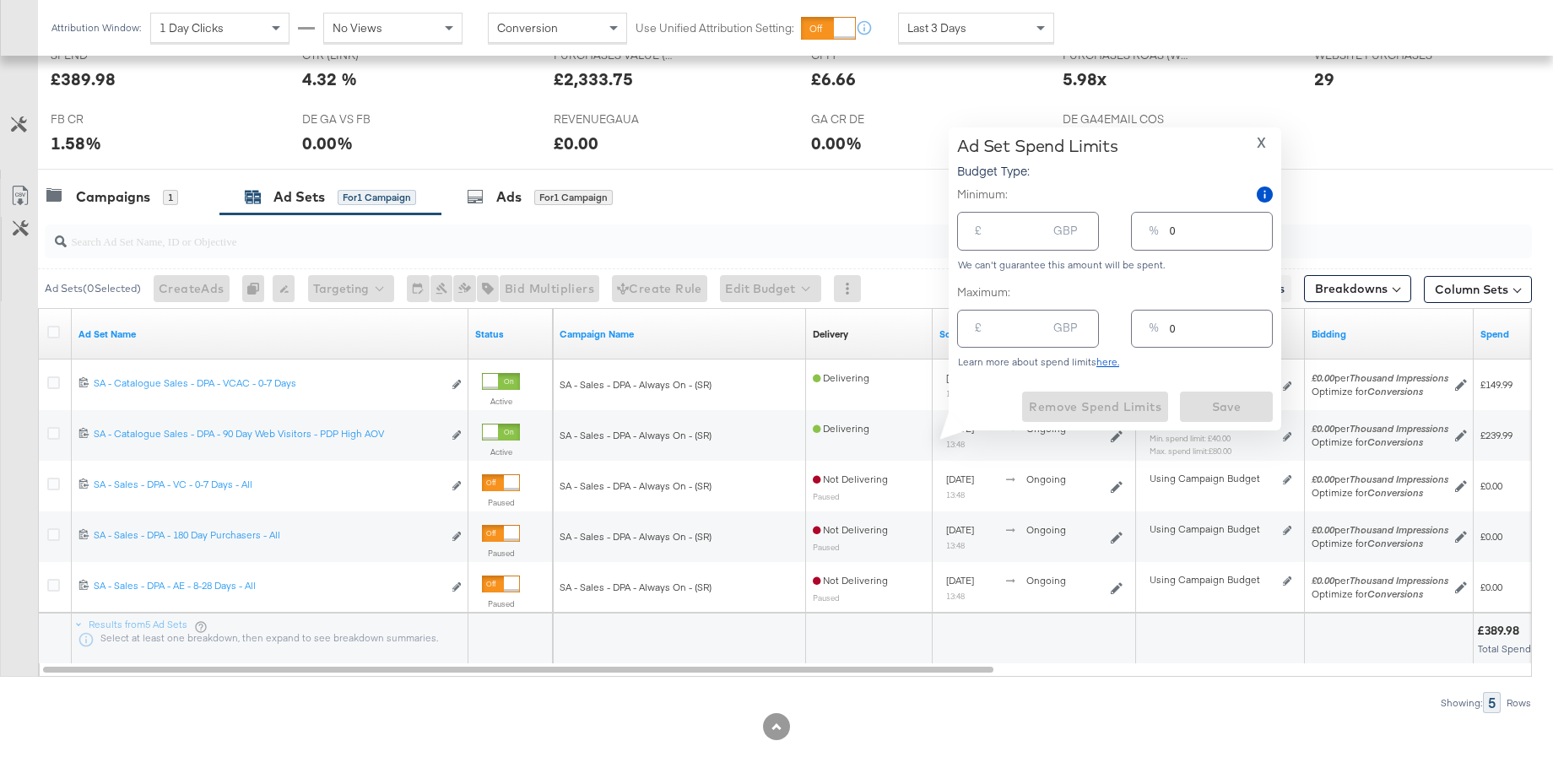
type input "40.00"
type input "20"
type input "80.00"
type input "40"
drag, startPoint x: 1016, startPoint y: 332, endPoint x: 972, endPoint y: 330, distance: 44.0
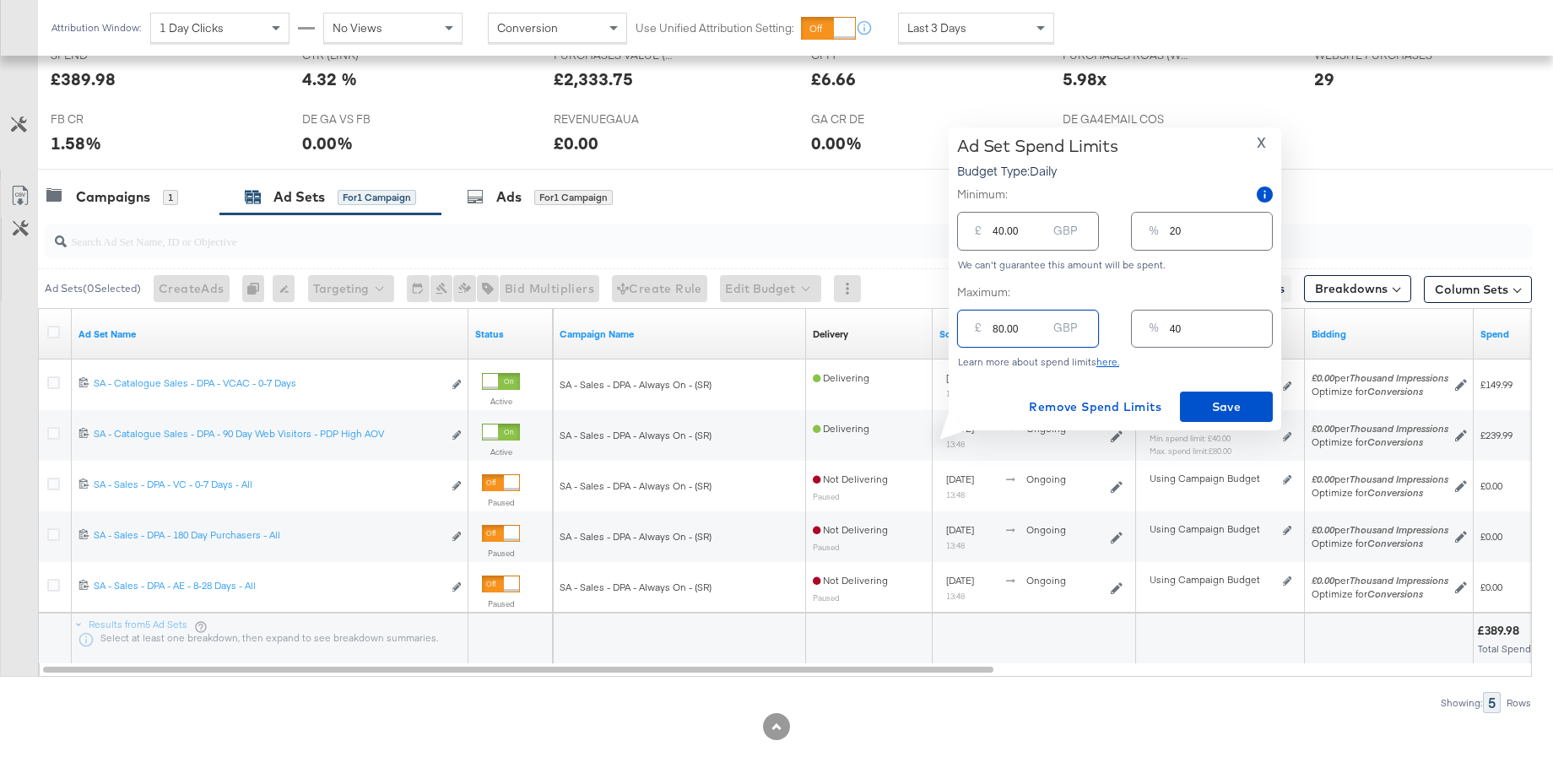
click at [972, 330] on div "£ 80.00 GBP" at bounding box center [1027, 328] width 142 height 38
type input "1"
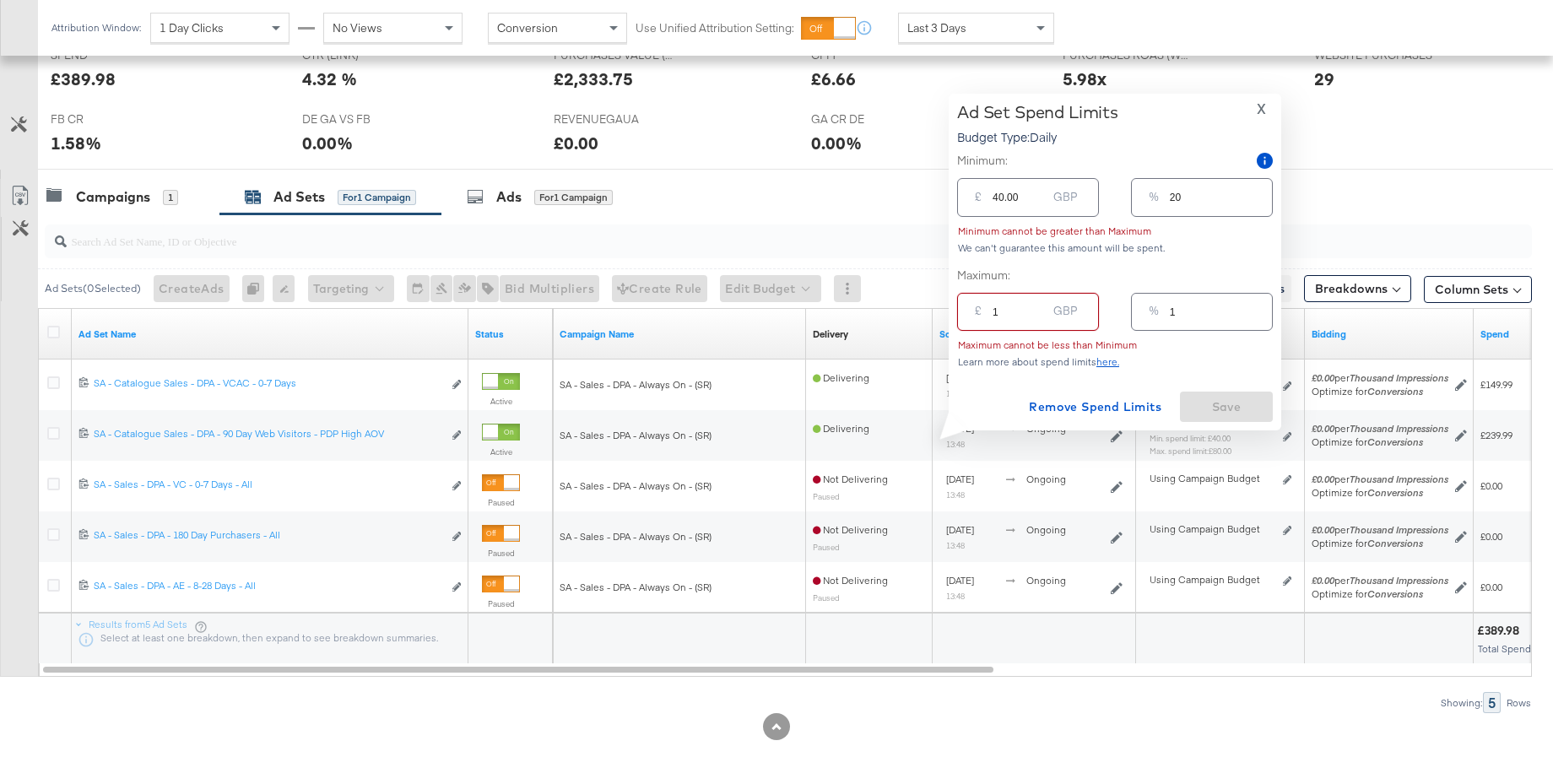
type input "10"
type input "5"
type input "100"
type input "50"
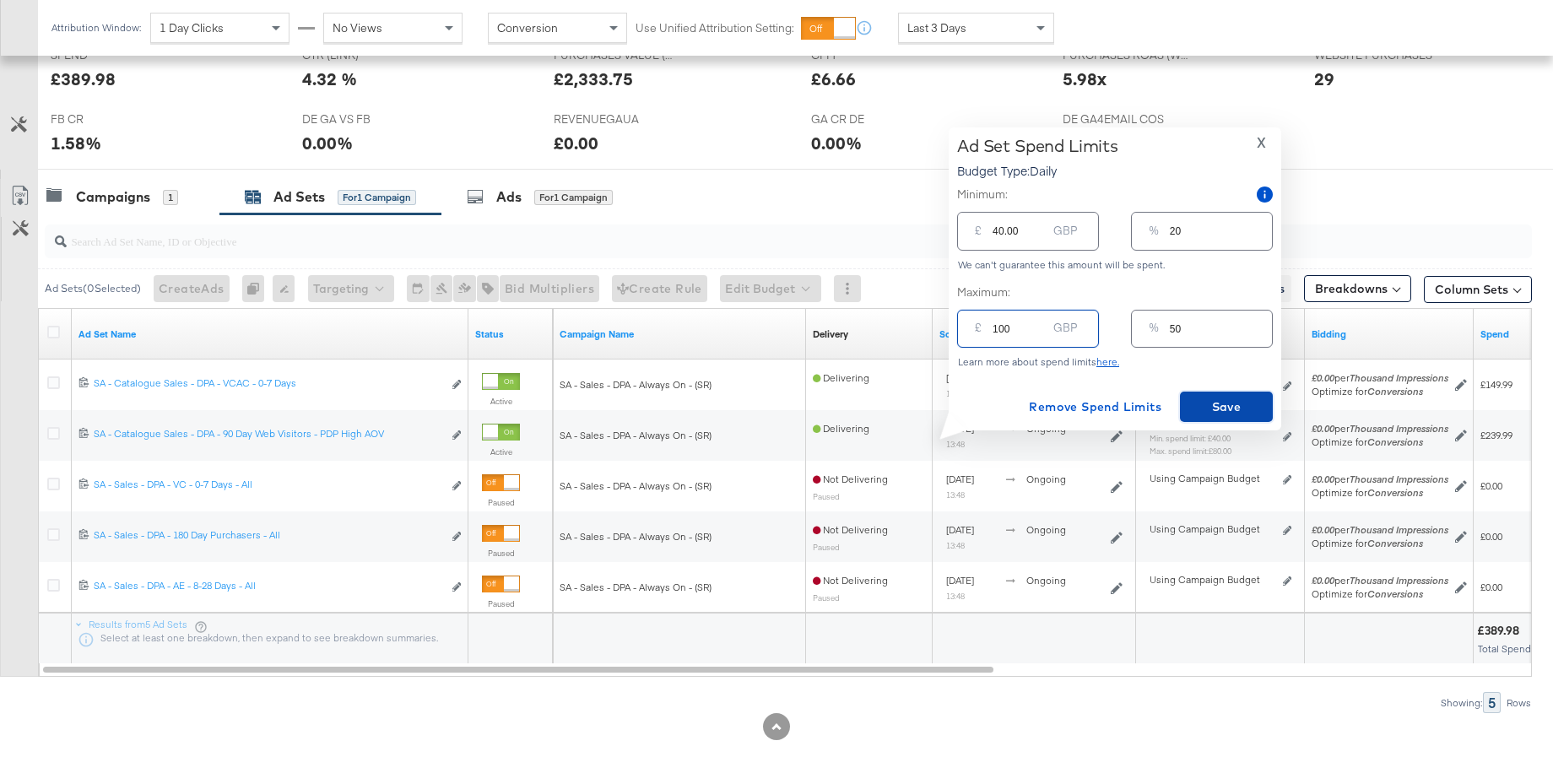
type input "100.00"
click at [1201, 400] on span "Save" at bounding box center [1225, 408] width 79 height 21
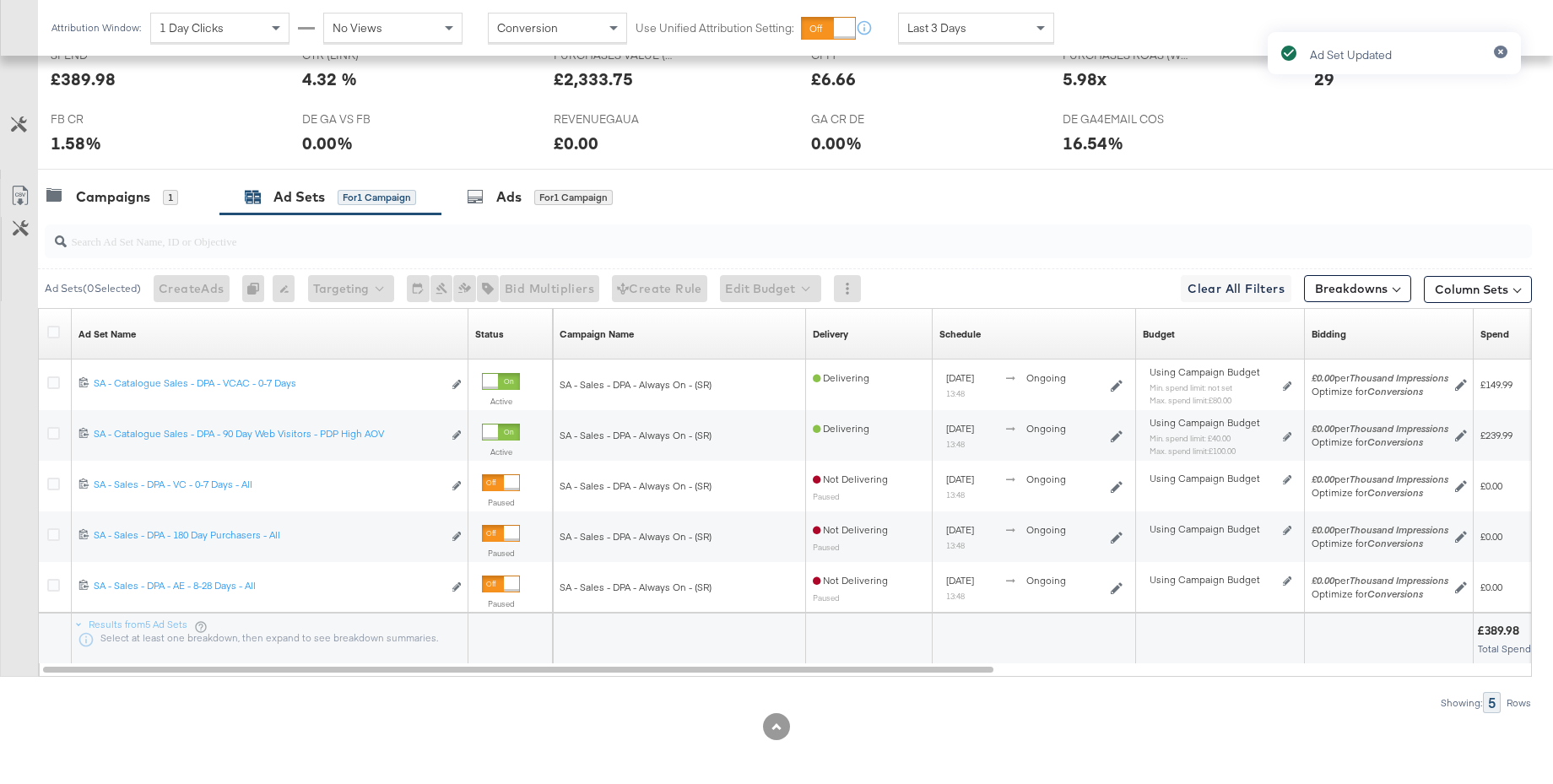
click at [1290, 385] on div "Ad Set Updated" at bounding box center [1394, 361] width 287 height 693
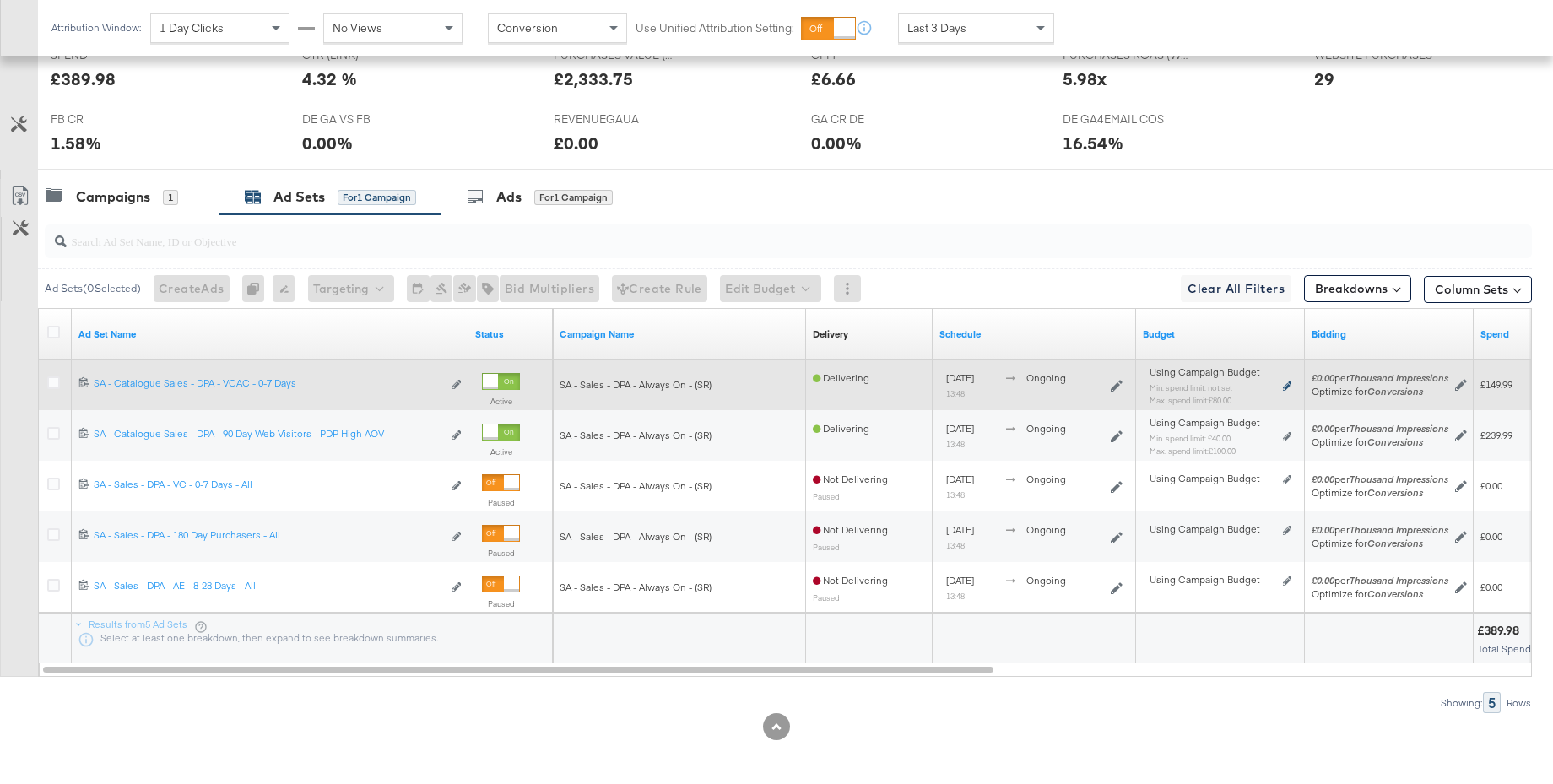
click at [1286, 387] on icon at bounding box center [1286, 386] width 8 height 9
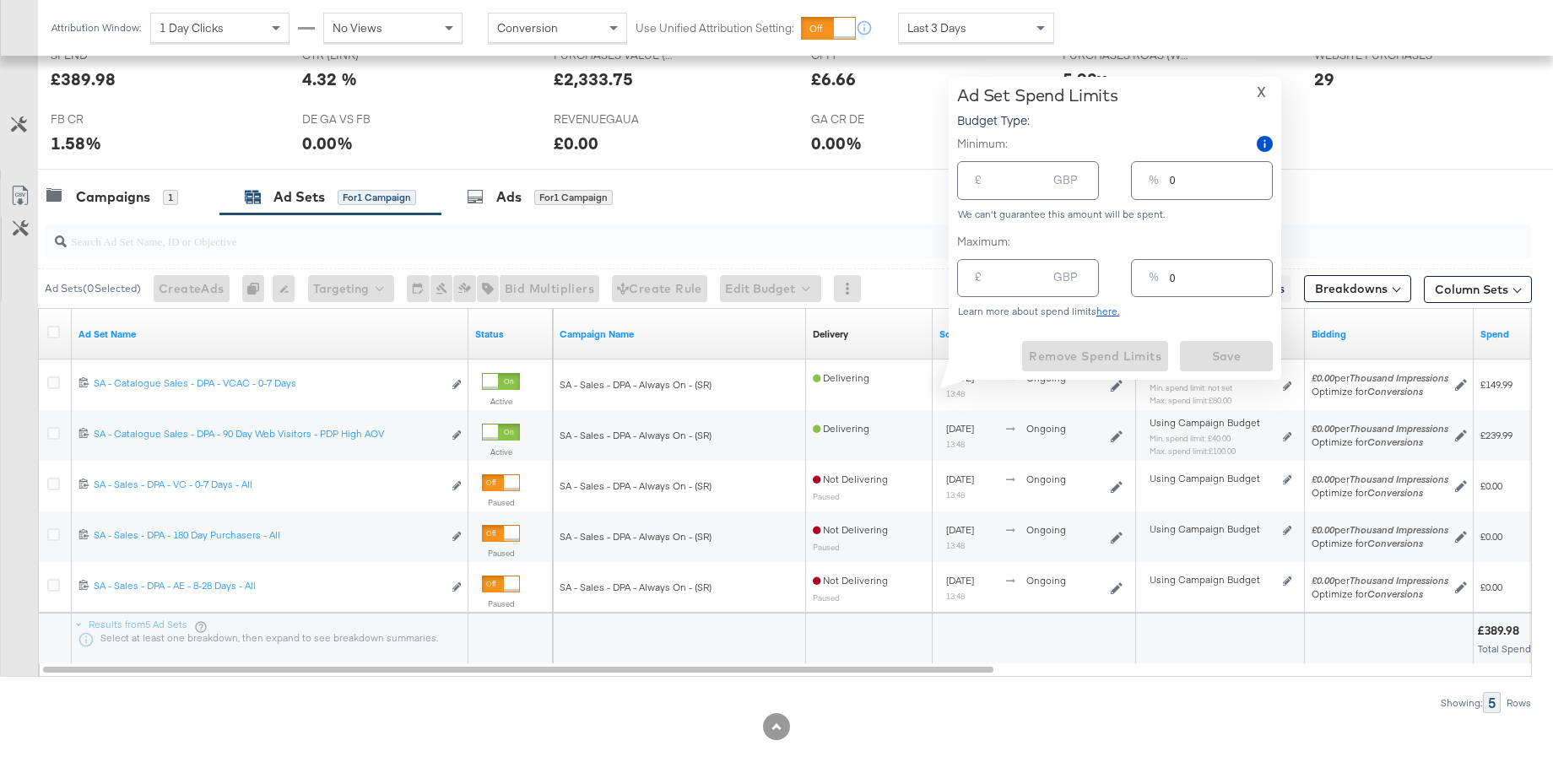
type input "80.00"
type input "40"
drag, startPoint x: 990, startPoint y: 276, endPoint x: 964, endPoint y: 275, distance: 26.0
click at [964, 275] on div "£ 80.00 GBP" at bounding box center [1027, 278] width 142 height 38
type input "1"
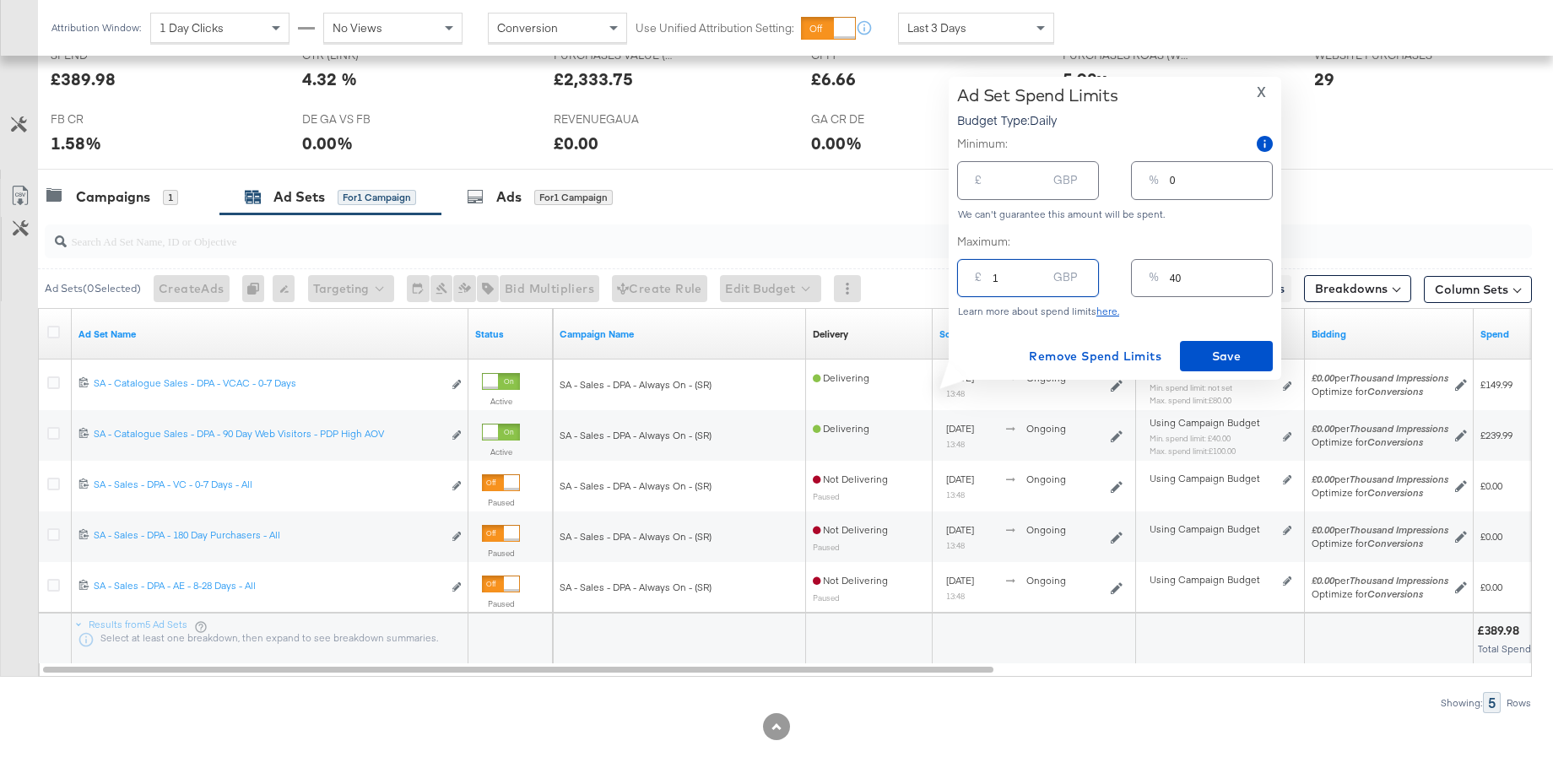
type input "1"
type input "10"
type input "5"
type input "100"
type input "50"
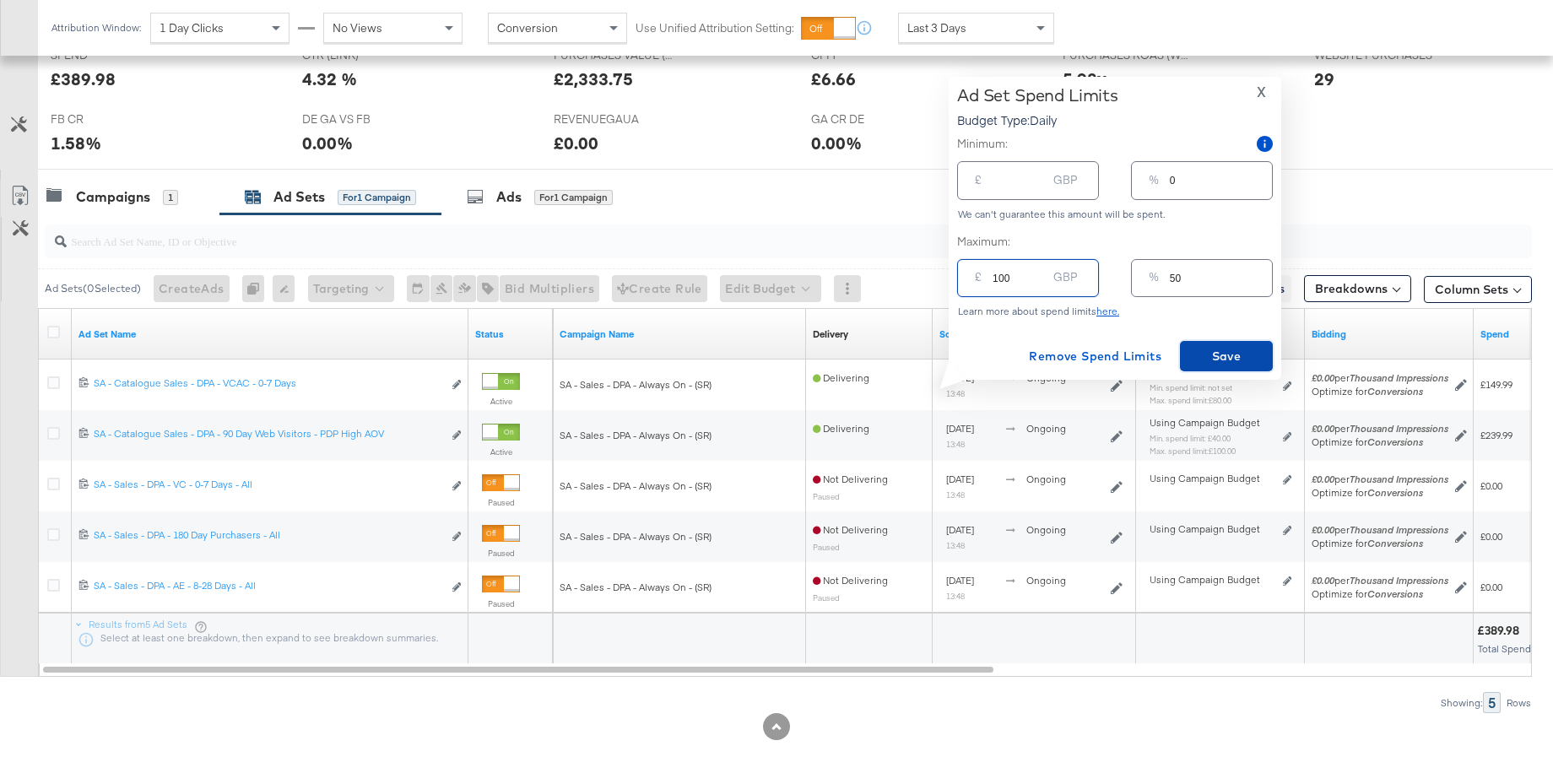
type input "100.00"
click at [1238, 354] on span "Save" at bounding box center [1225, 357] width 79 height 21
